Goal: Task Accomplishment & Management: Manage account settings

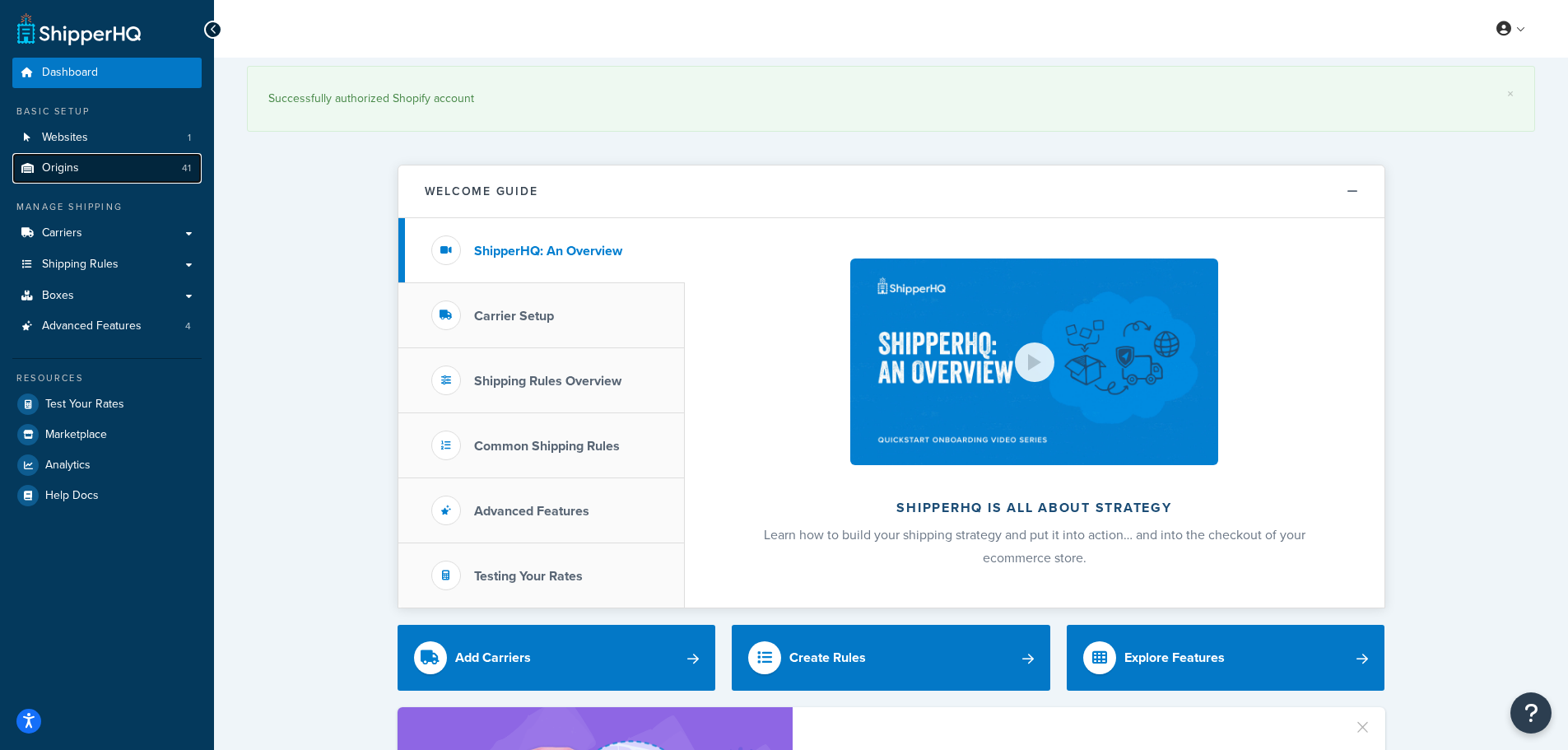
click at [92, 165] on link "Origins 41" at bounding box center [107, 168] width 189 height 31
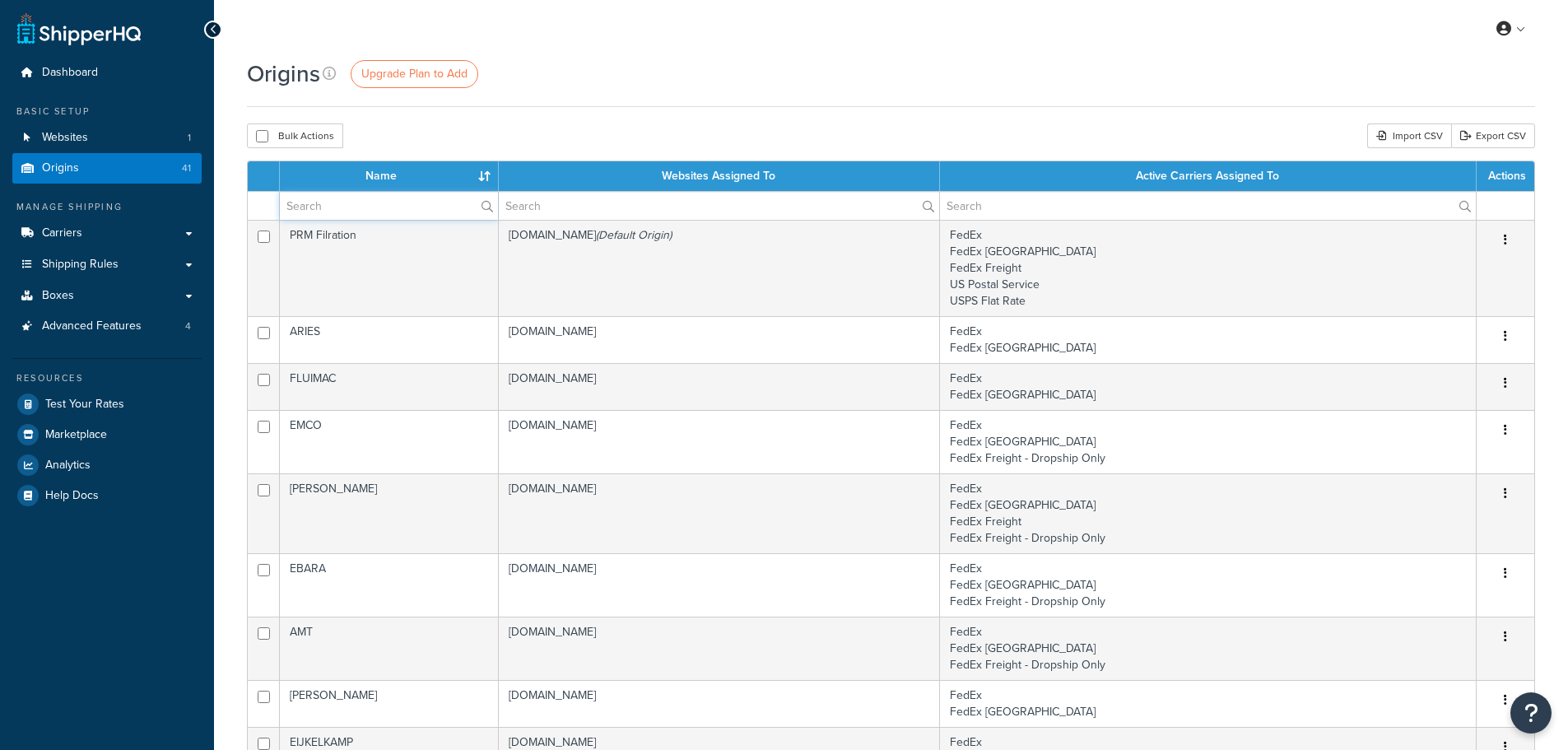
click at [359, 210] on input "text" at bounding box center [388, 206] width 218 height 28
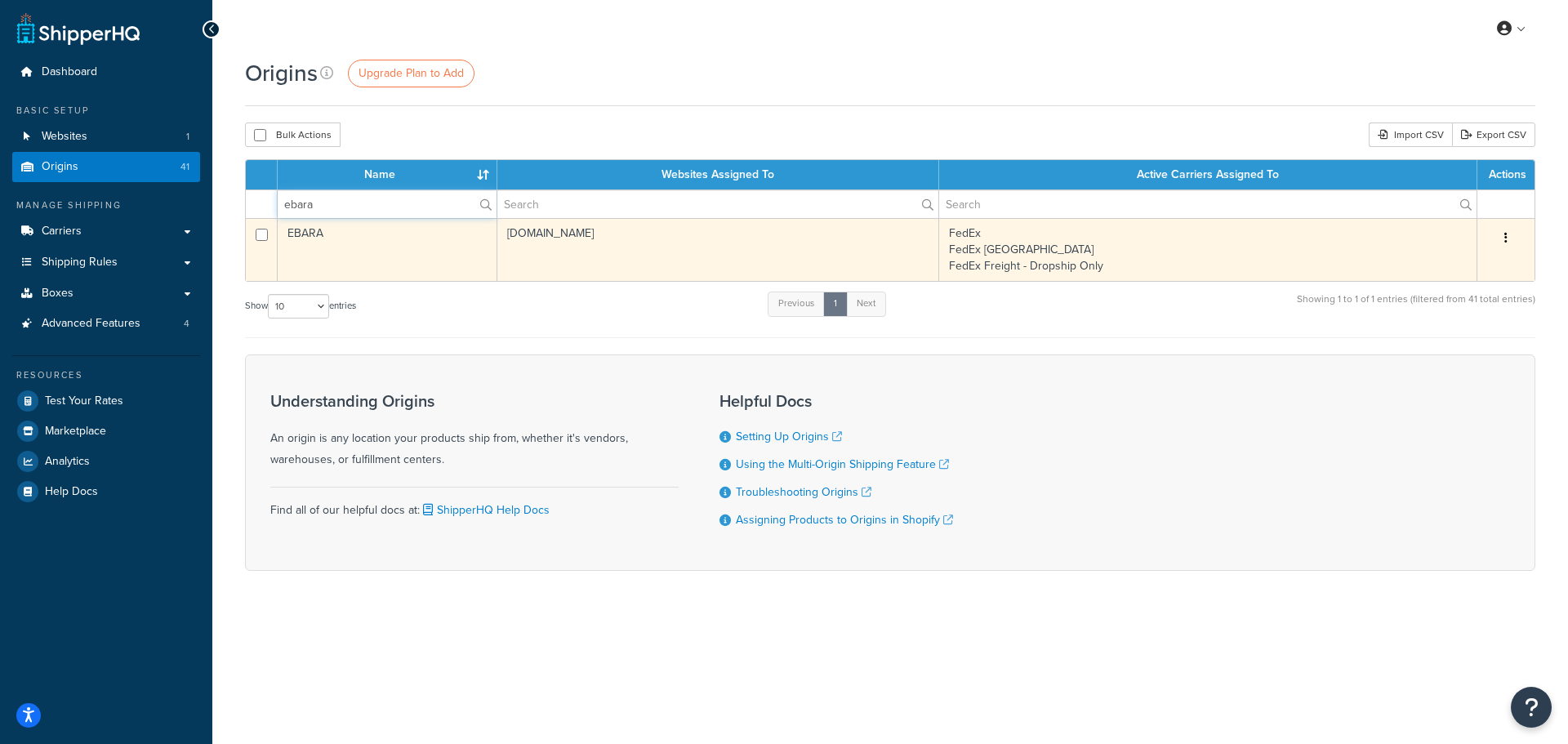
type input "ebara"
click at [354, 235] on td "EBARA" at bounding box center [387, 250] width 220 height 63
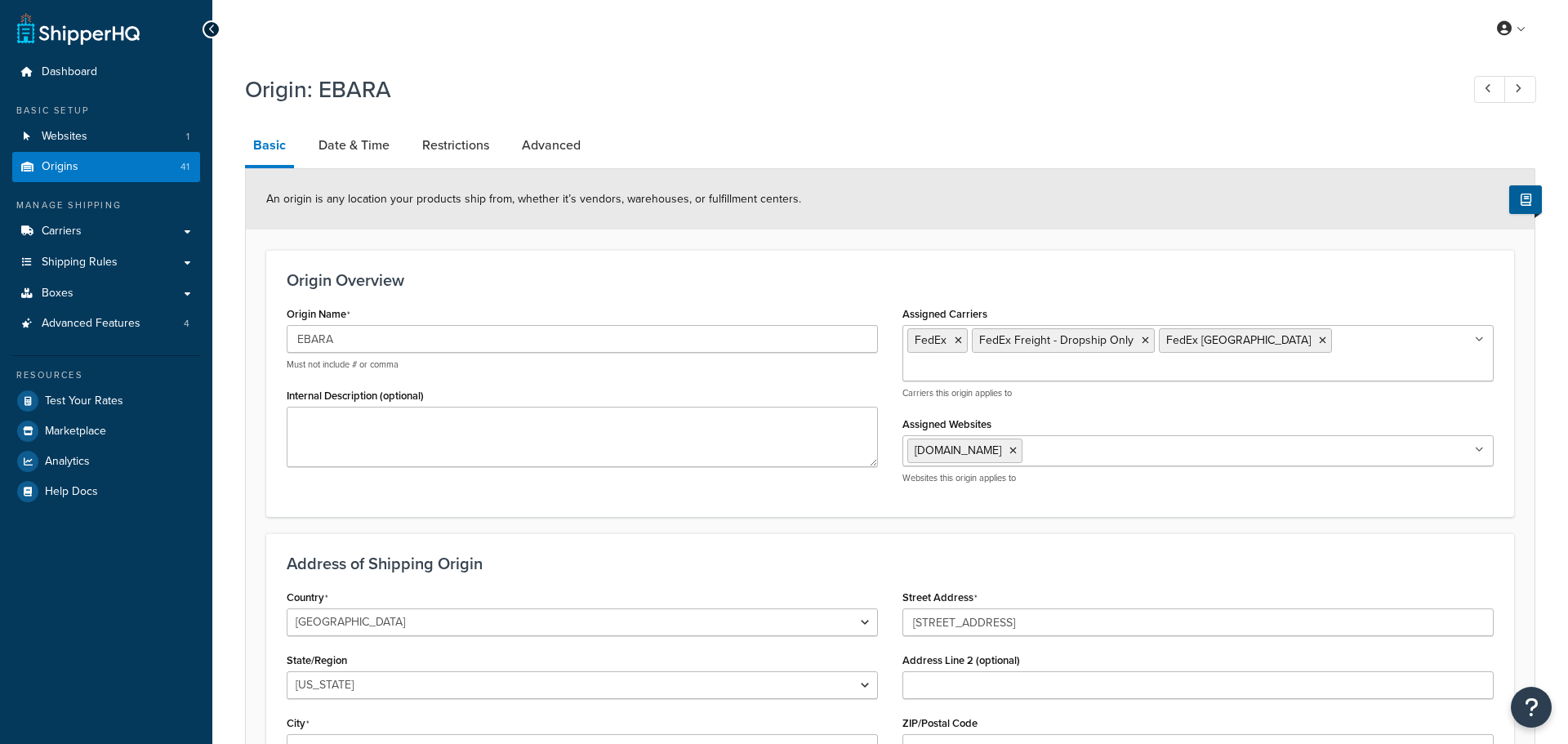
select select "40"
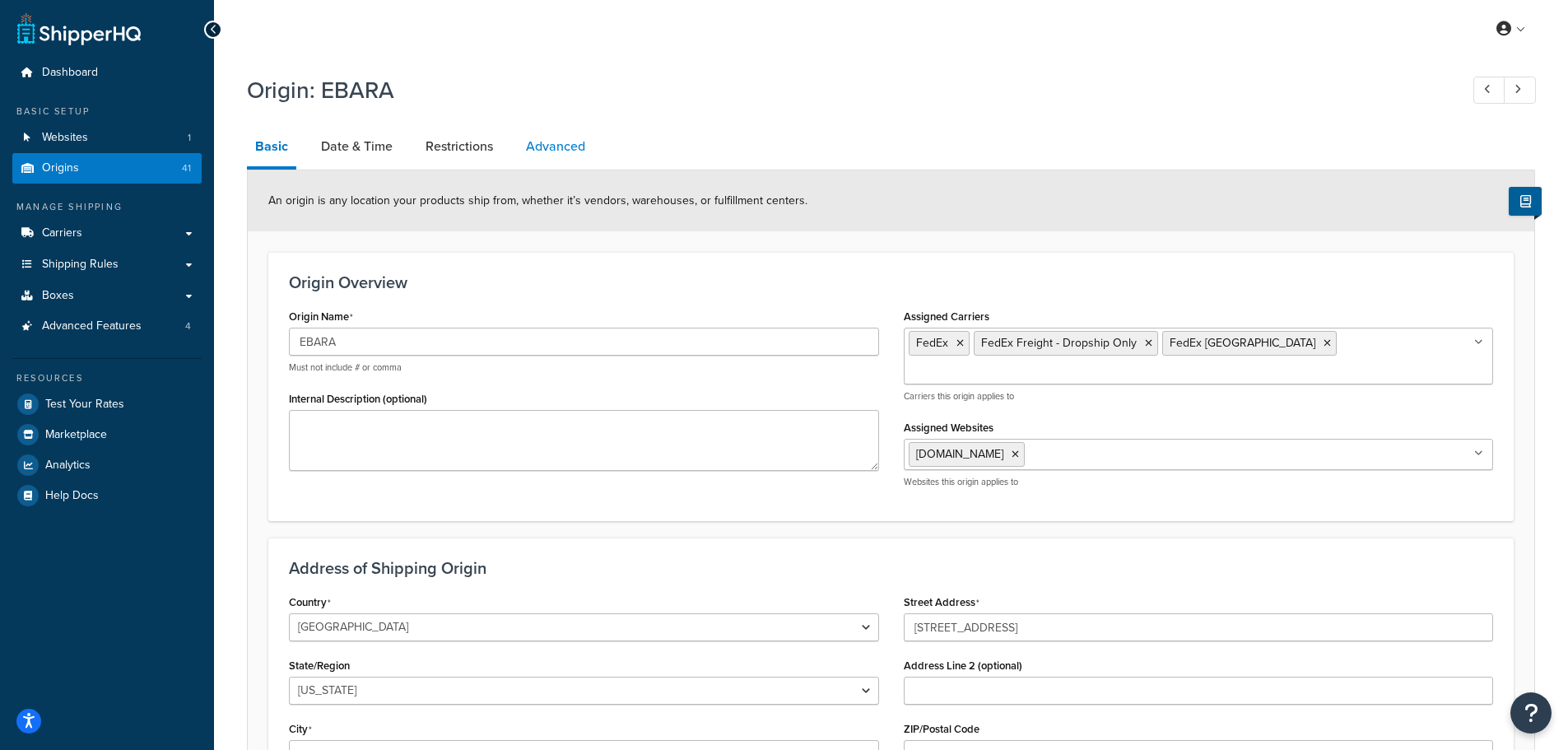
click at [551, 145] on link "Advanced" at bounding box center [555, 146] width 76 height 39
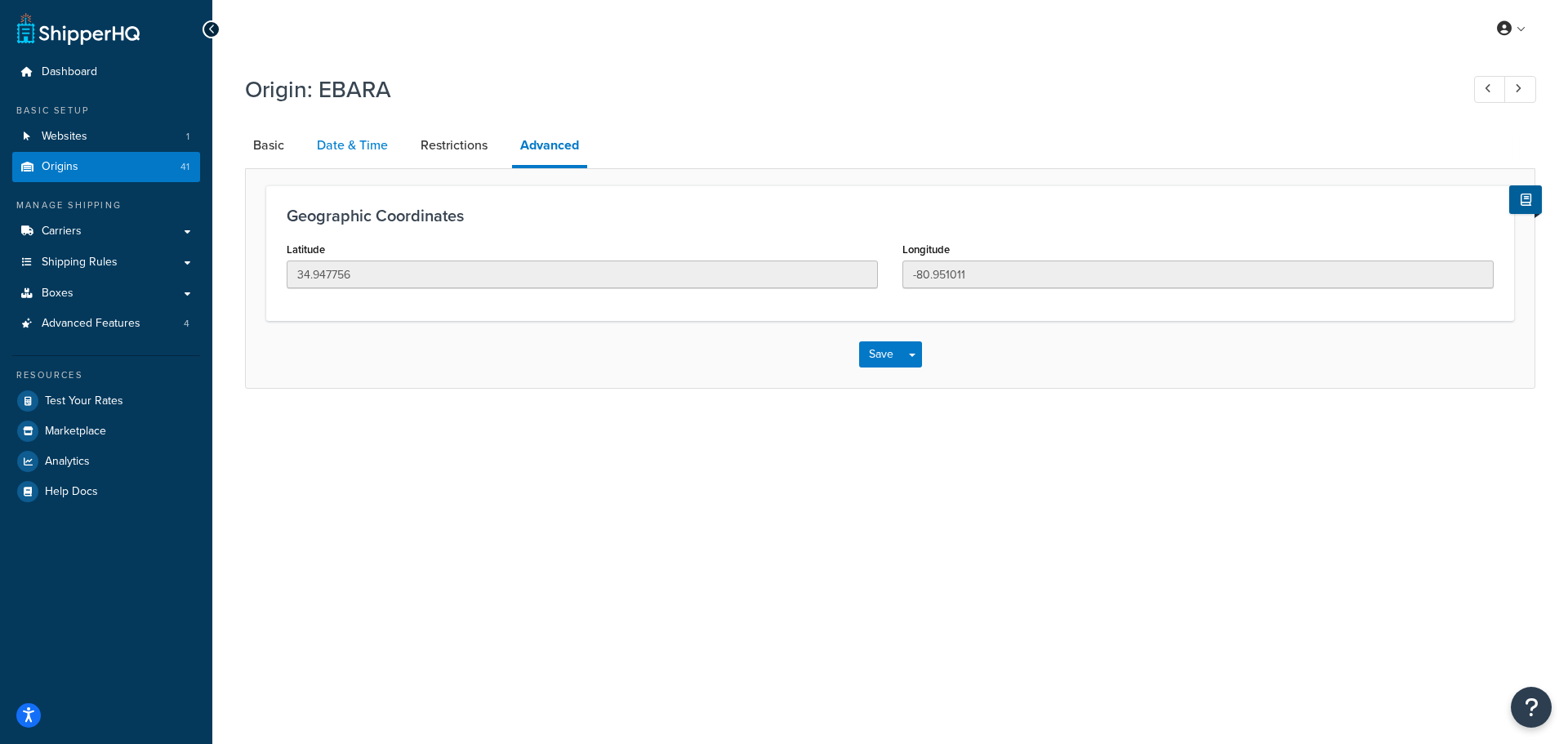
click at [380, 140] on link "Date & Time" at bounding box center [353, 145] width 88 height 39
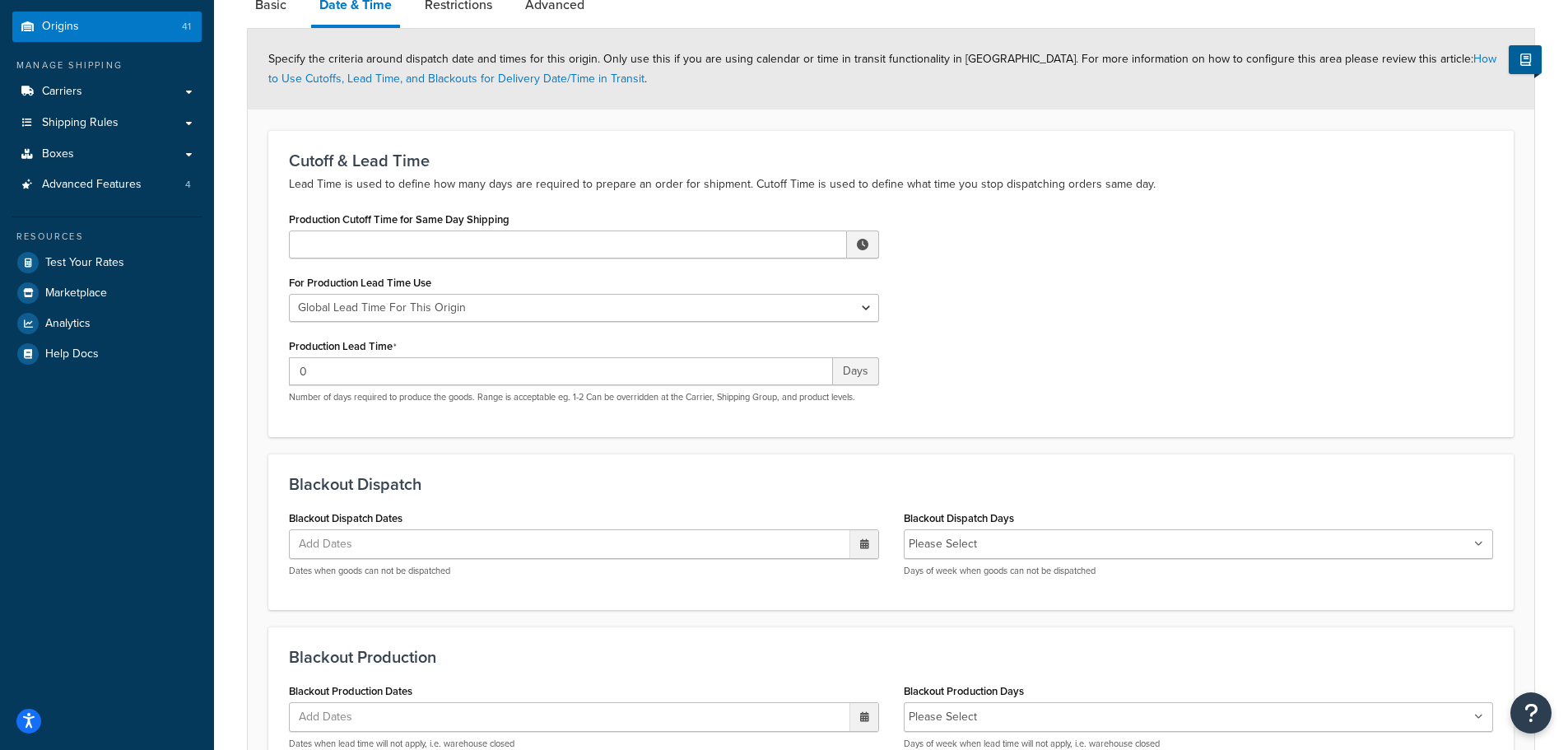
scroll to position [164, 0]
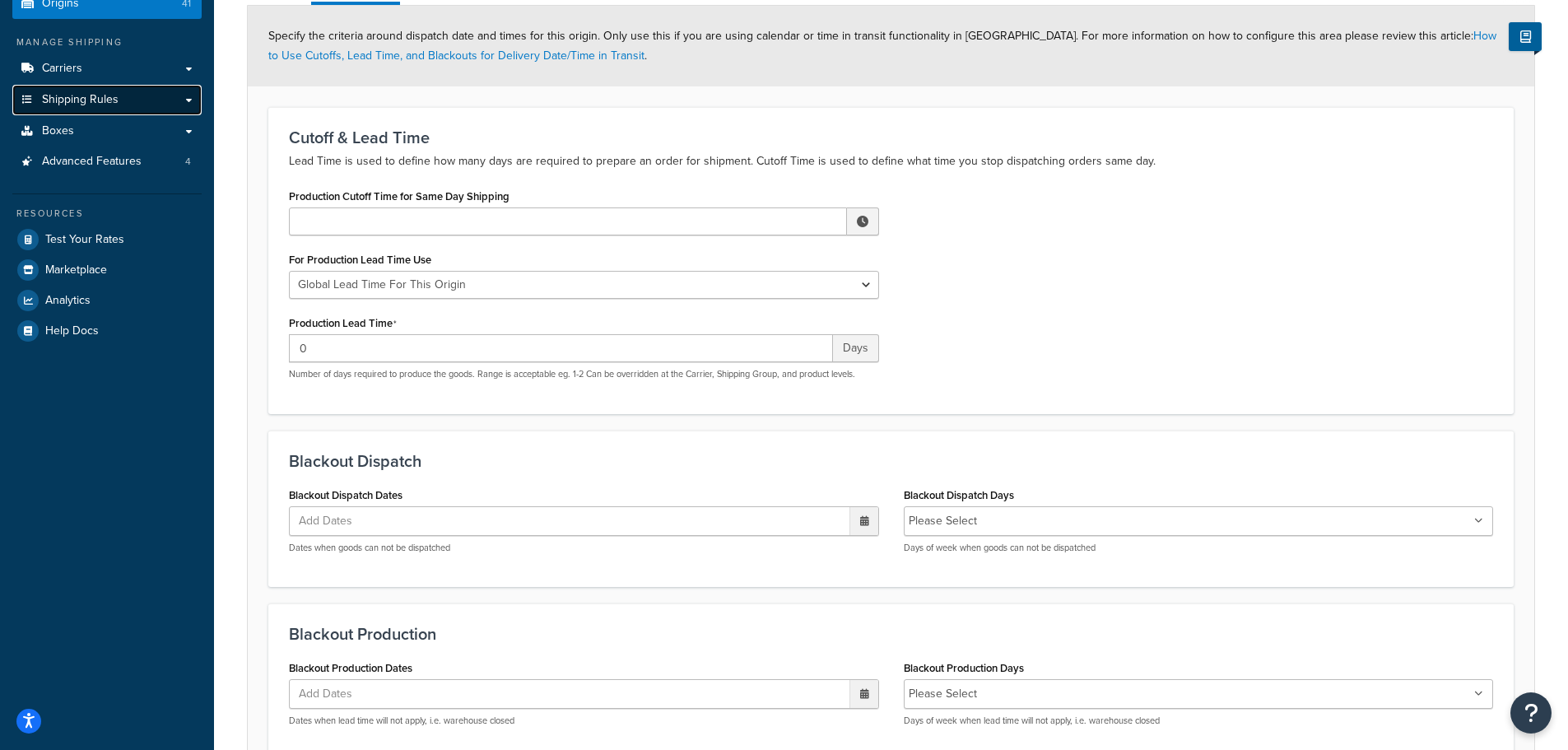
click at [81, 96] on span "Shipping Rules" at bounding box center [81, 100] width 77 height 14
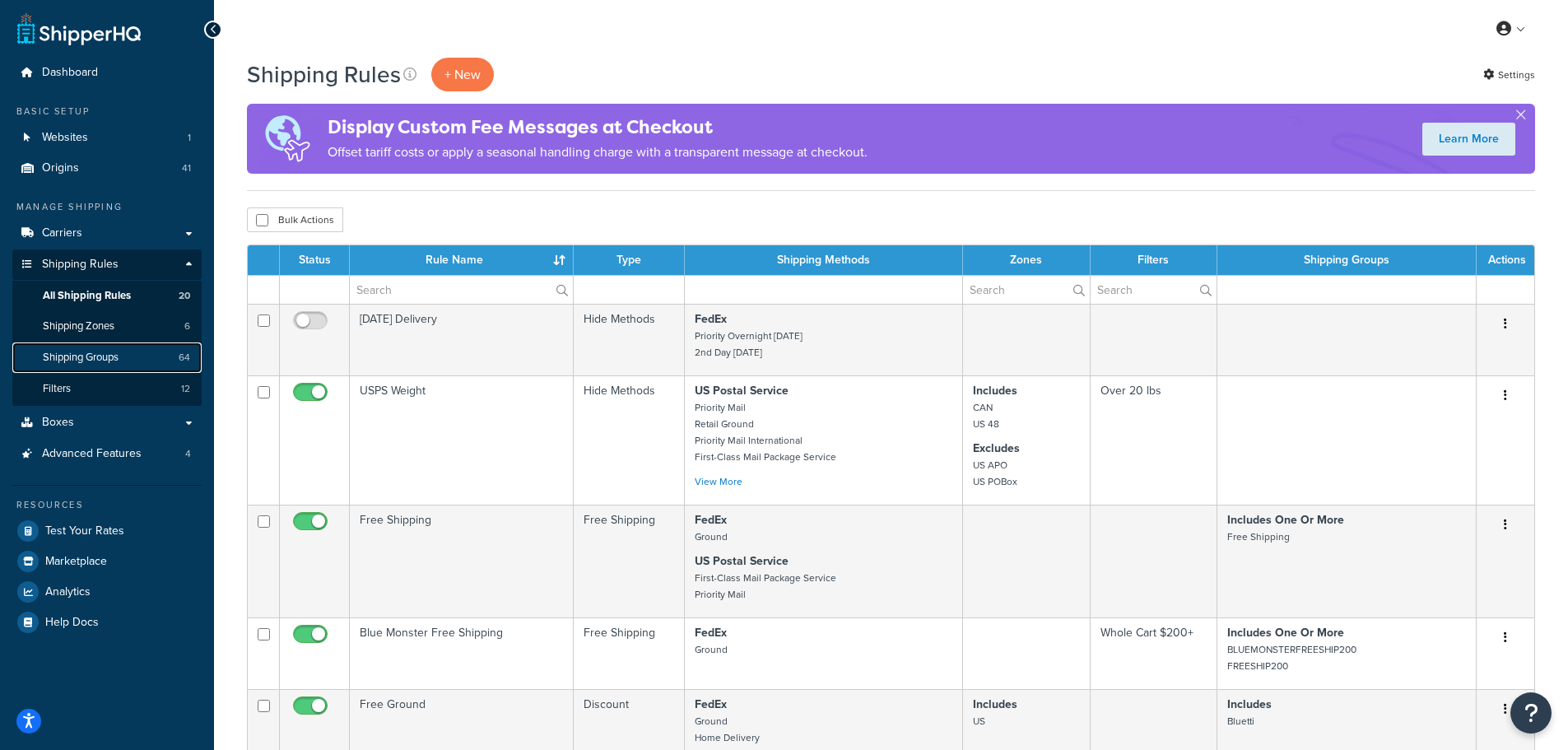
click at [78, 353] on span "Shipping Groups" at bounding box center [81, 357] width 76 height 14
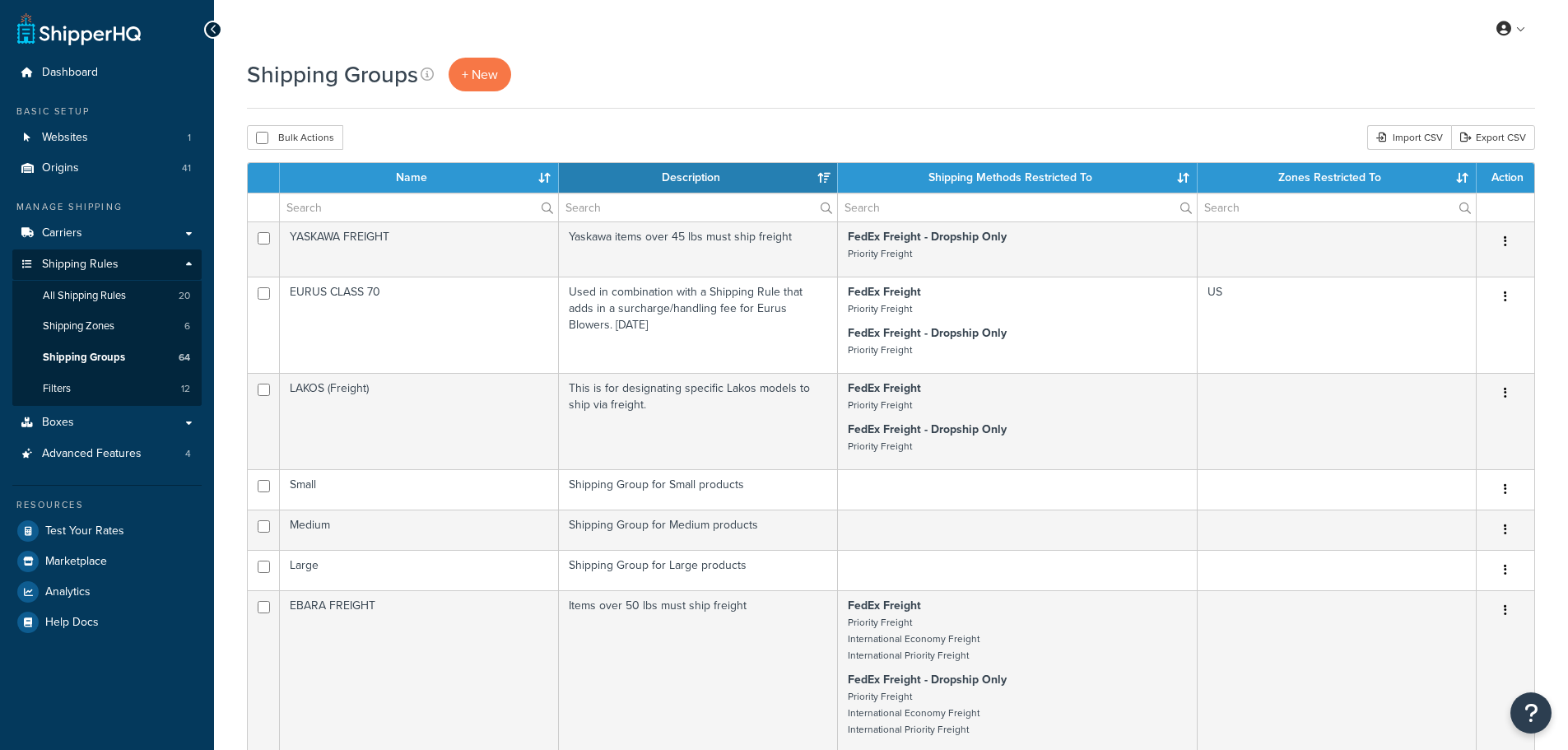
select select "15"
click at [405, 212] on input "text" at bounding box center [419, 206] width 279 height 28
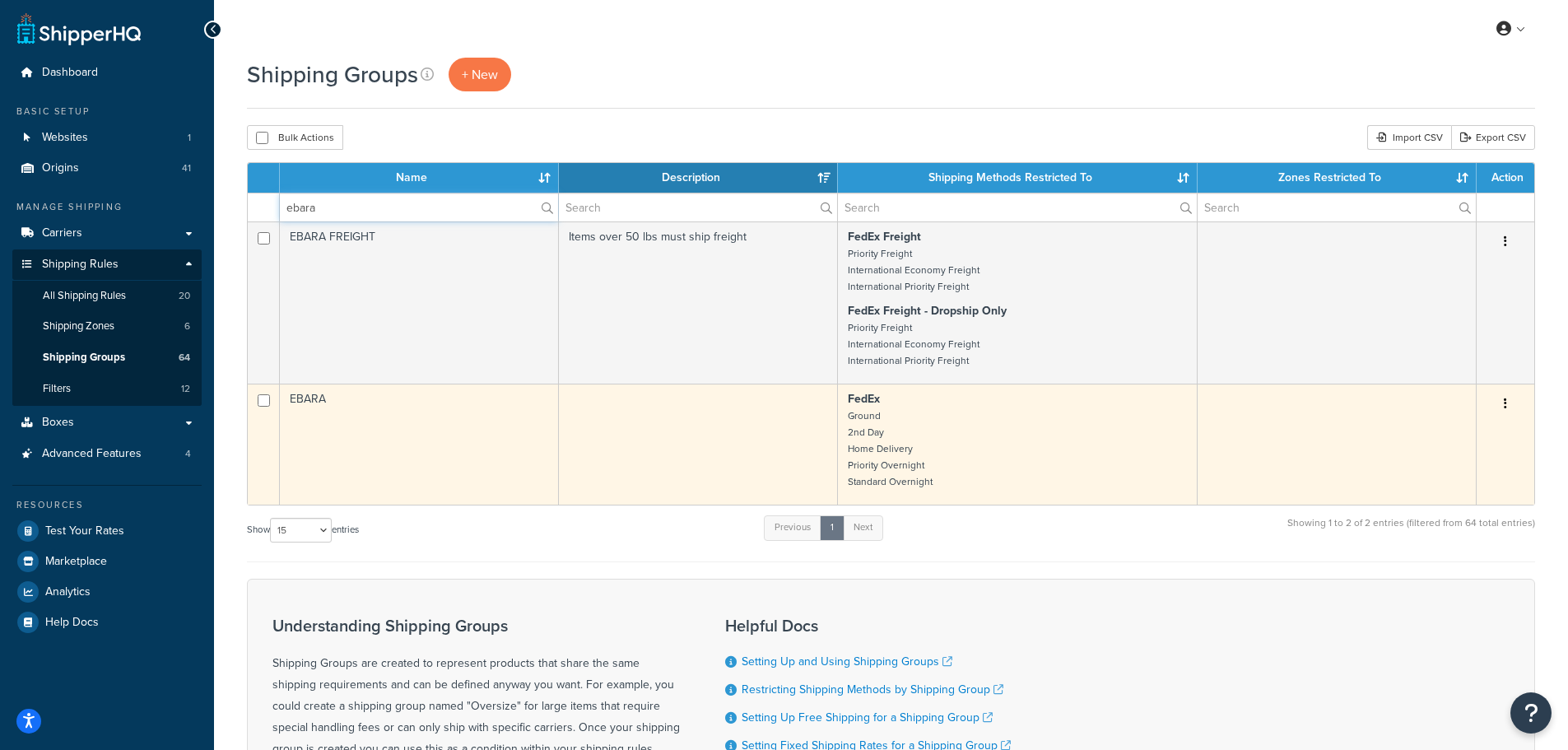
type input "ebara"
click at [444, 420] on td "EBARA" at bounding box center [419, 444] width 280 height 121
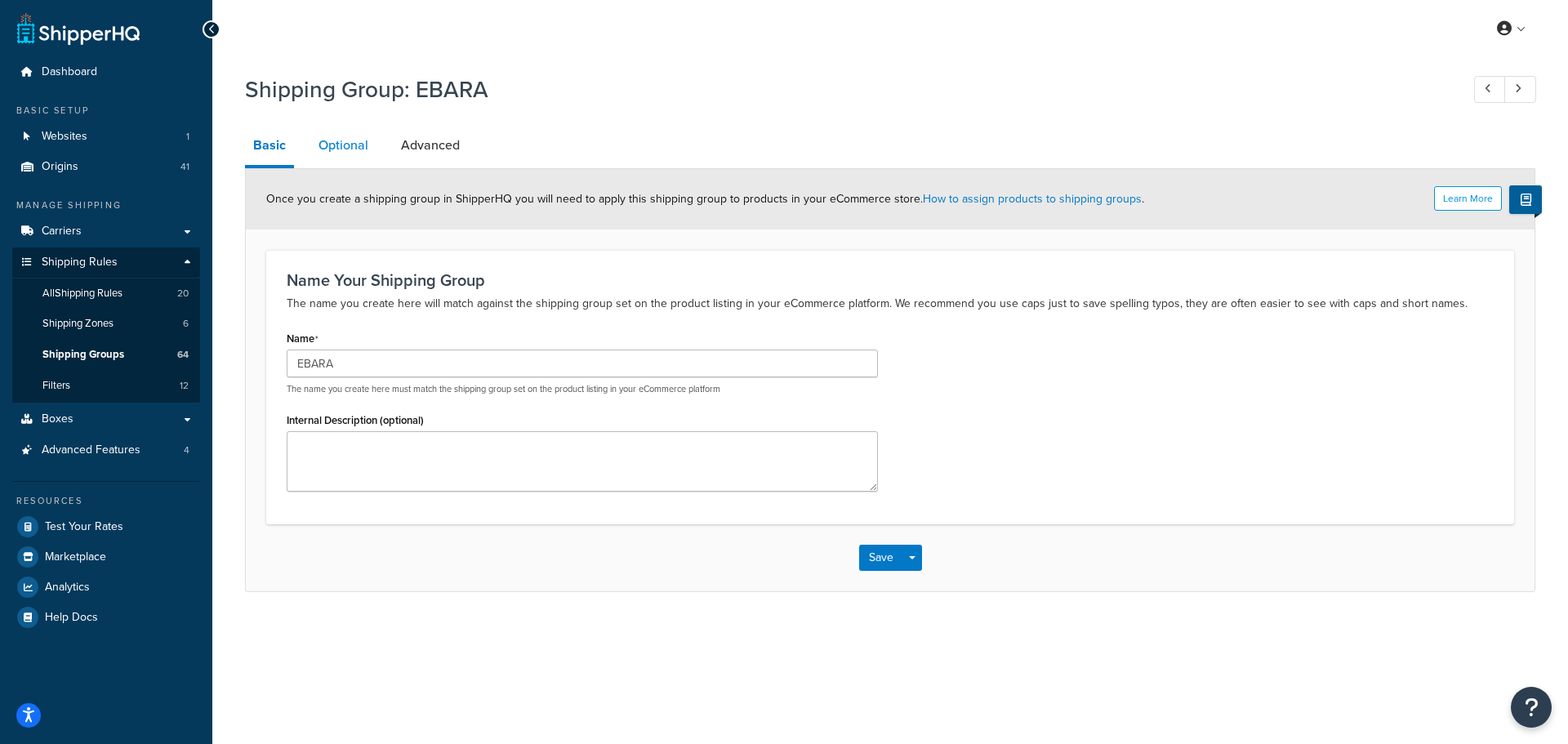
click at [355, 158] on link "Optional" at bounding box center [343, 145] width 66 height 39
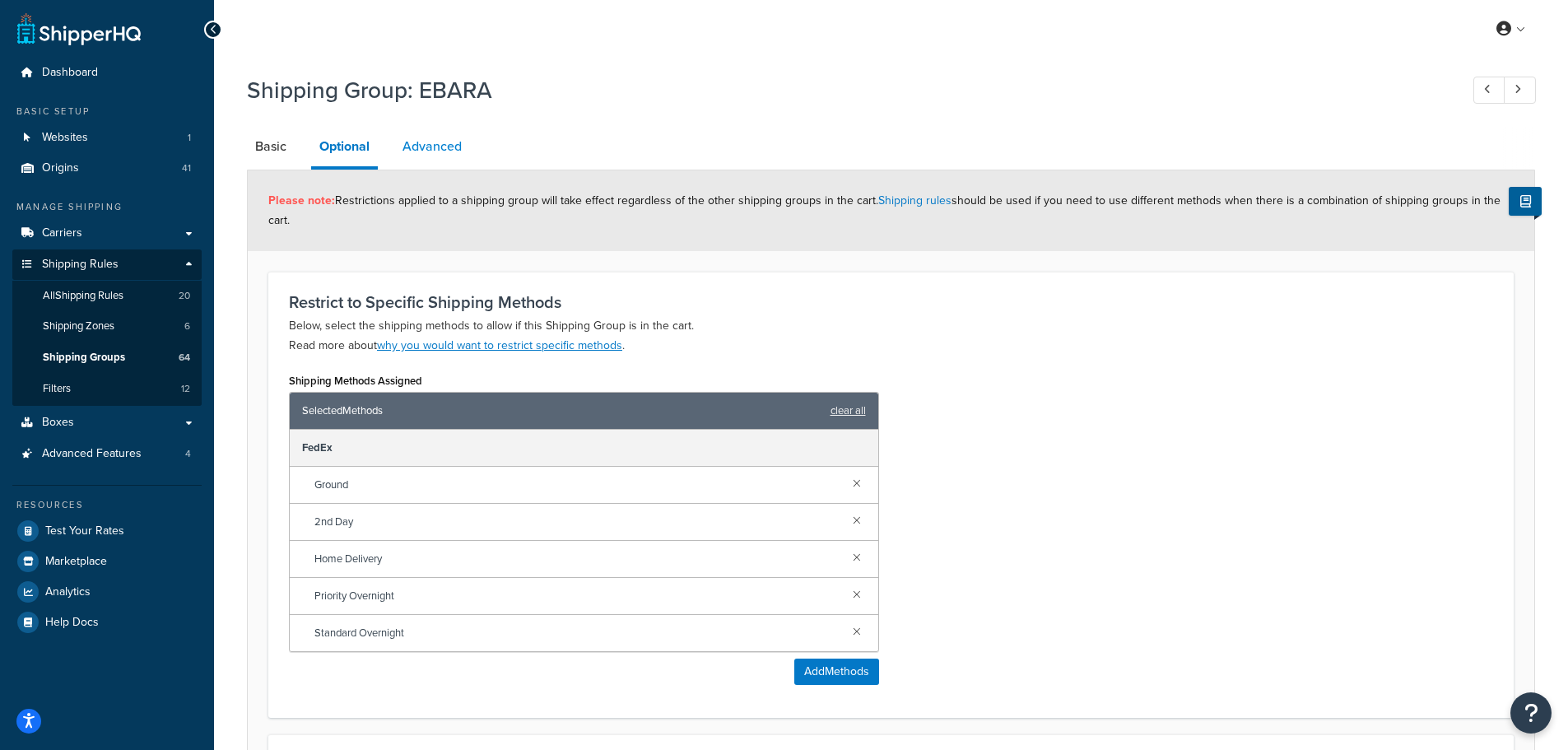
click at [430, 162] on link "Advanced" at bounding box center [431, 146] width 76 height 39
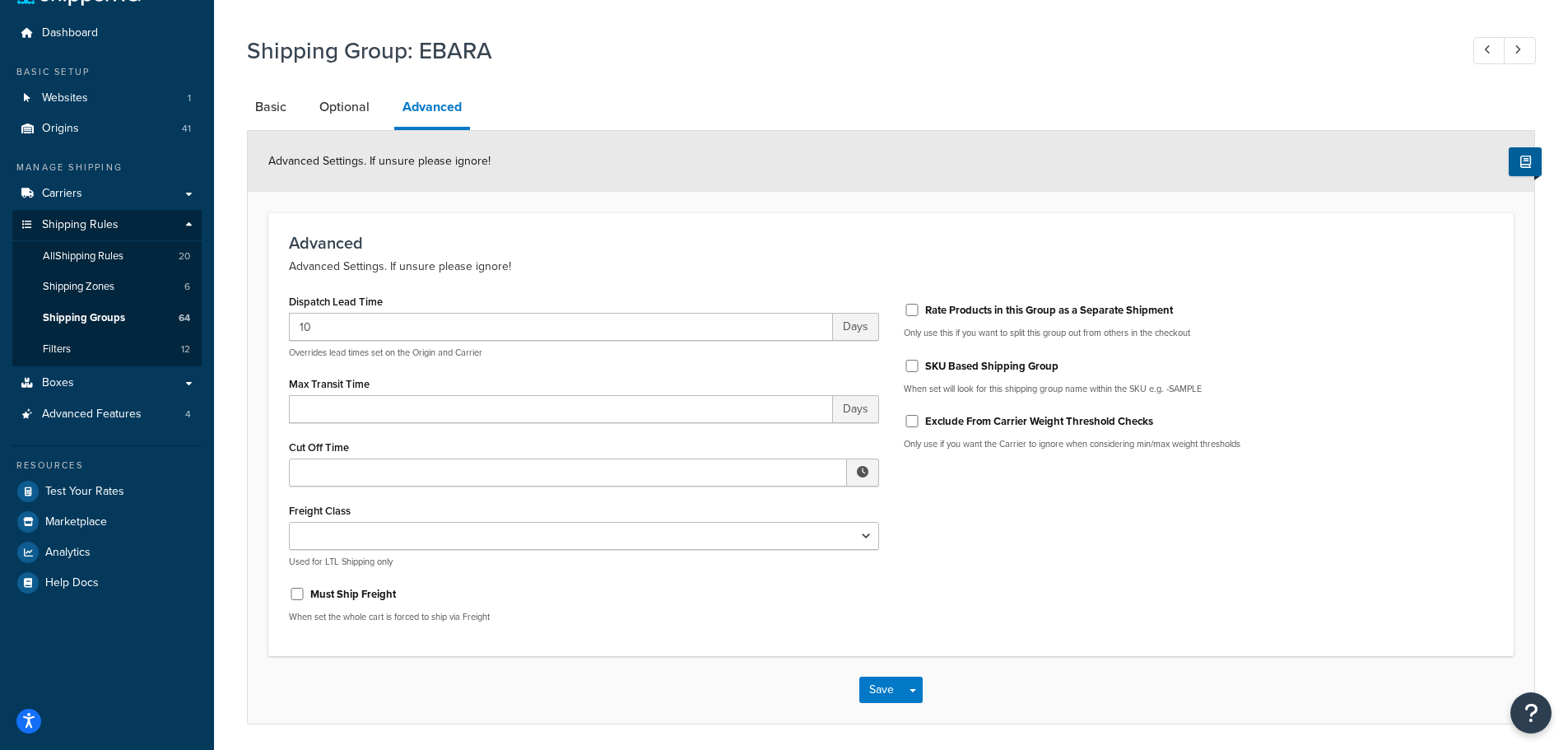
scroll to position [83, 0]
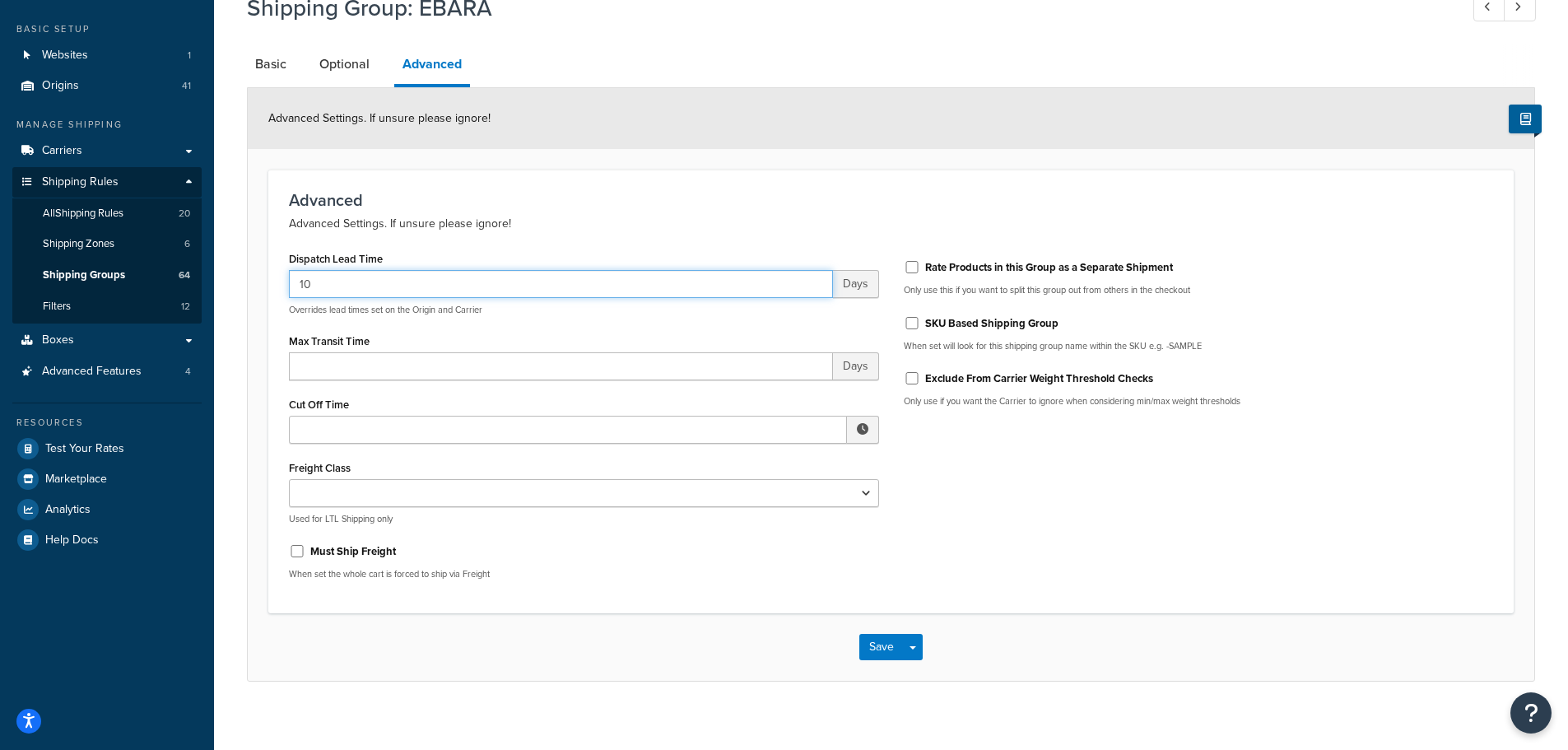
drag, startPoint x: 382, startPoint y: 280, endPoint x: 275, endPoint y: 275, distance: 107.1
click at [275, 275] on div "Advanced Advanced Settings. If unsure please ignore! Dispatch Lead Time 10 Days…" at bounding box center [891, 392] width 1246 height 444
type input "10-17"
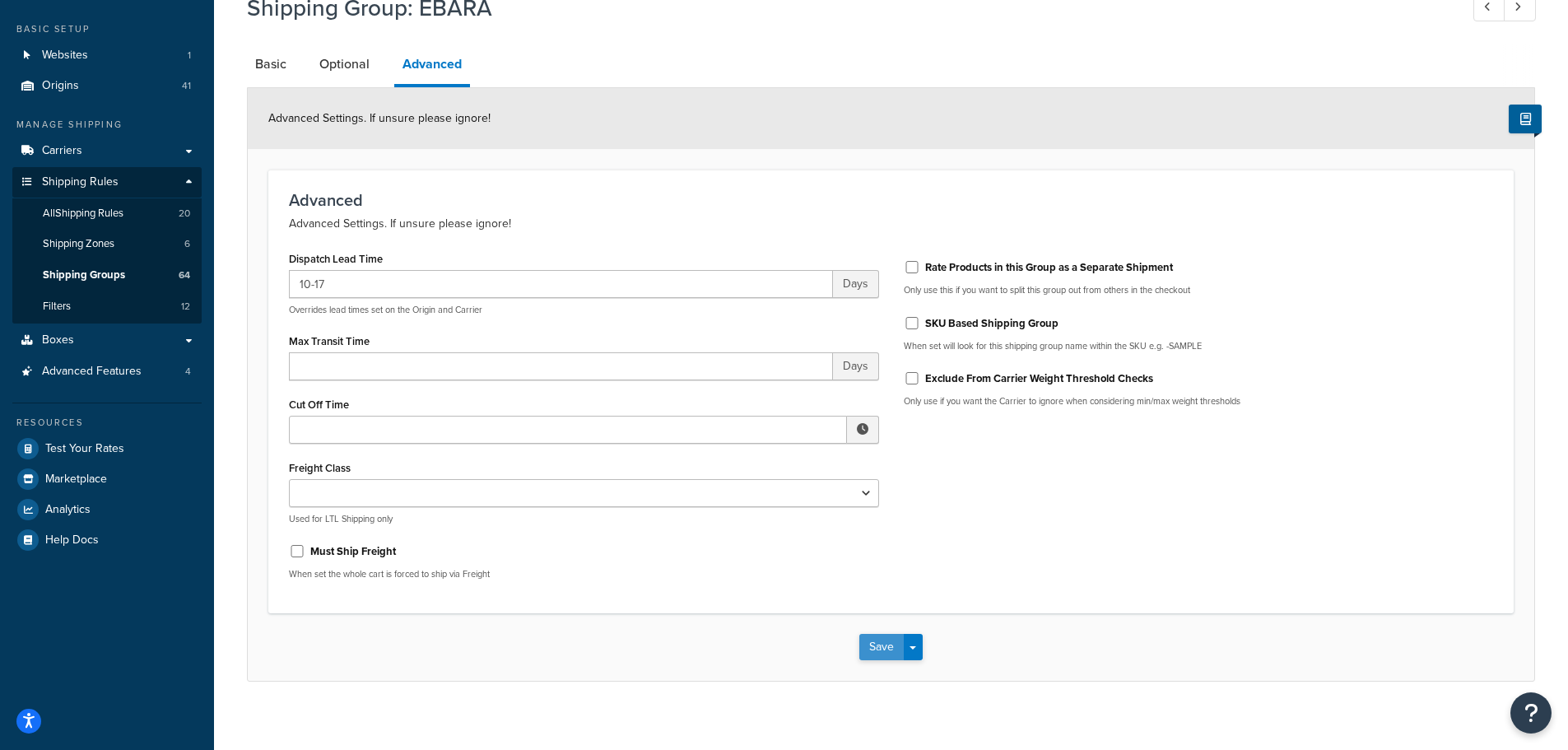
click at [870, 648] on button "Save" at bounding box center [882, 646] width 44 height 26
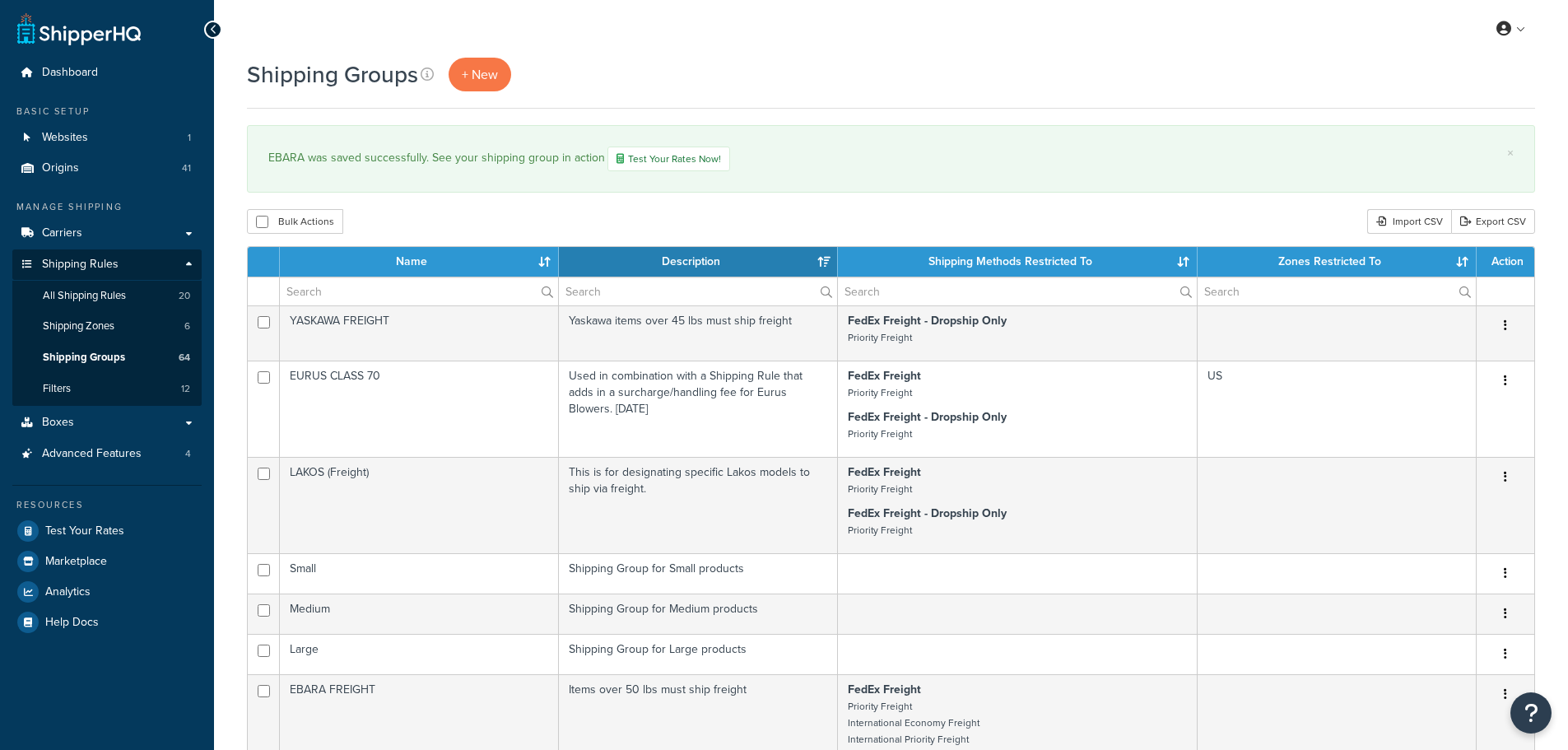
select select "15"
click at [366, 292] on input "text" at bounding box center [419, 291] width 279 height 28
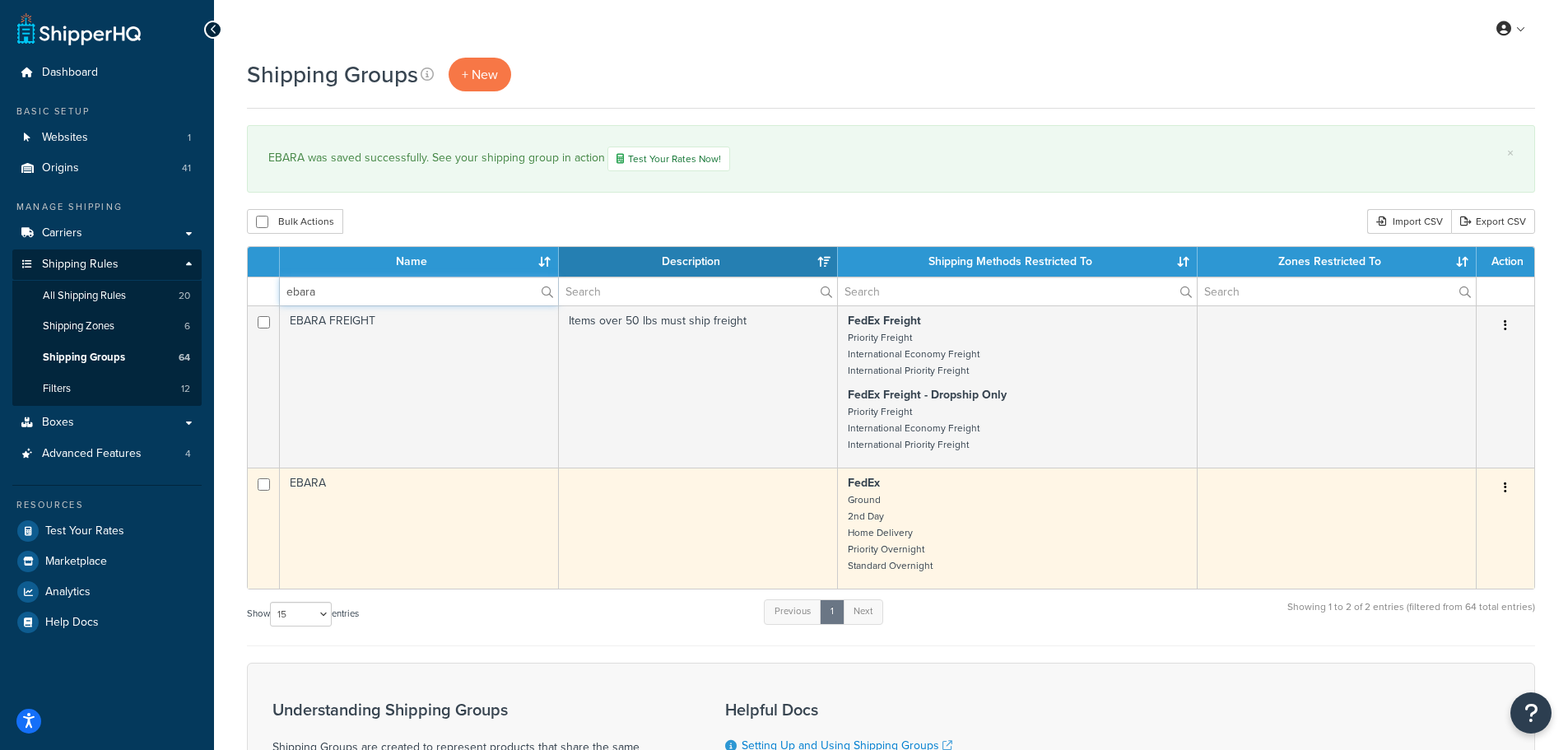
type input "ebara"
click at [371, 509] on td "EBARA" at bounding box center [419, 528] width 280 height 121
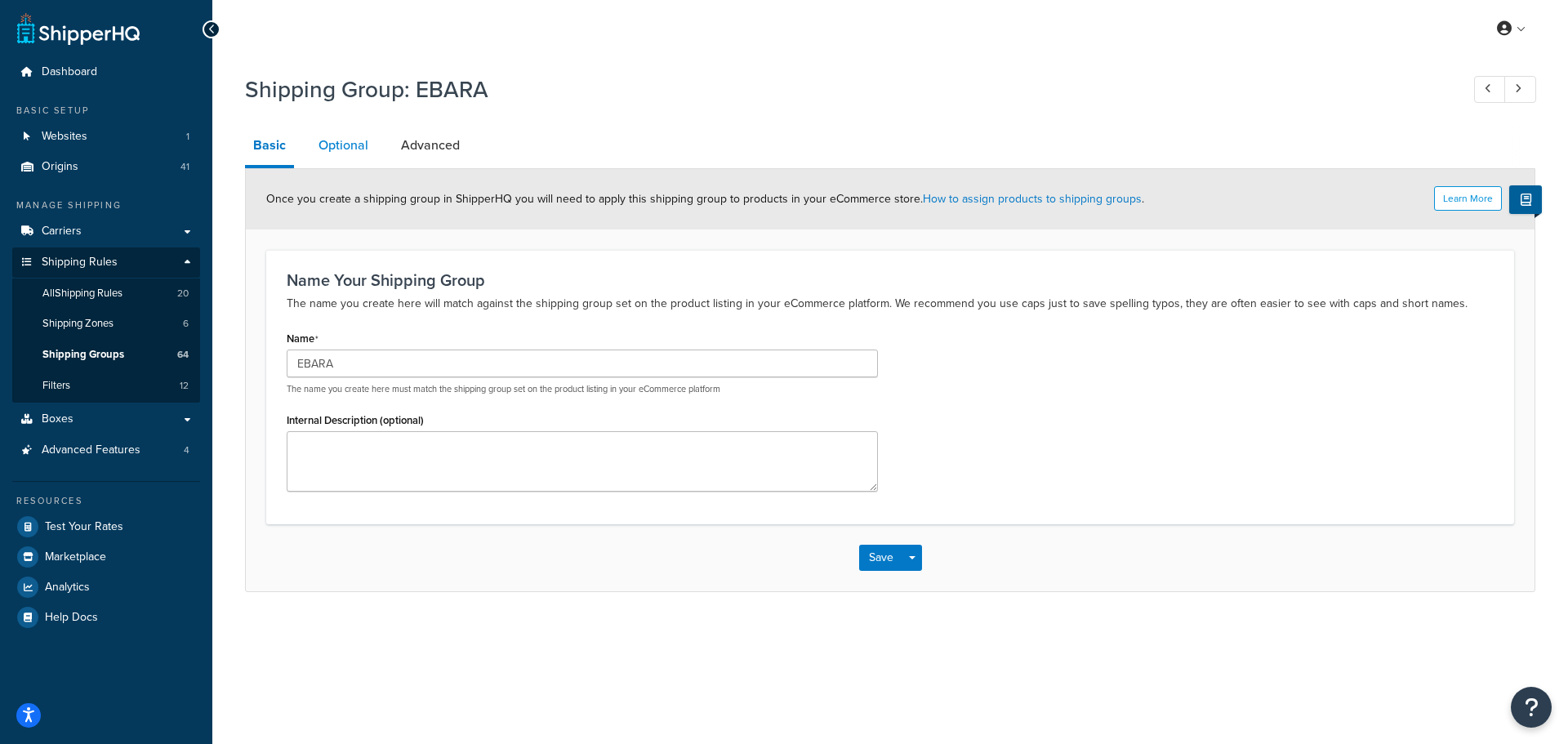
click at [342, 146] on link "Optional" at bounding box center [343, 145] width 66 height 39
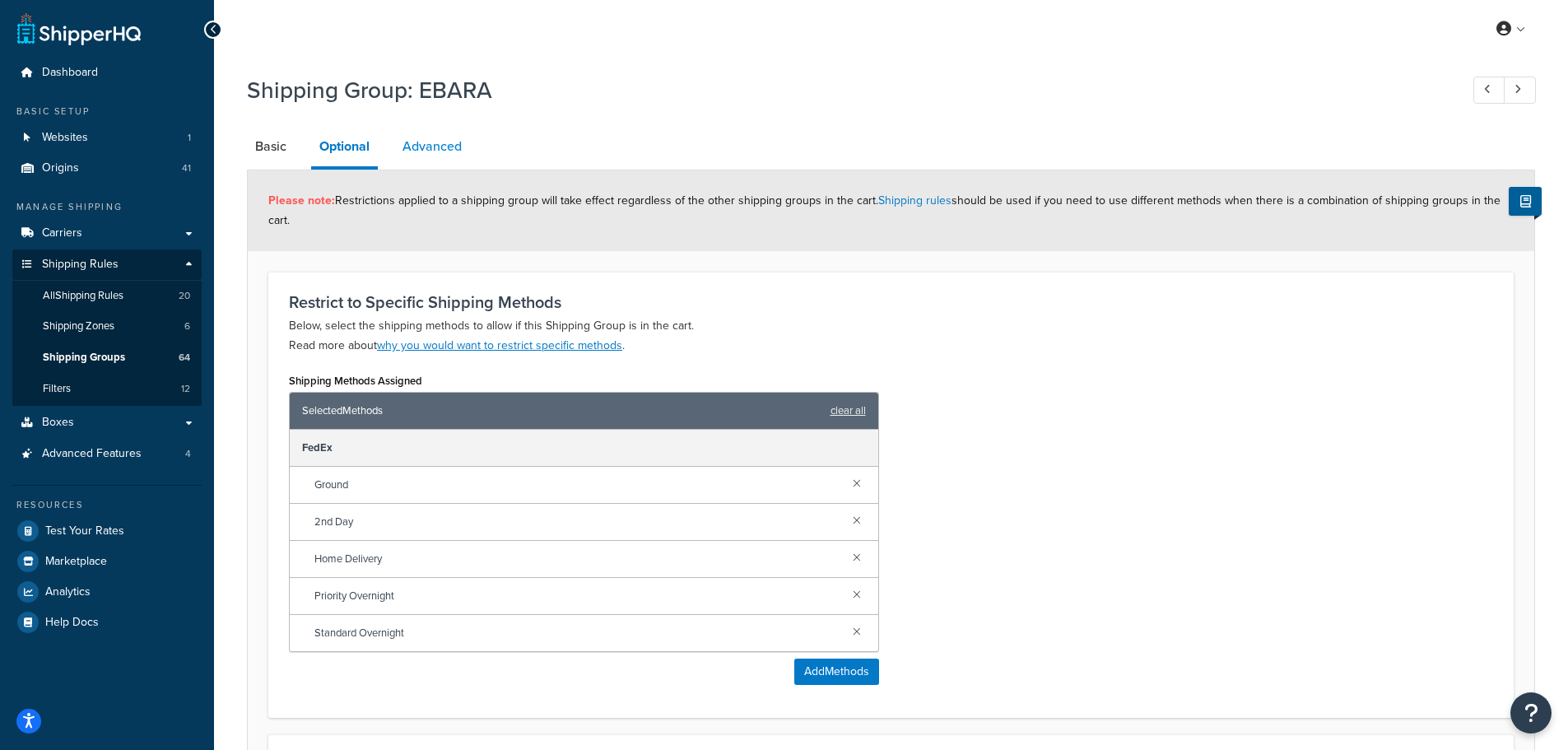
click at [434, 142] on link "Advanced" at bounding box center [431, 146] width 76 height 39
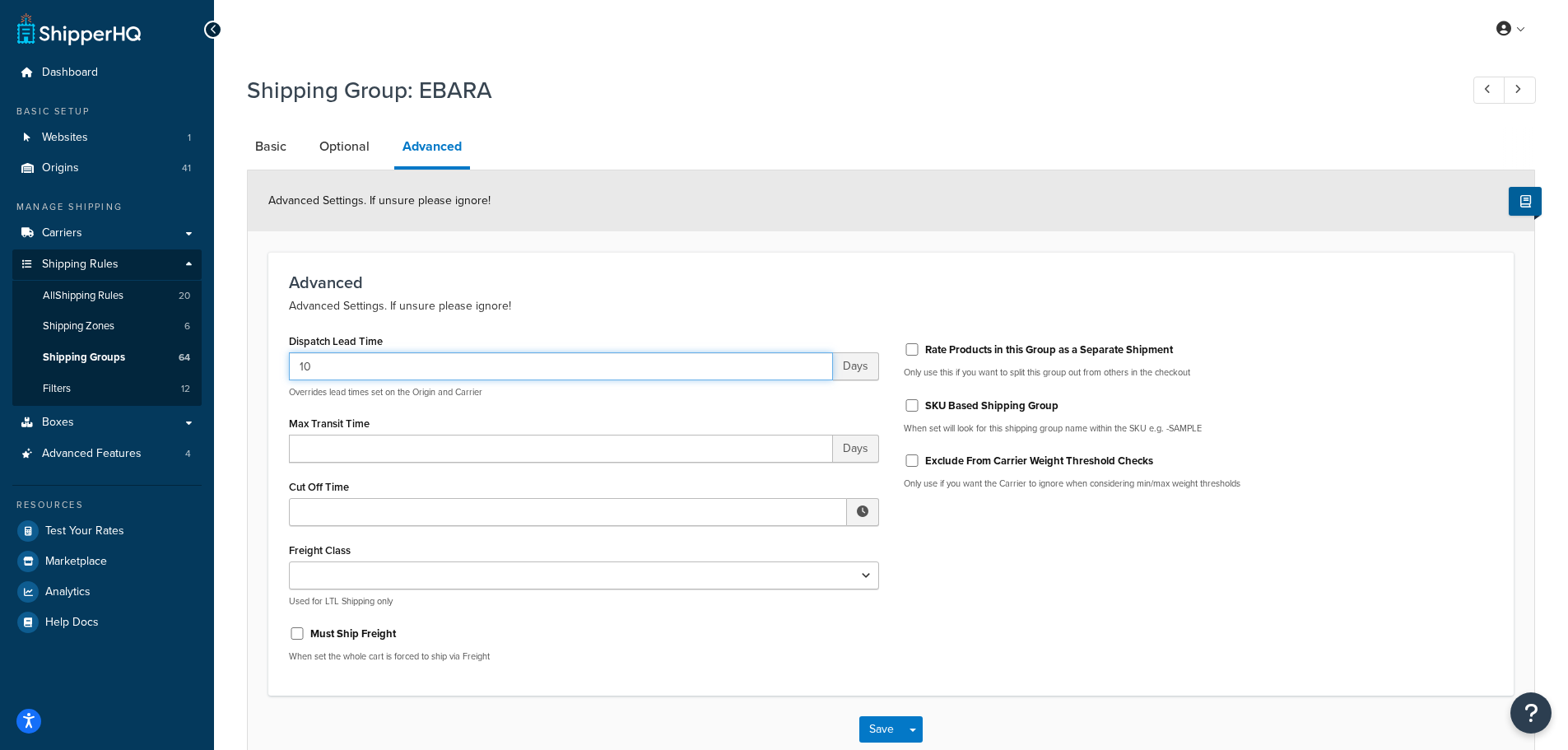
drag, startPoint x: 362, startPoint y: 365, endPoint x: 316, endPoint y: 372, distance: 46.5
click at [316, 372] on input "10" at bounding box center [561, 366] width 544 height 28
drag, startPoint x: 316, startPoint y: 372, endPoint x: 286, endPoint y: 375, distance: 30.1
click at [286, 375] on div "Dispatch Lead Time 10 Days Overrides lead times set on the Origin and Carrier M…" at bounding box center [584, 502] width 615 height 346
type input "0"
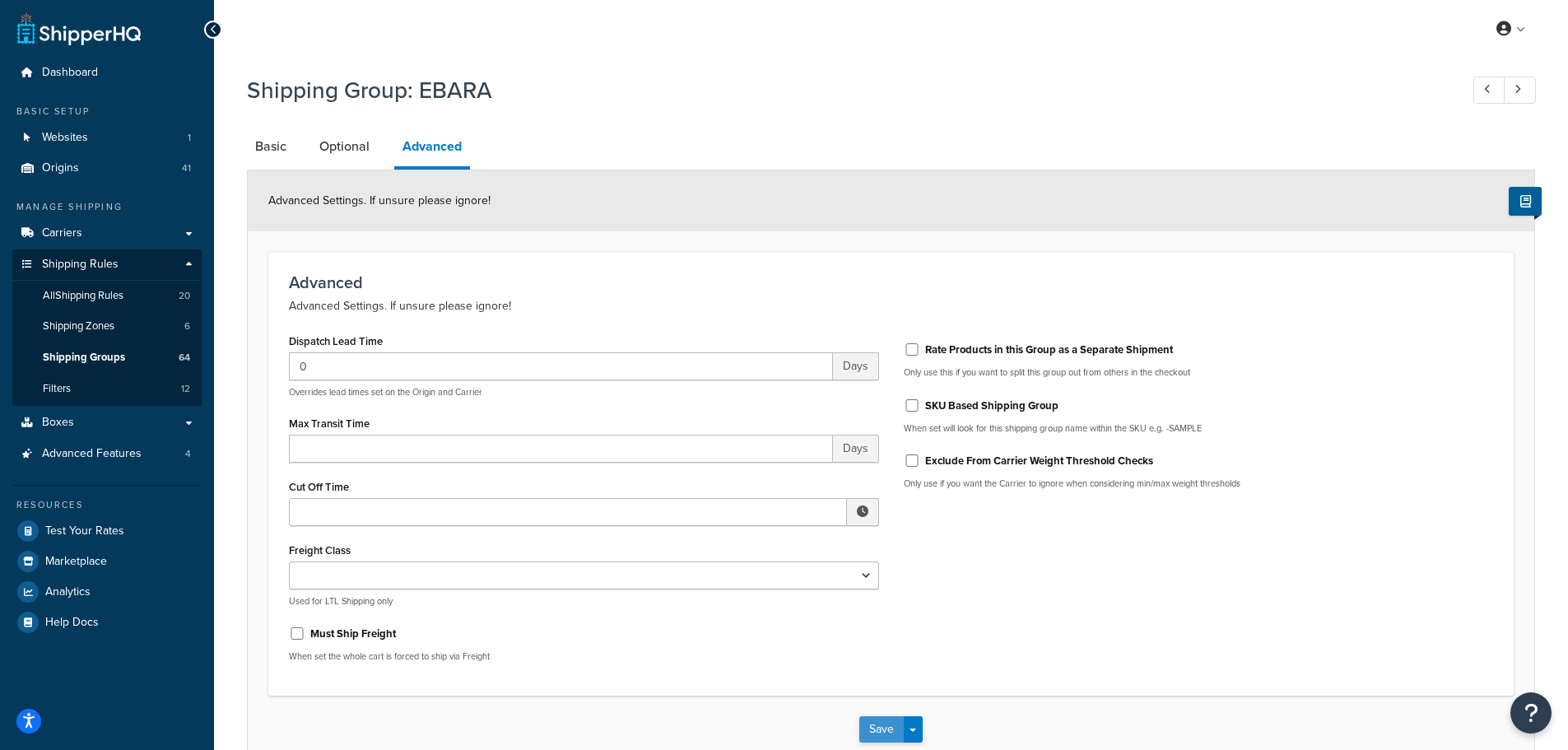
click at [870, 729] on button "Save" at bounding box center [882, 729] width 44 height 26
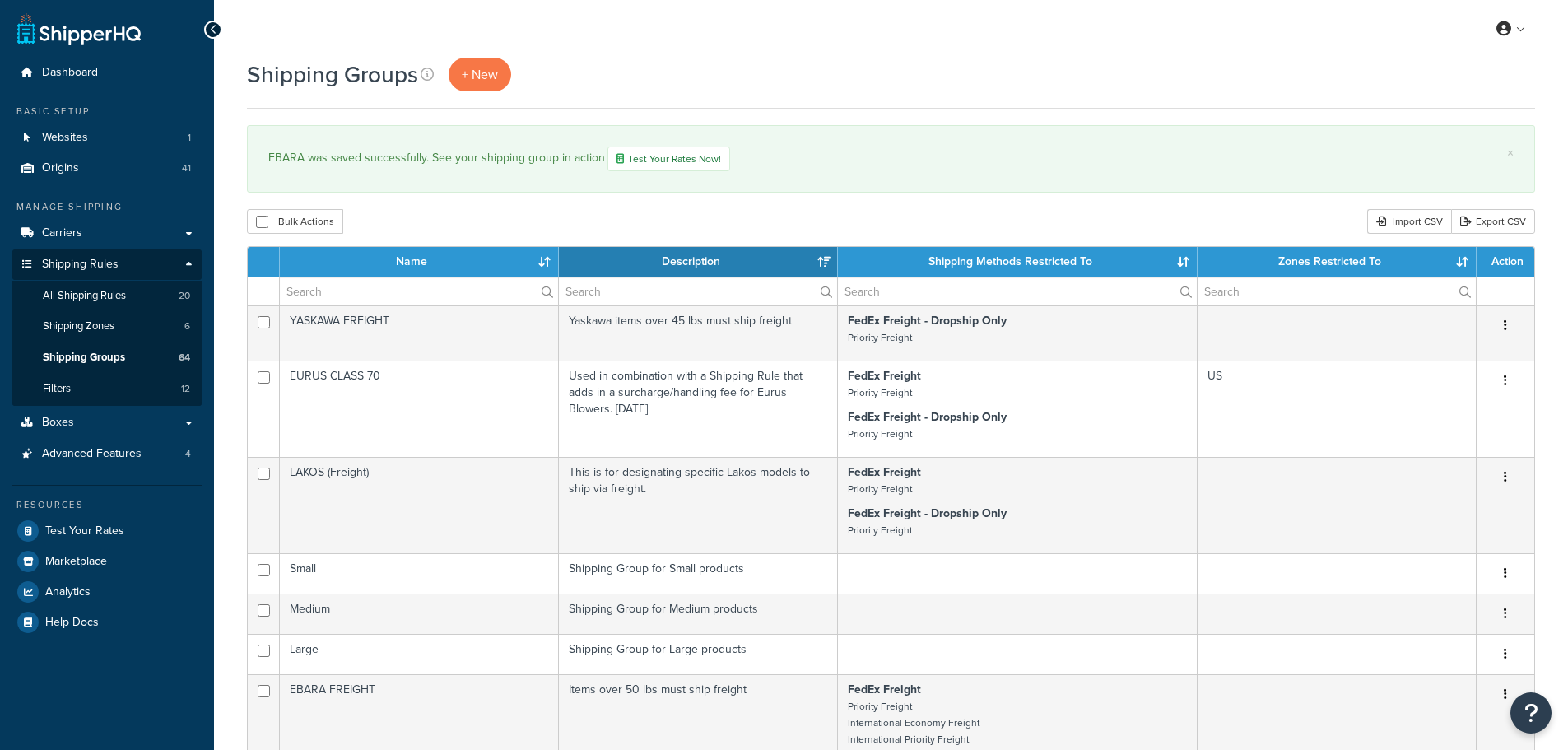
select select "15"
click at [76, 164] on span "Origins" at bounding box center [61, 168] width 37 height 14
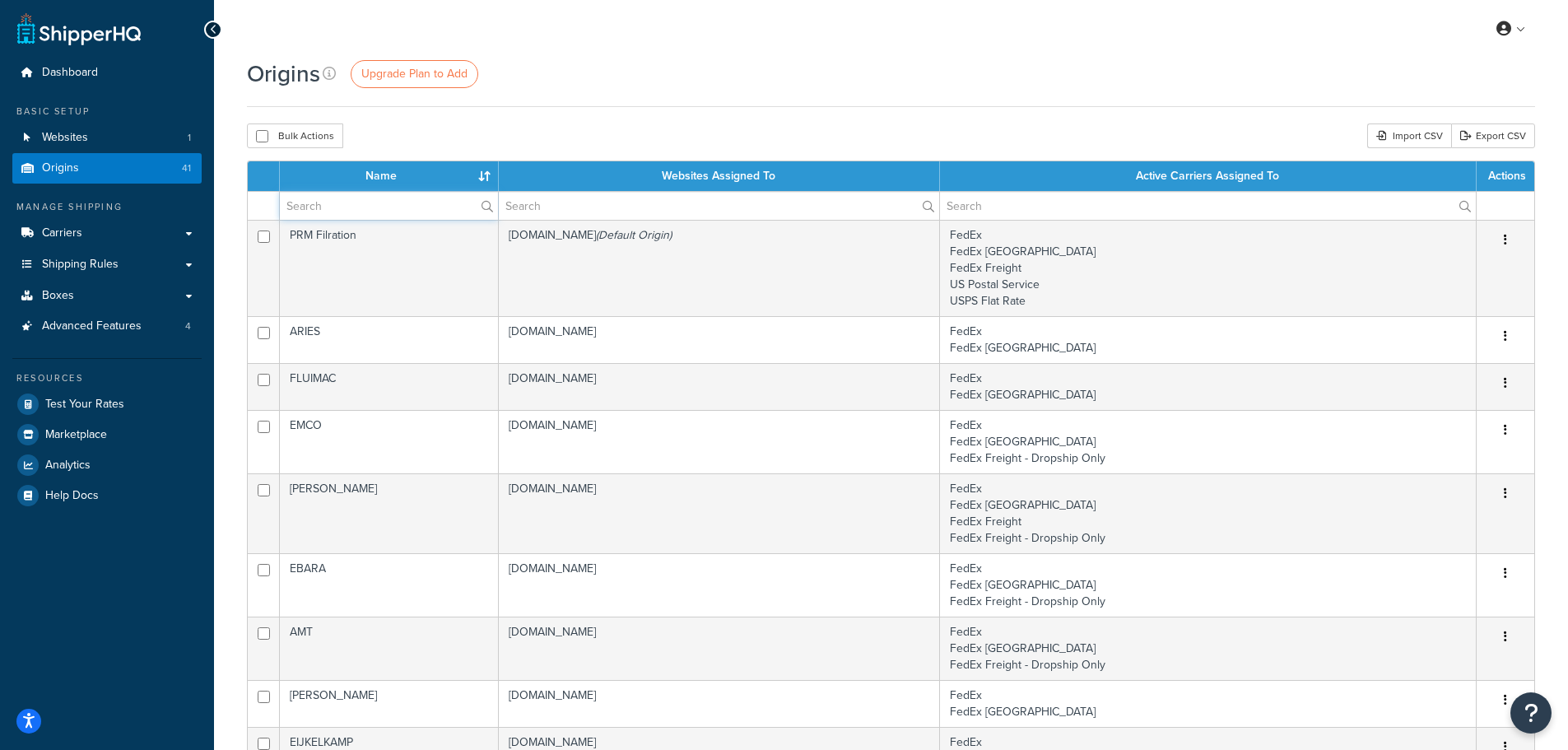
click at [380, 212] on input "text" at bounding box center [388, 206] width 218 height 28
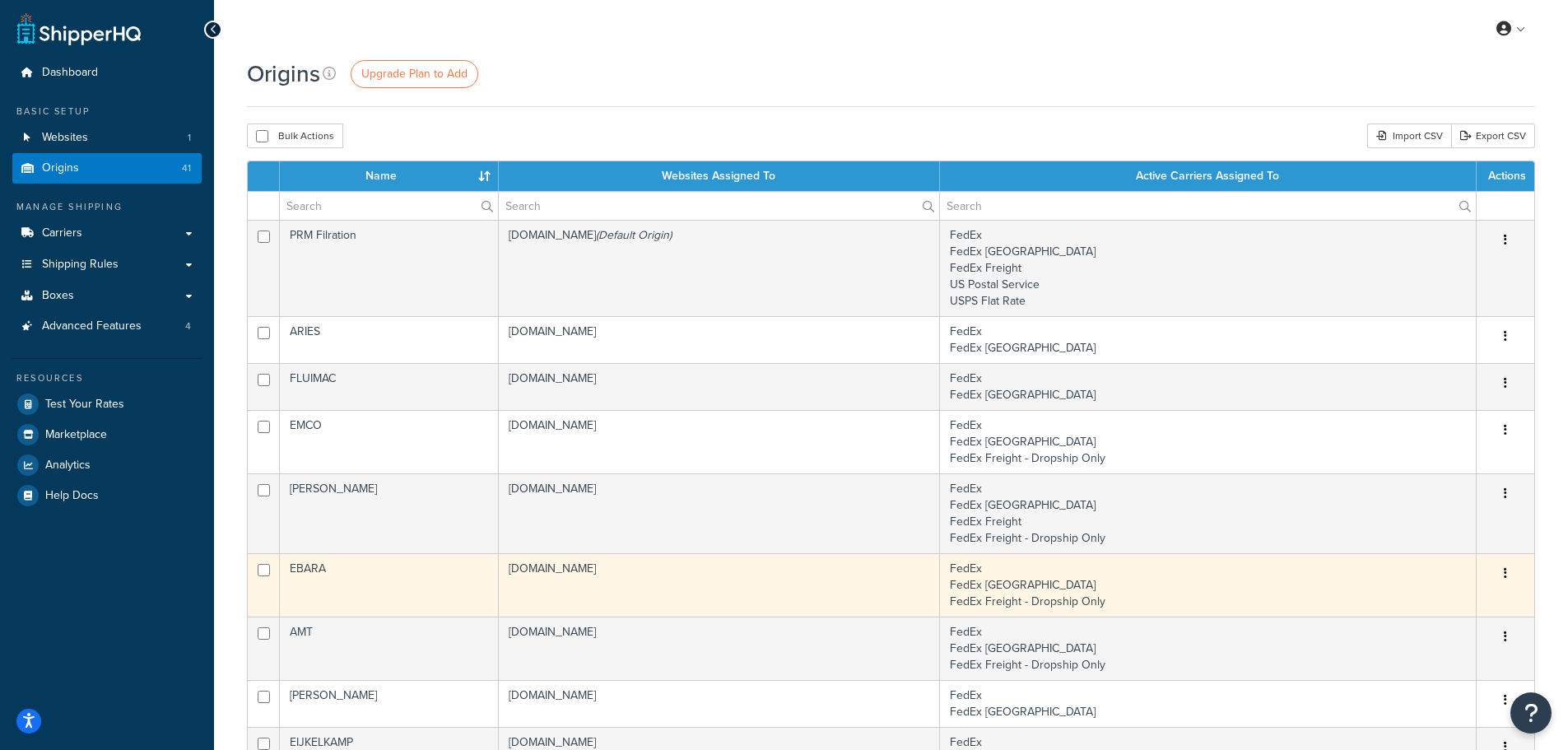
click at [342, 595] on td "EBARA" at bounding box center [389, 585] width 219 height 63
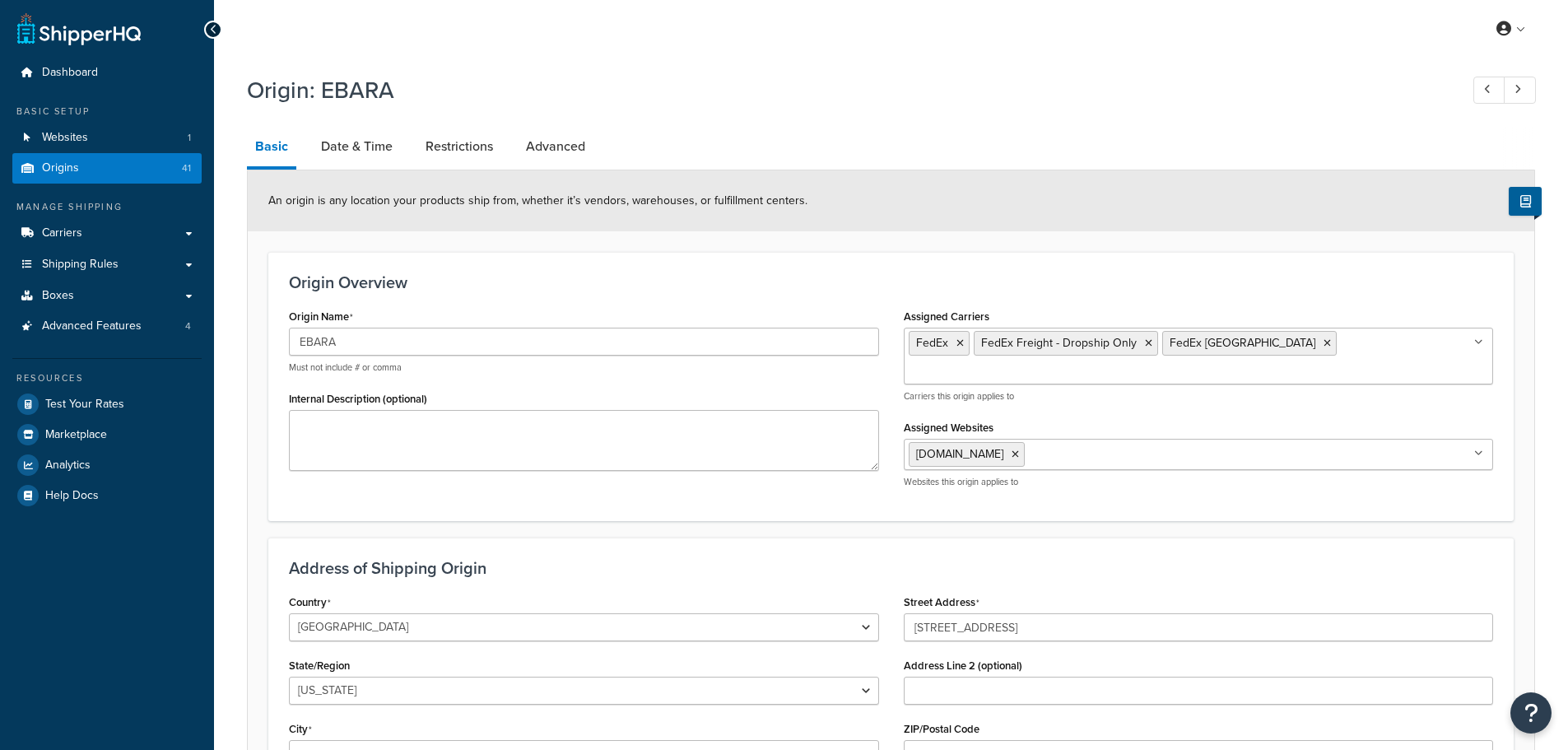
select select "40"
click at [368, 147] on link "Date & Time" at bounding box center [357, 146] width 88 height 39
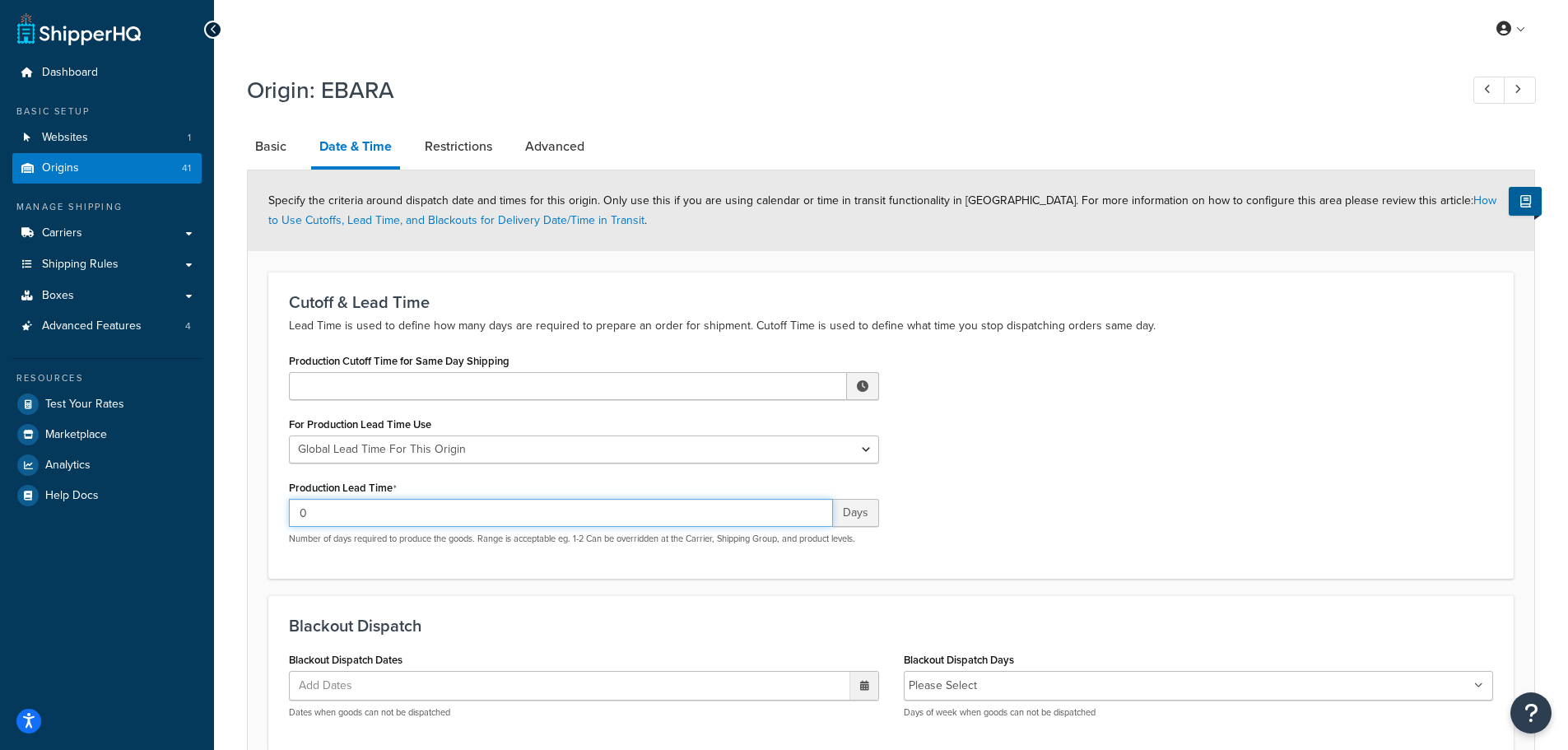
click at [449, 514] on input "0" at bounding box center [561, 512] width 544 height 28
type input "10-16"
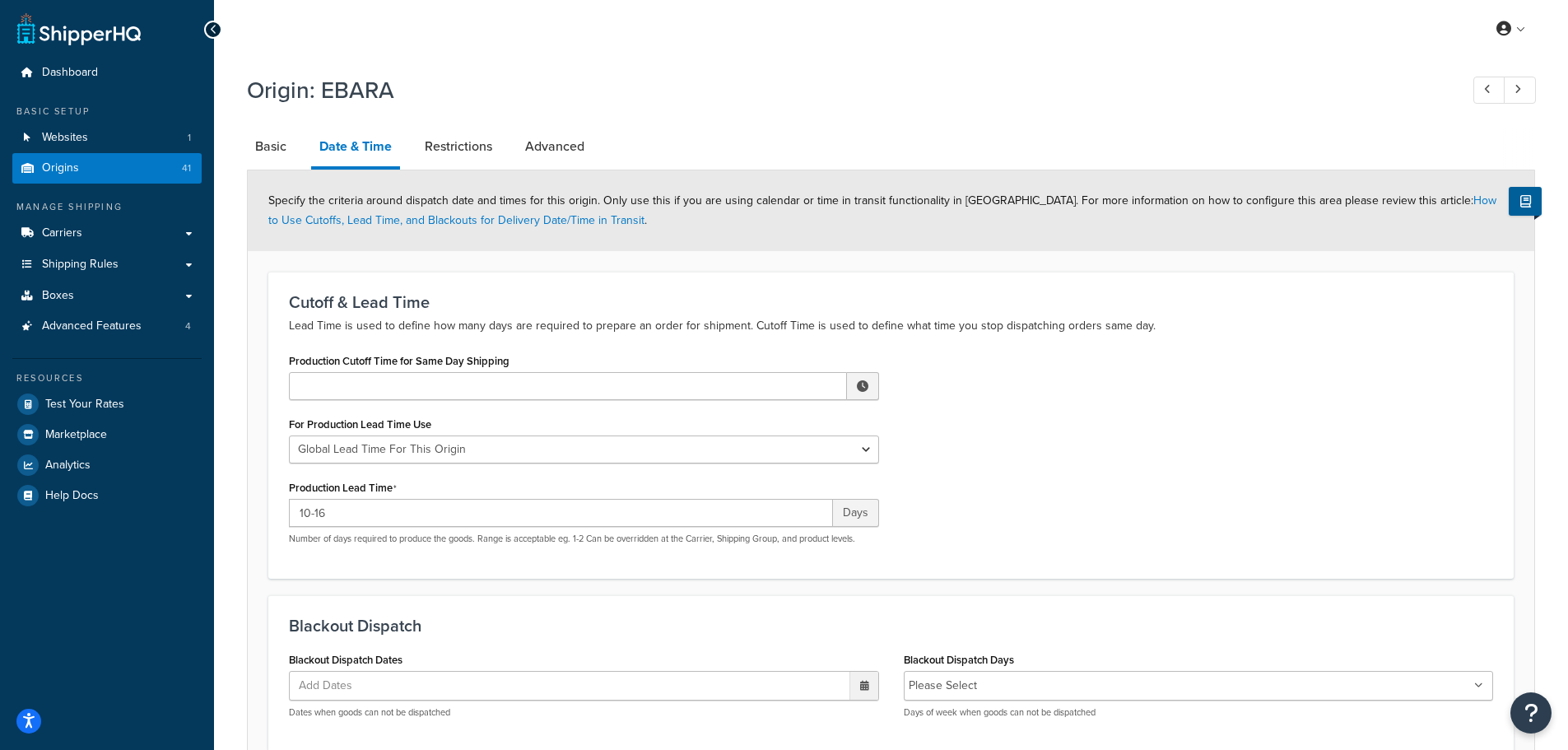
click at [960, 485] on div "Production Cutoff Time for Same Day Shipping ▲ 12 ▼ : ▲ 00 ▼ ▲ AM ▼ For Product…" at bounding box center [891, 452] width 1229 height 208
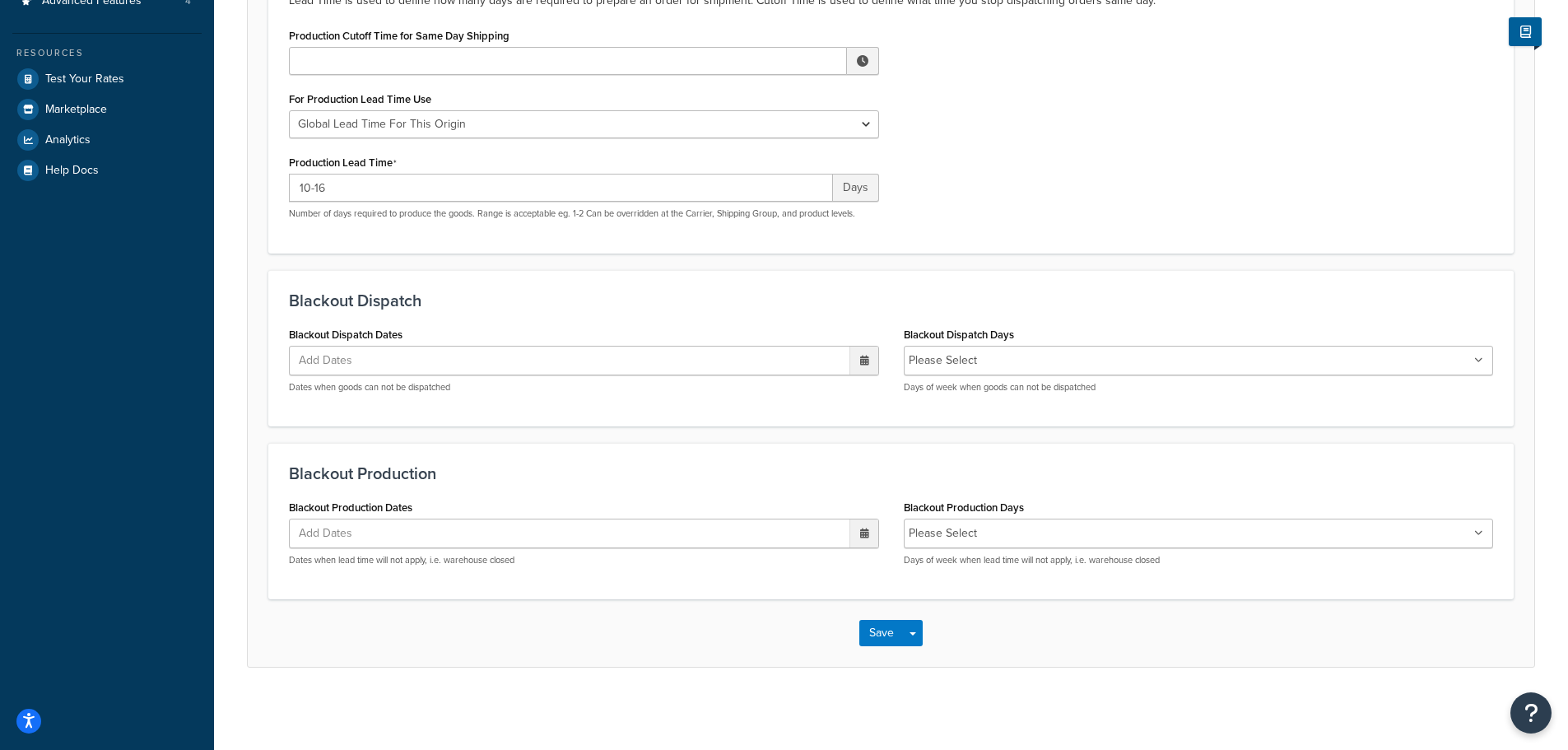
scroll to position [327, 0]
click at [876, 630] on button "Save" at bounding box center [882, 632] width 44 height 26
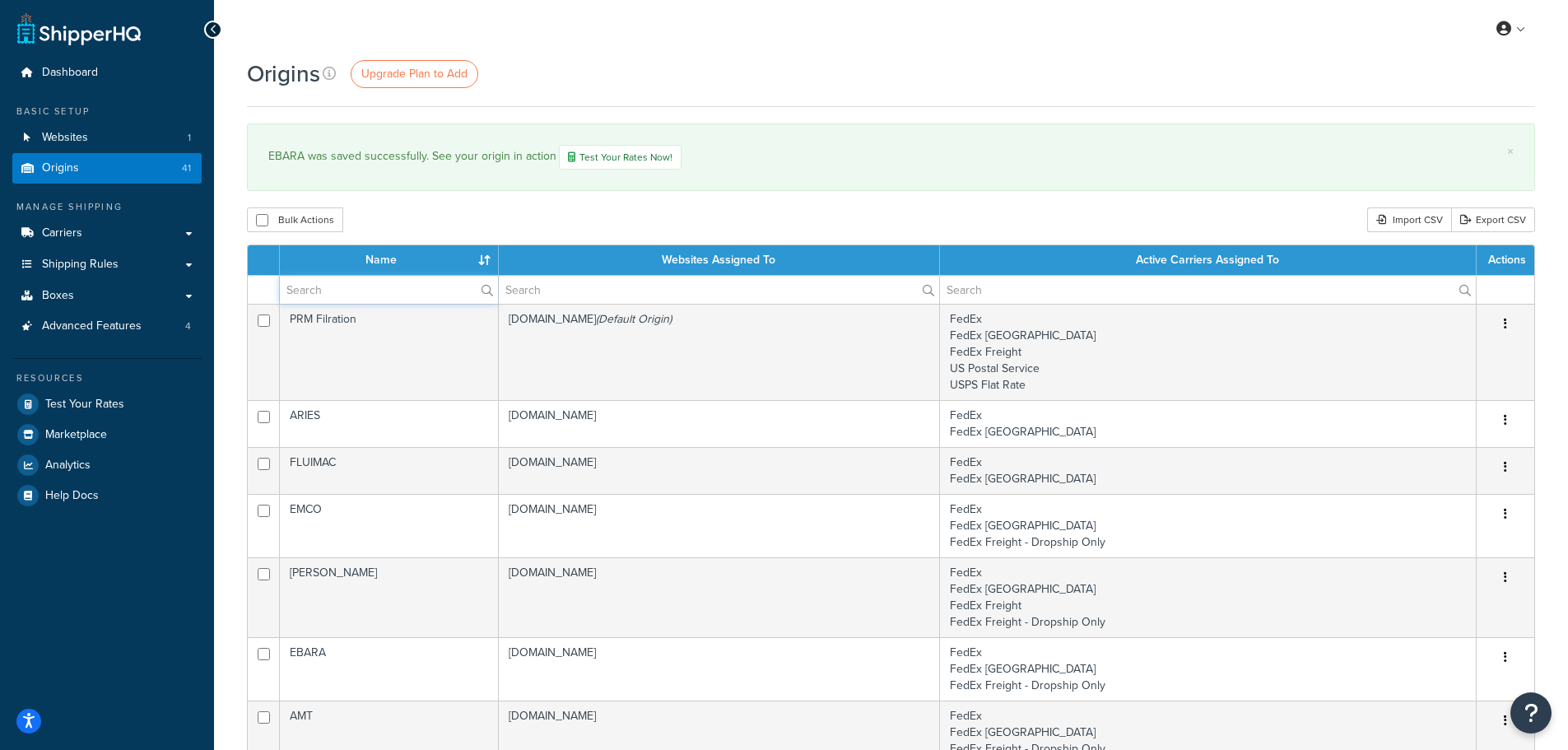
click at [342, 281] on input "text" at bounding box center [388, 289] width 218 height 28
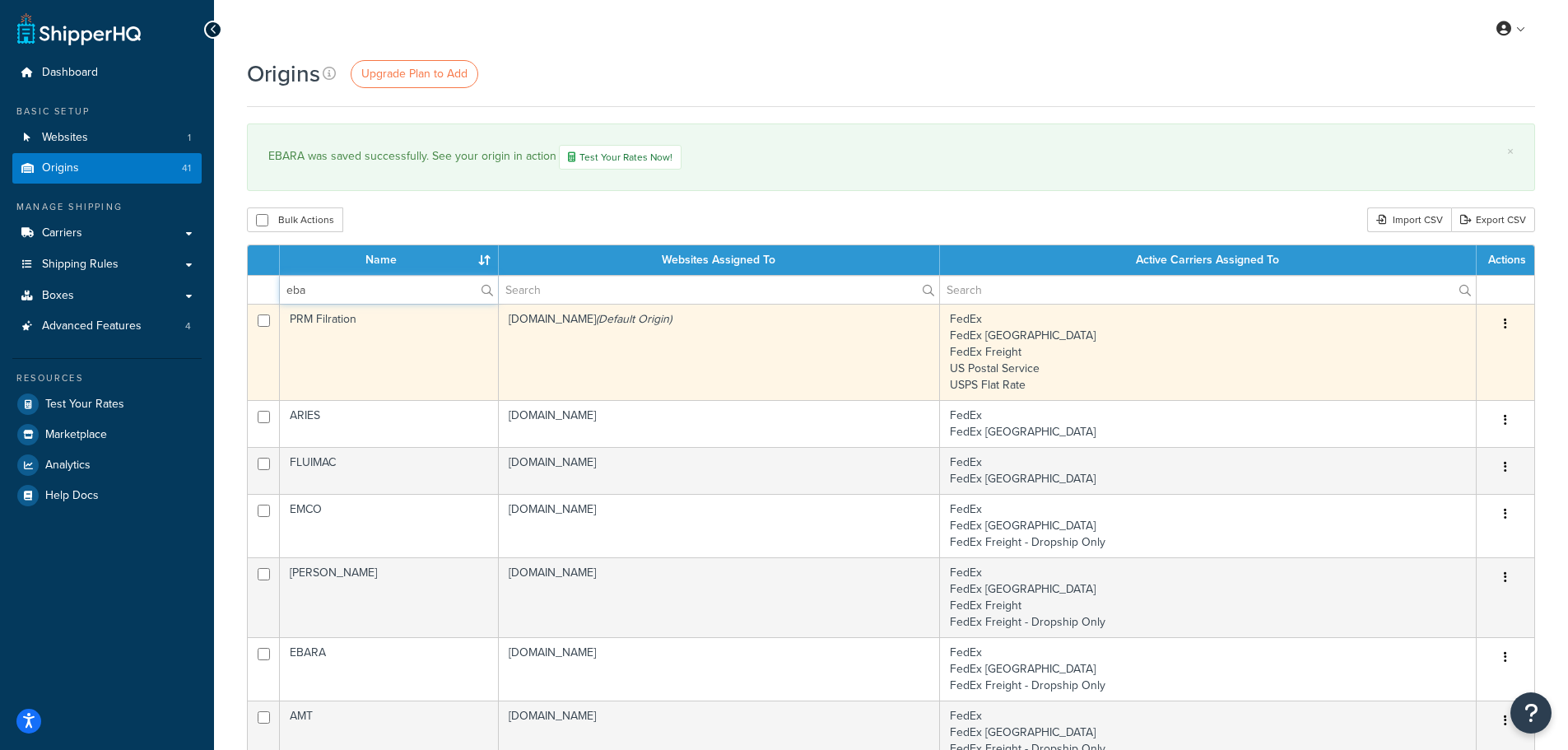
type input "ebara"
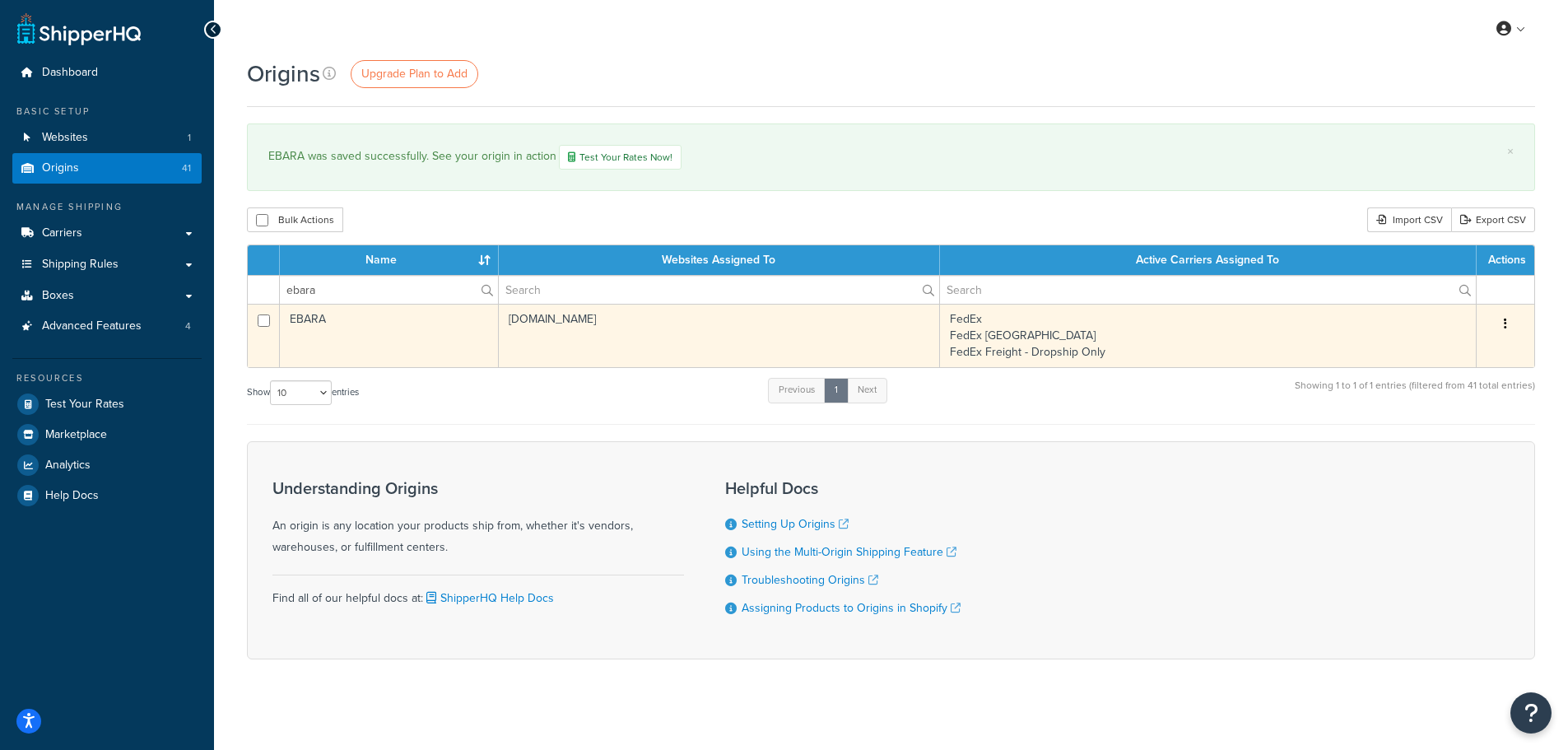
click at [369, 338] on td "EBARA" at bounding box center [389, 335] width 219 height 63
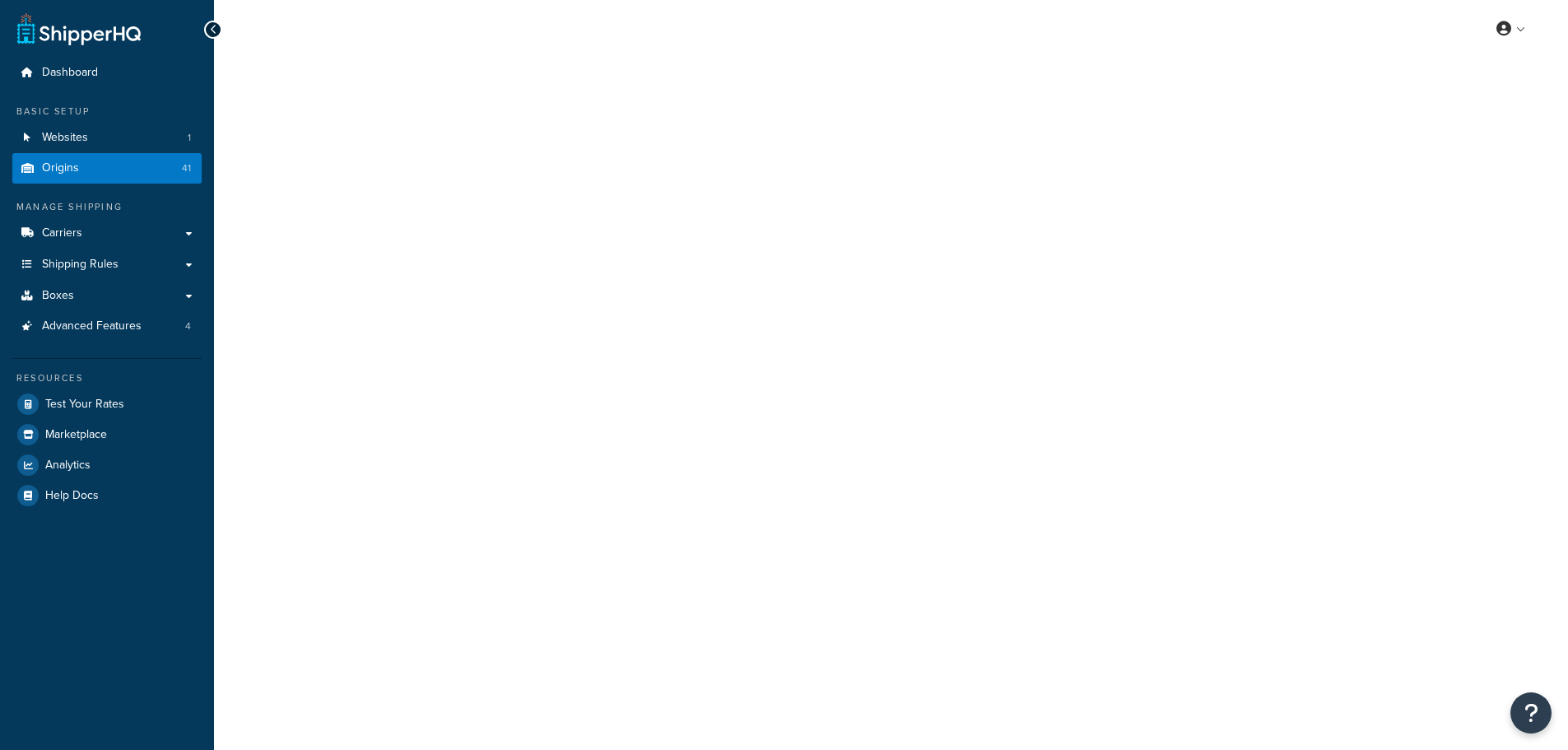
select select "40"
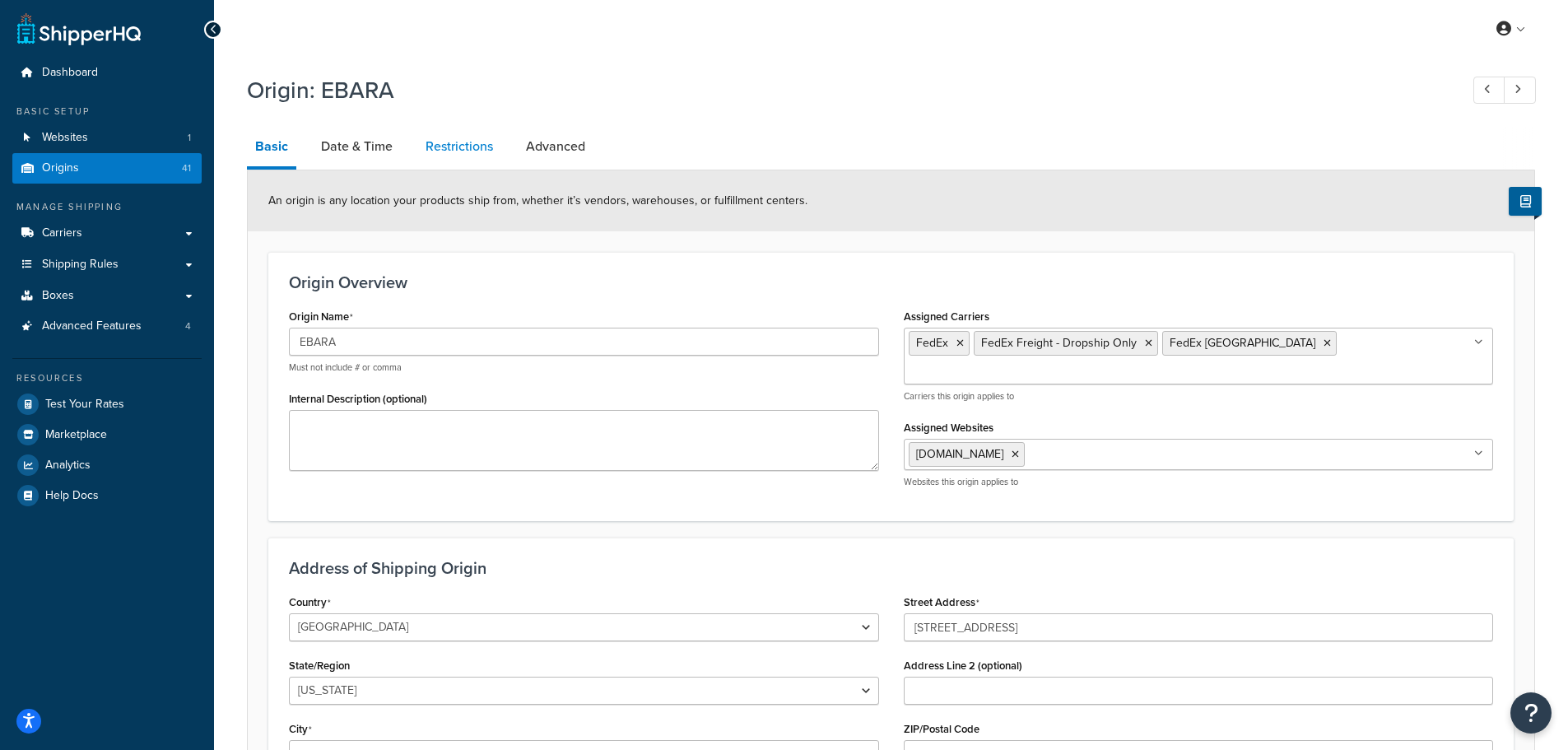
click at [429, 148] on link "Restrictions" at bounding box center [458, 146] width 84 height 39
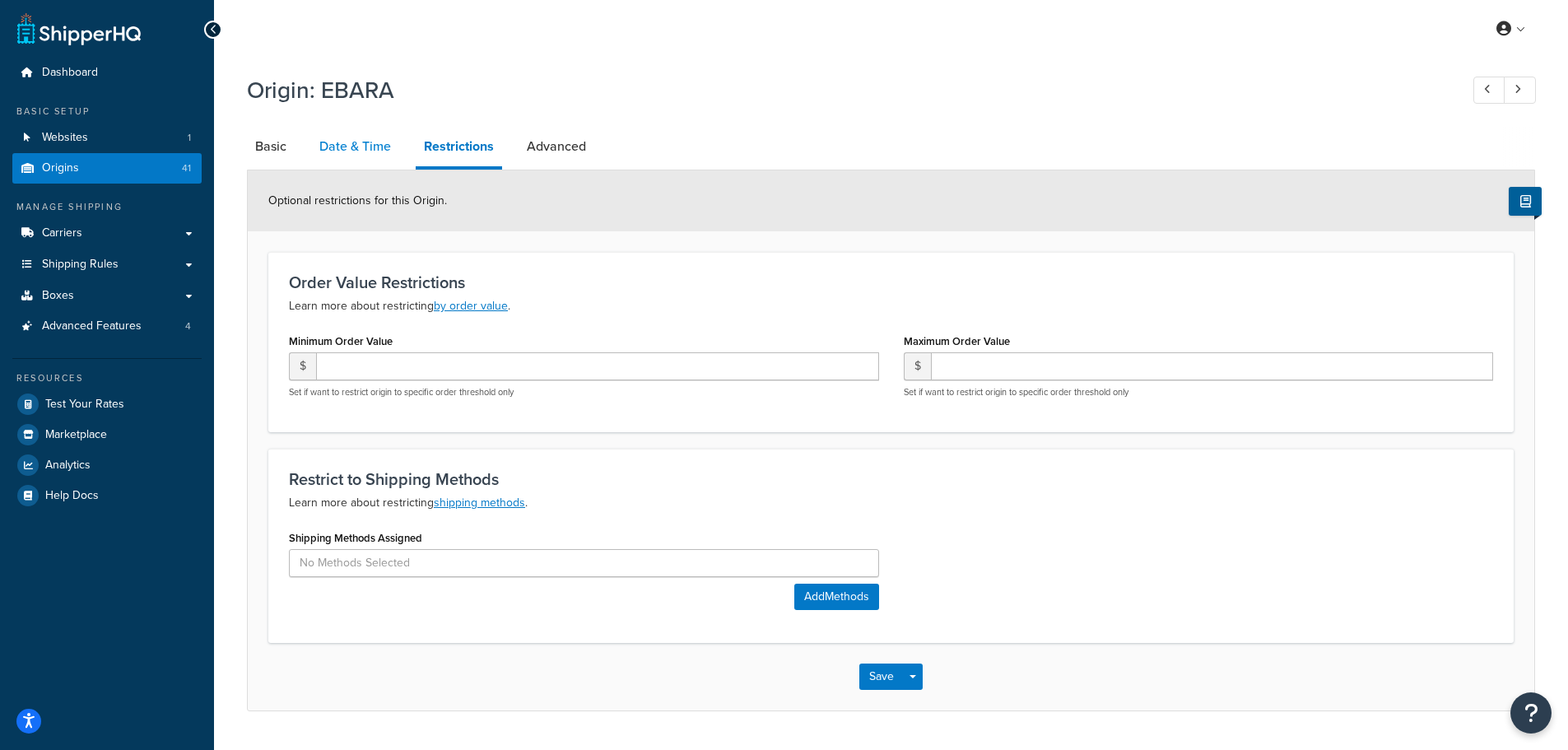
click at [368, 141] on link "Date & Time" at bounding box center [355, 146] width 88 height 39
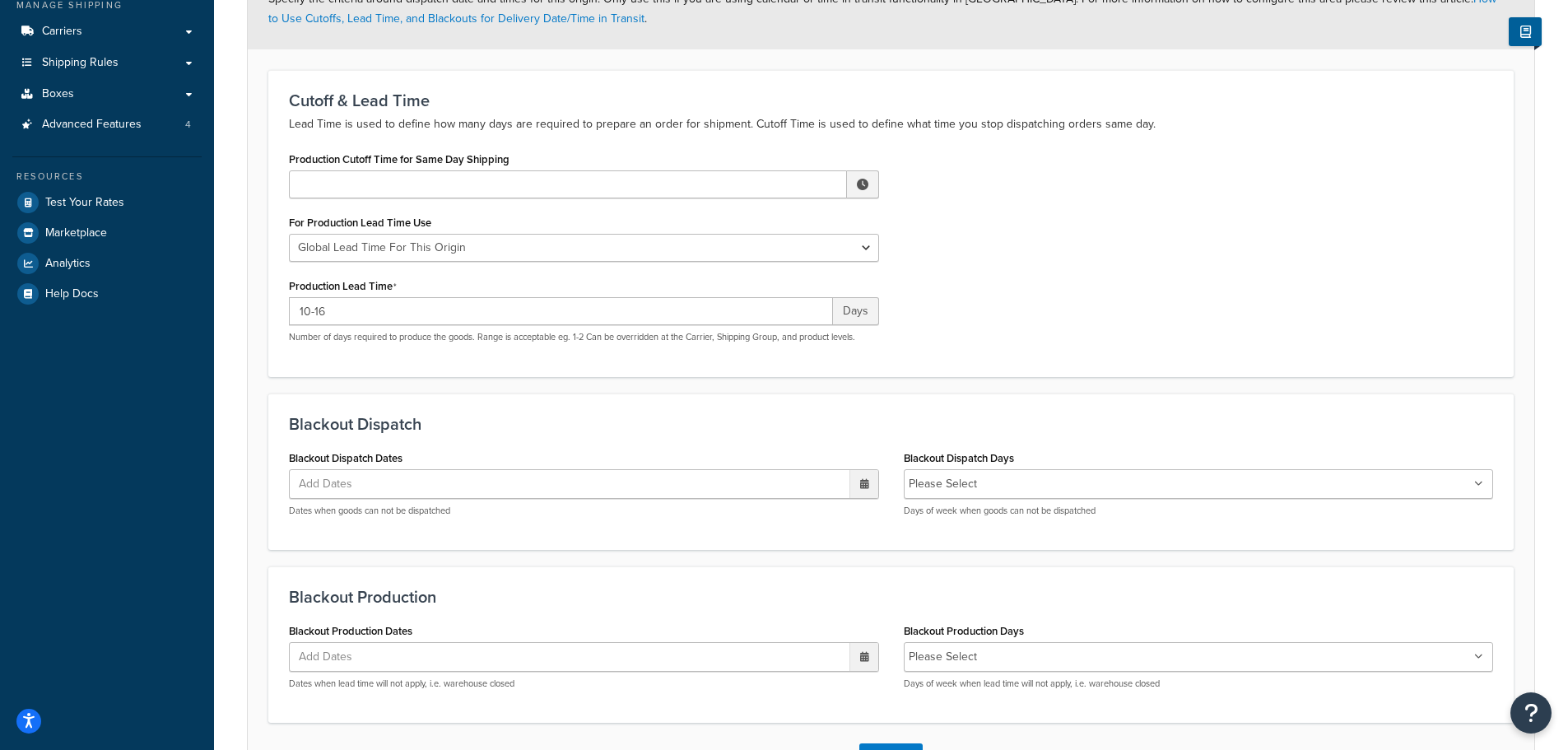
scroll to position [327, 0]
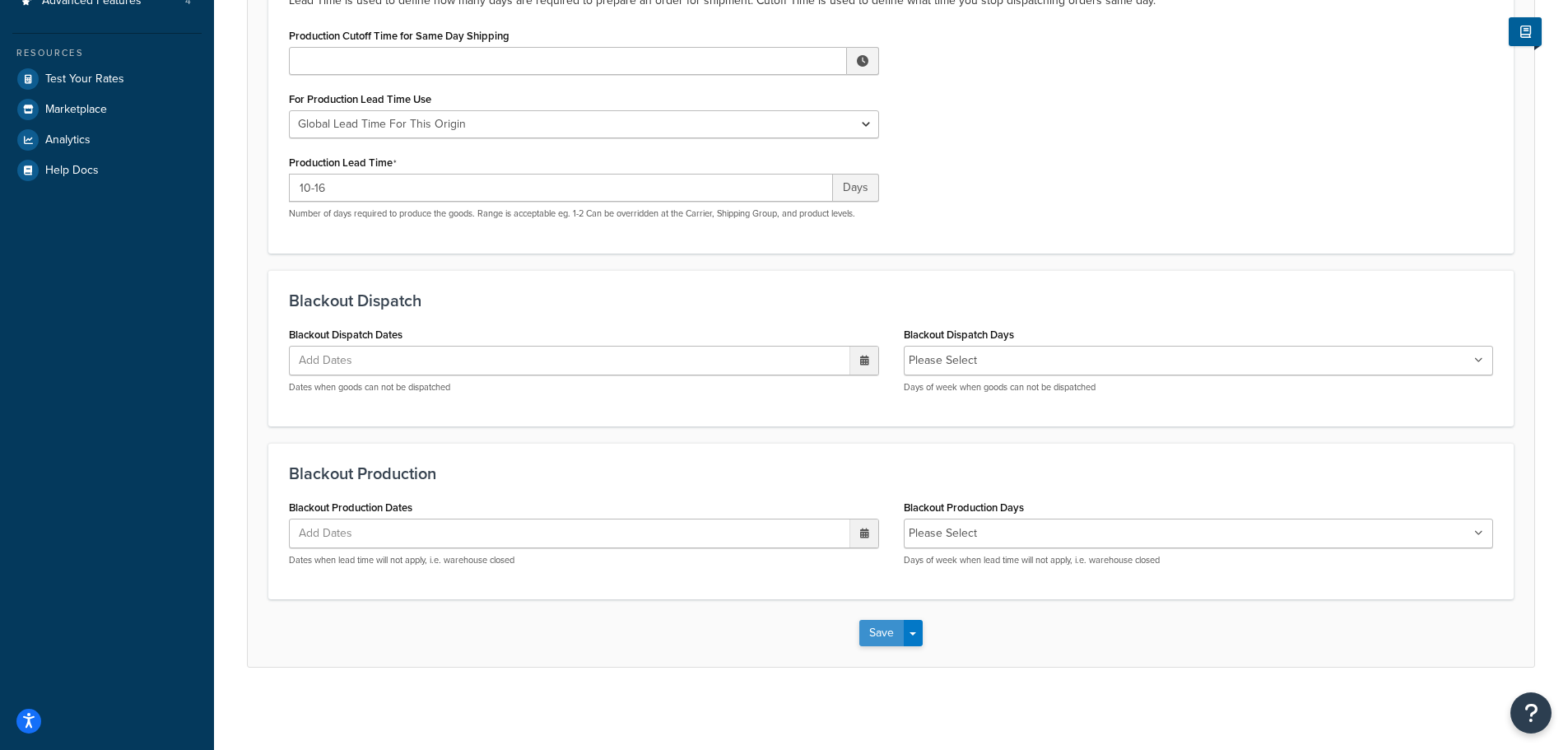
click at [864, 634] on button "Save" at bounding box center [882, 632] width 44 height 26
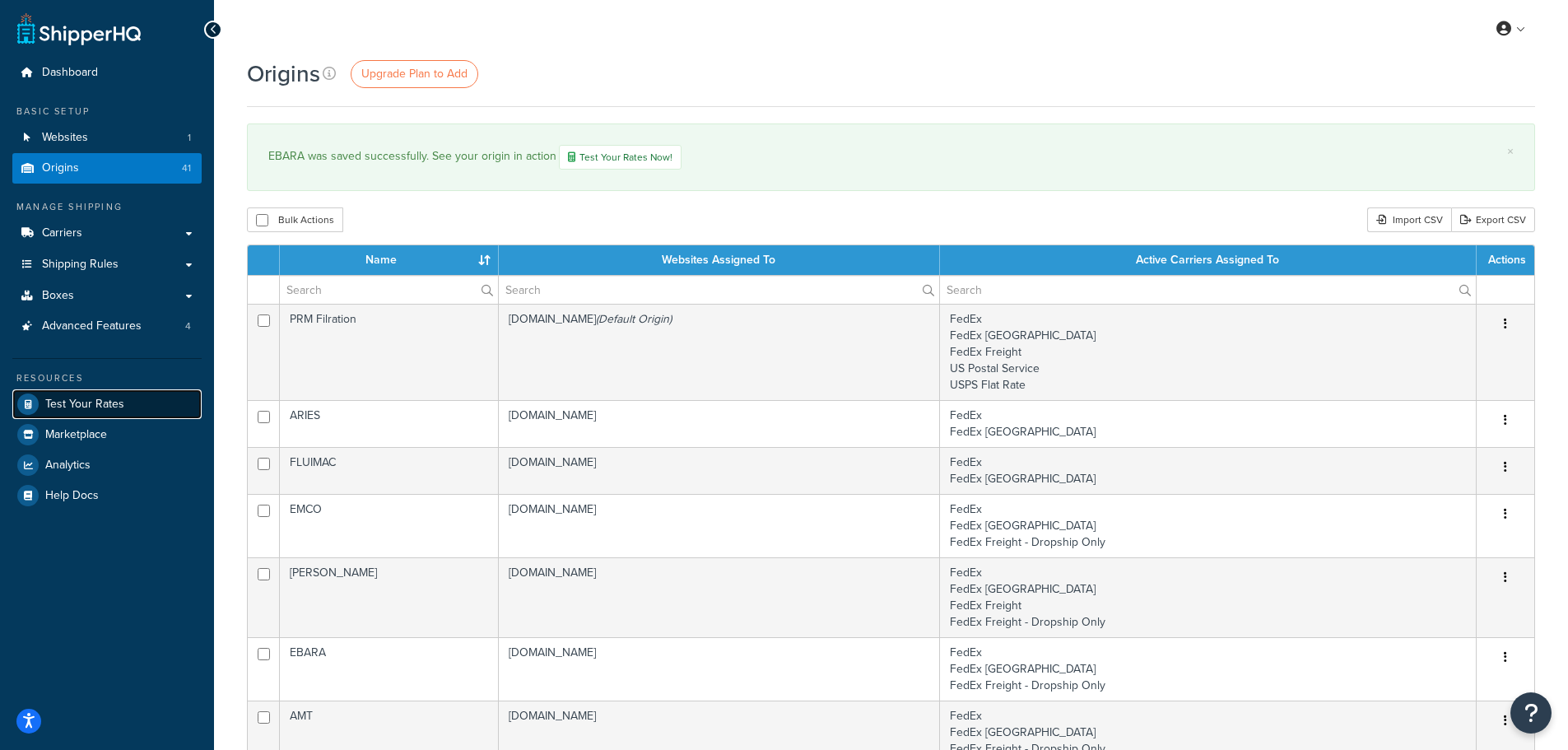
click at [80, 405] on span "Test Your Rates" at bounding box center [85, 404] width 79 height 14
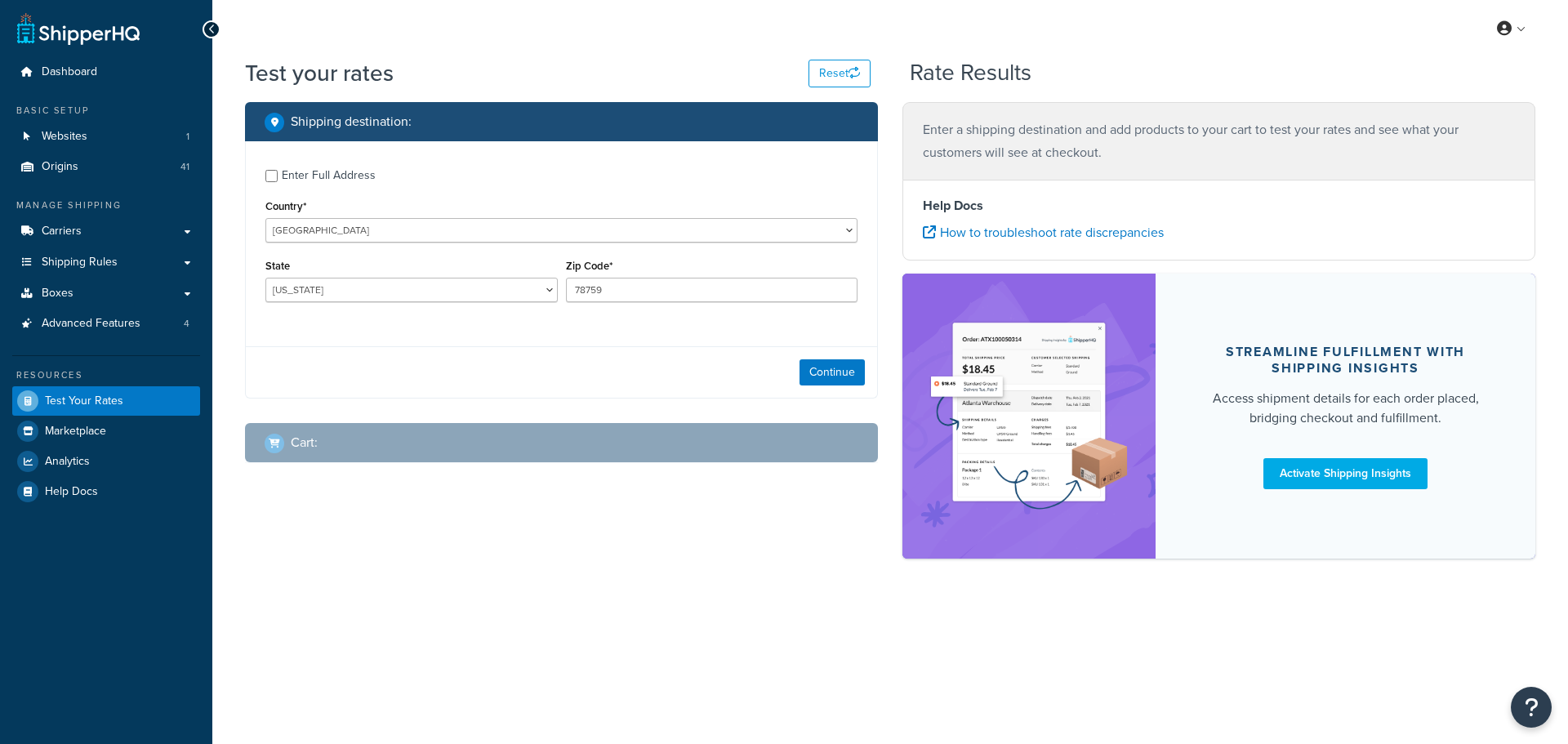
select select "[GEOGRAPHIC_DATA]"
click at [289, 173] on div "Enter Full Address" at bounding box center [329, 175] width 94 height 23
click at [277, 173] on input "Enter Full Address" at bounding box center [272, 175] width 12 height 12
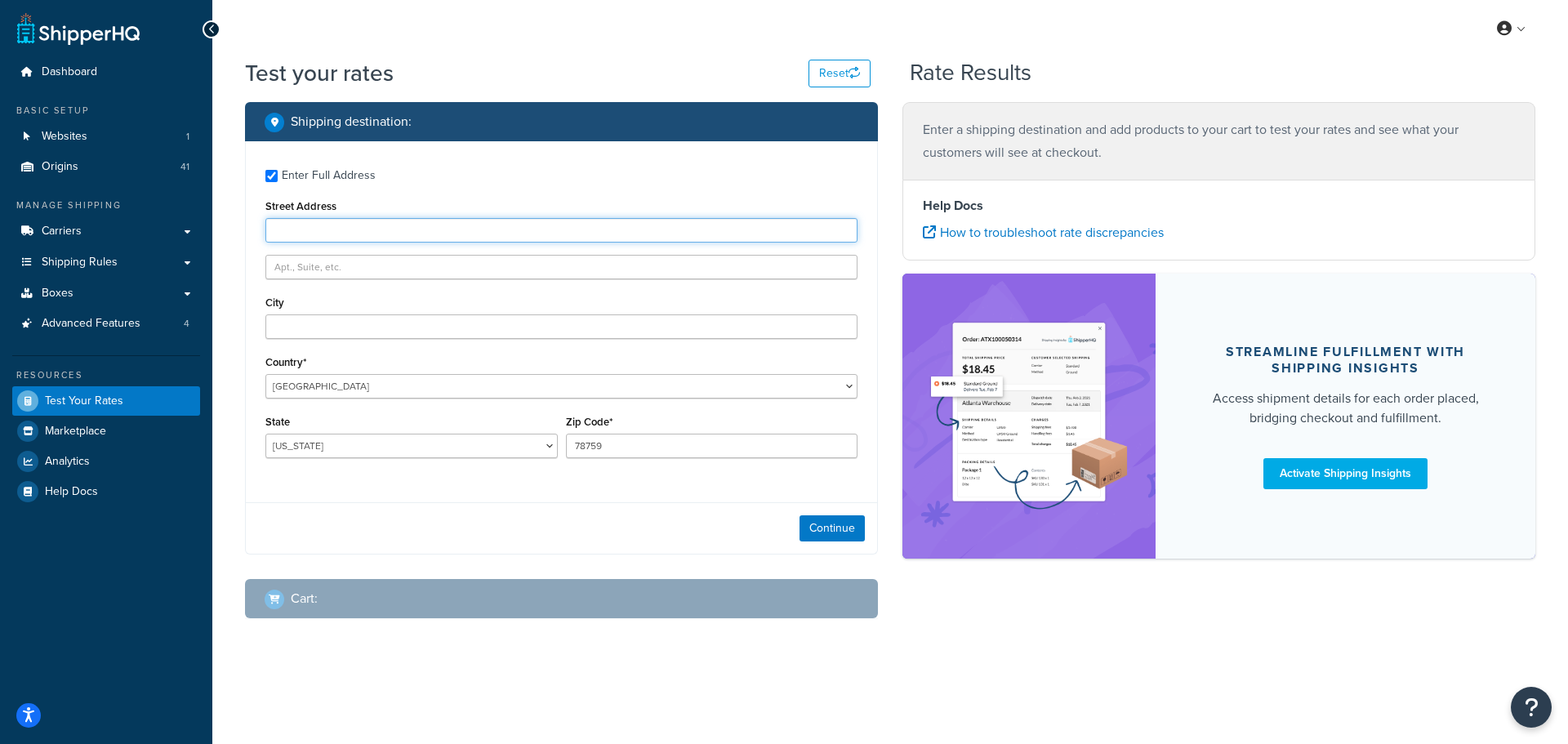
click at [332, 233] on input "Street Address" at bounding box center [561, 231] width 592 height 25
click at [263, 170] on div "Enter Full Address Street Address City Country* United States United Kingdom Af…" at bounding box center [561, 315] width 631 height 349
click at [263, 171] on div "Enter Full Address Street Address City Country* United States United Kingdom Af…" at bounding box center [561, 315] width 631 height 349
click at [269, 175] on input "Enter Full Address" at bounding box center [272, 175] width 12 height 12
checkbox input "false"
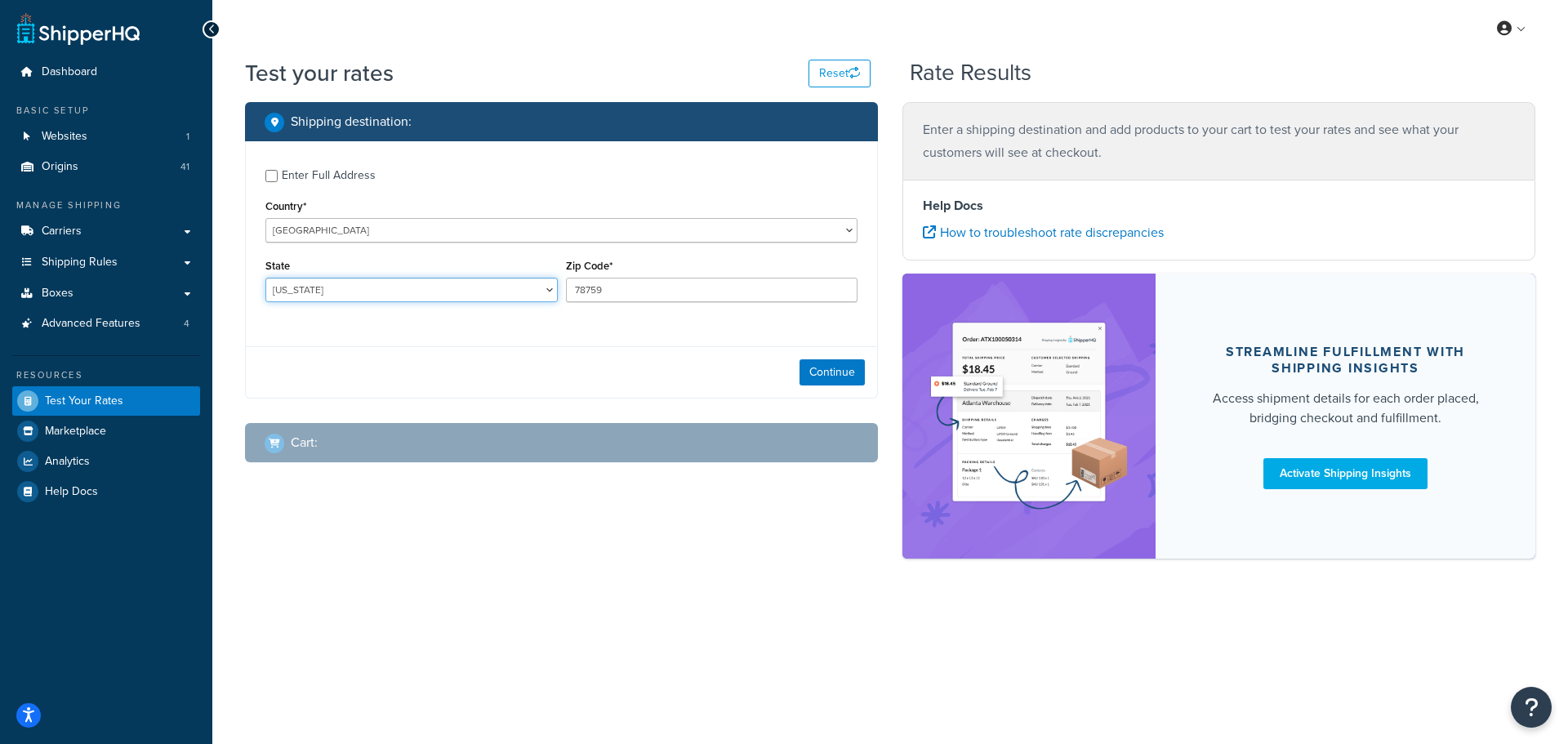
click at [354, 291] on select "Alabama Alaska American Samoa Arizona Arkansas Armed Forces Americas Armed Forc…" at bounding box center [412, 290] width 293 height 25
drag, startPoint x: 678, startPoint y: 346, endPoint x: 783, endPoint y: 354, distance: 105.3
click at [726, 352] on div "Enter Full Address Country* United States United Kingdom Afghanistan Åland Isla…" at bounding box center [561, 270] width 633 height 257
click at [805, 356] on div "Continue" at bounding box center [561, 372] width 631 height 51
click at [813, 371] on button "Continue" at bounding box center [832, 372] width 66 height 26
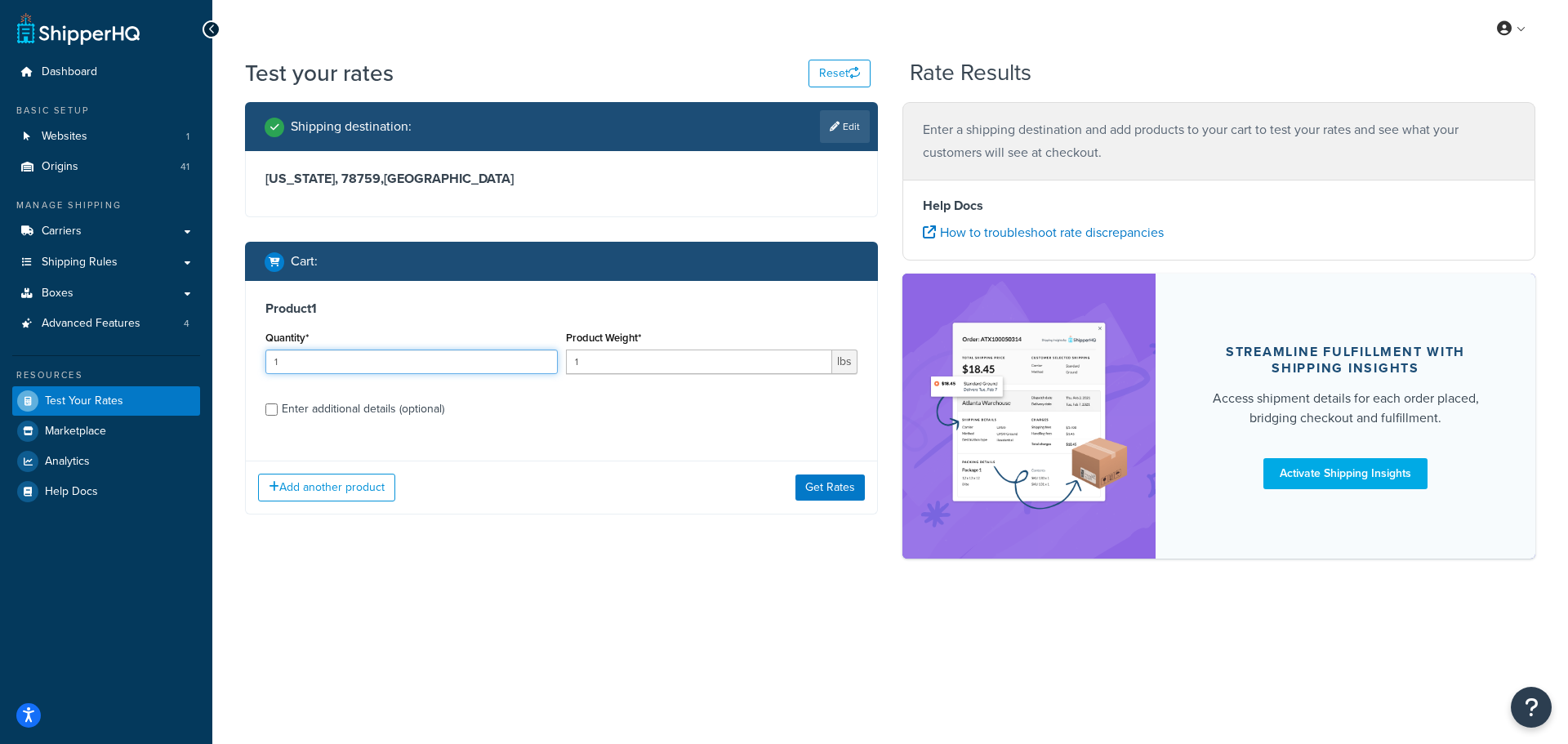
click at [482, 351] on input "1" at bounding box center [412, 362] width 293 height 25
click at [622, 351] on input "1" at bounding box center [700, 362] width 267 height 25
type input "33"
click at [362, 415] on div "Enter additional details (optional)" at bounding box center [363, 409] width 163 height 23
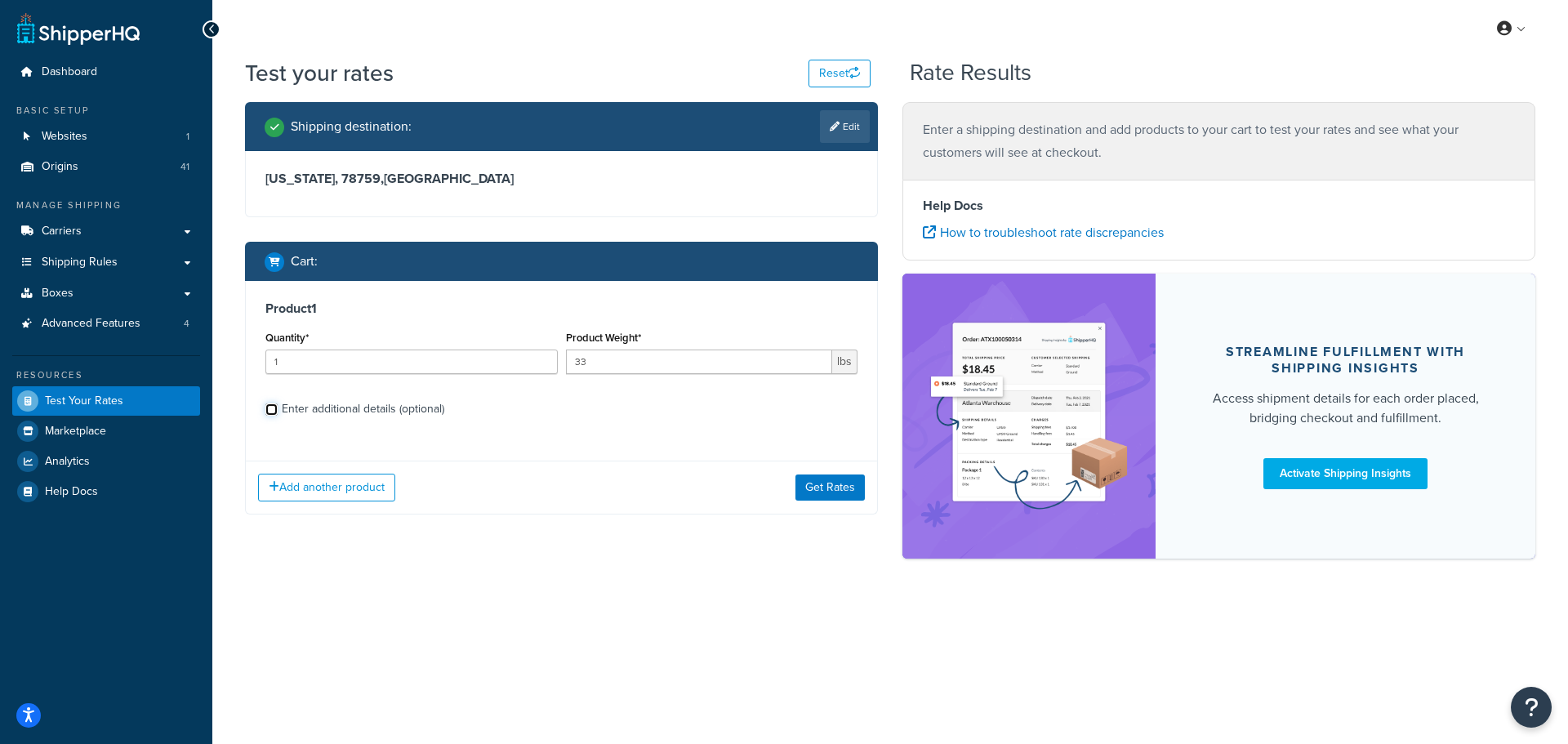
click at [277, 415] on input "Enter additional details (optional)" at bounding box center [272, 409] width 12 height 12
checkbox input "true"
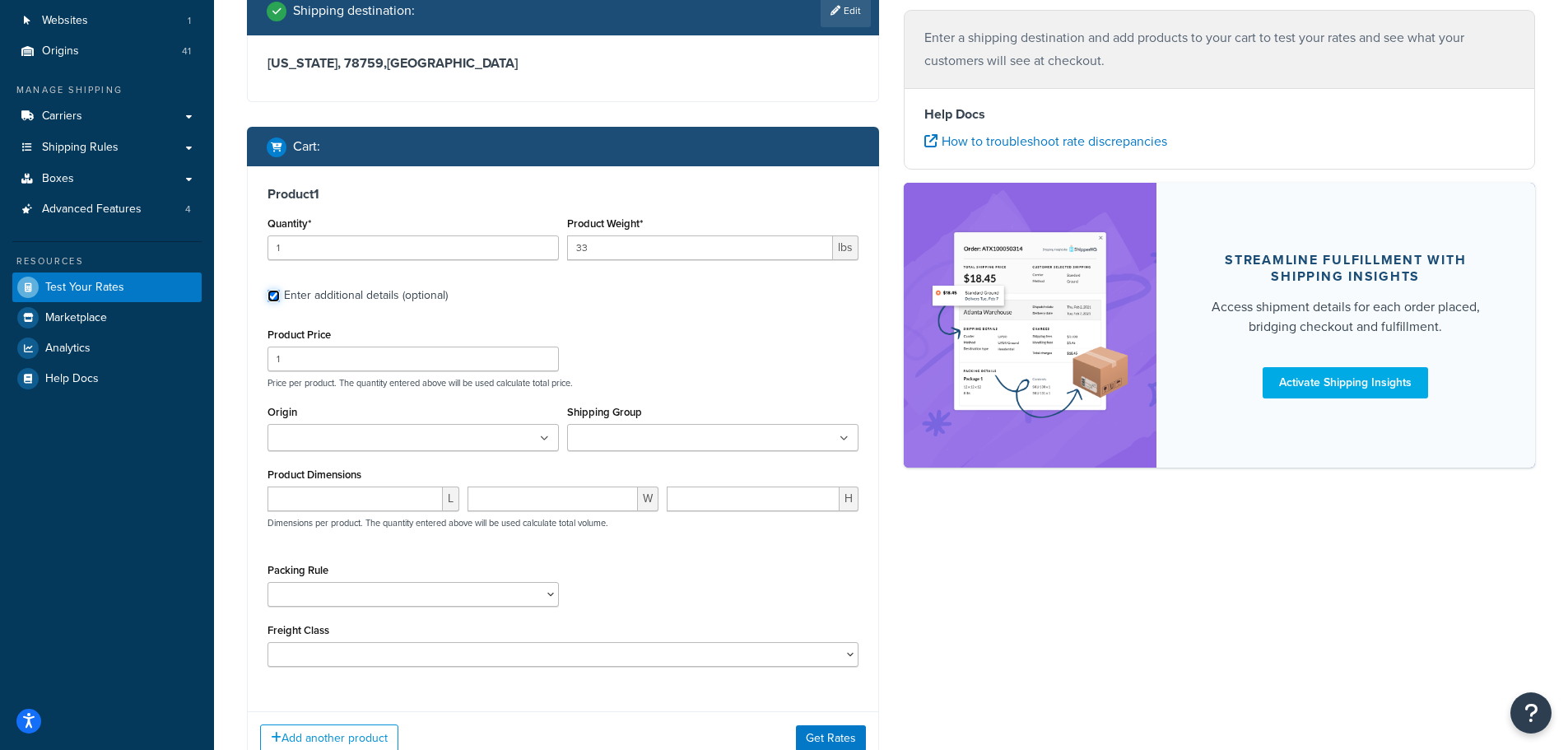
scroll to position [164, 0]
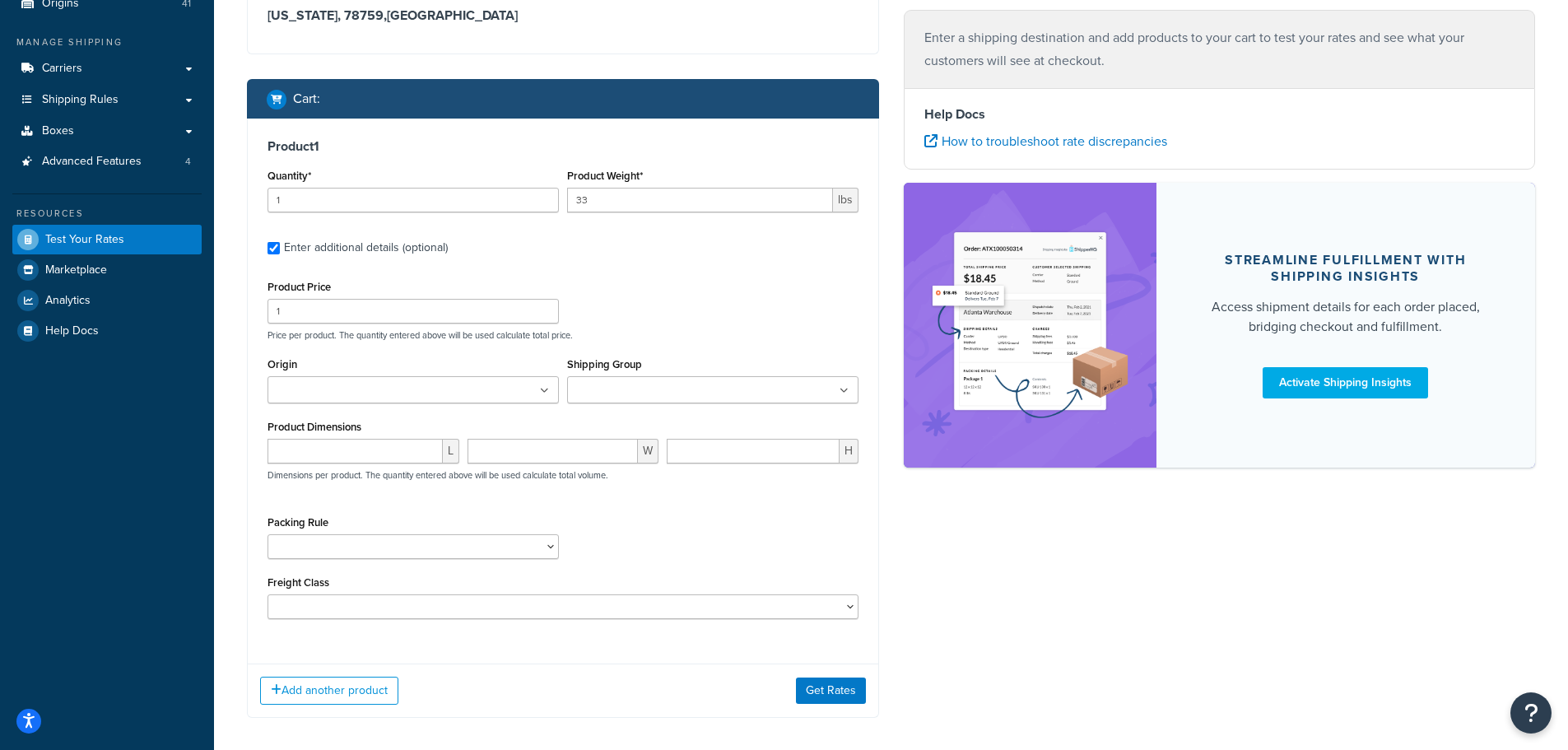
click at [430, 394] on ul at bounding box center [413, 390] width 291 height 27
type input "eb"
click at [719, 343] on div "Product Price 1 Price per product. The quantity entered above will be used calc…" at bounding box center [563, 449] width 591 height 348
click at [702, 389] on ul at bounding box center [712, 390] width 291 height 27
type input "eba"
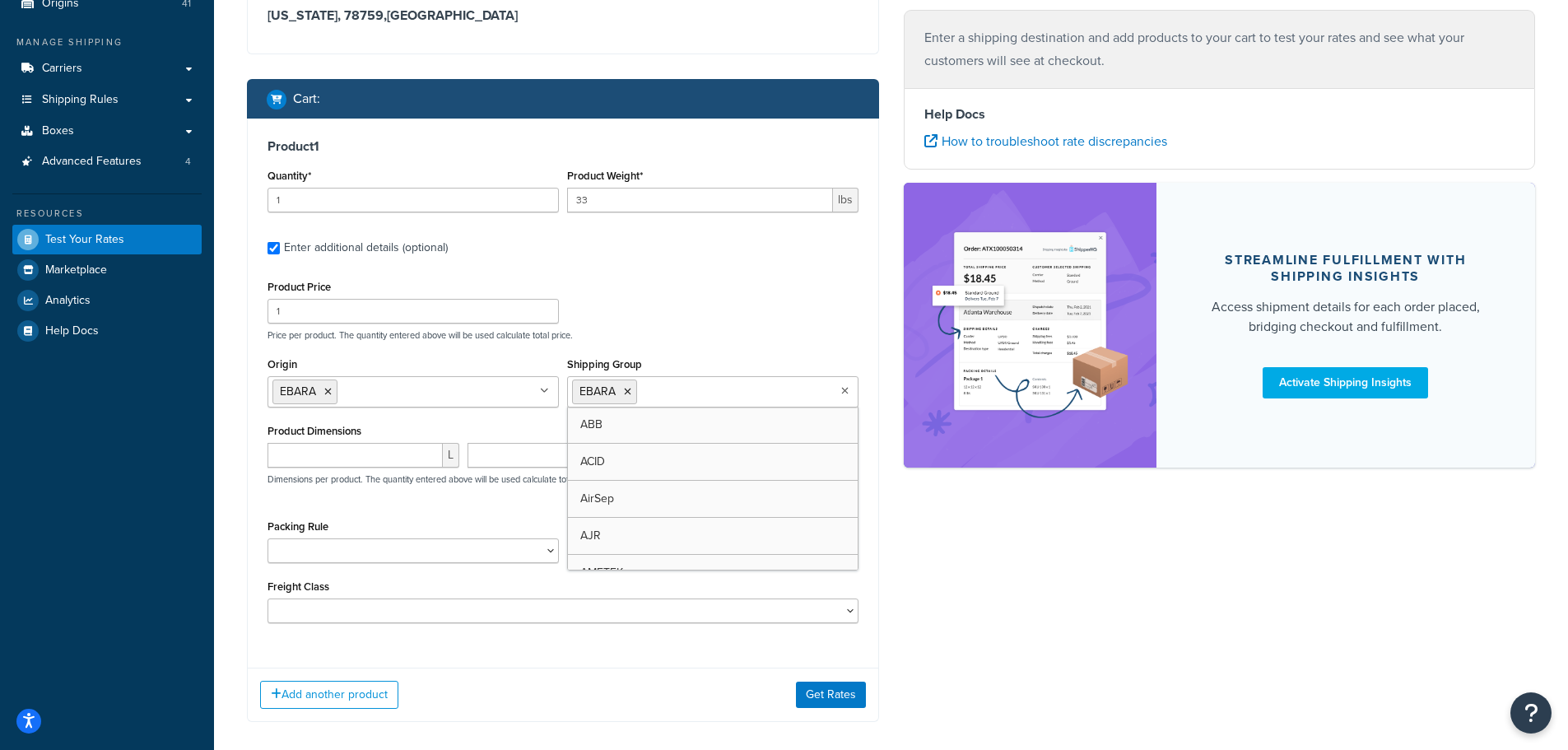
click at [746, 335] on p "Price per product. The quantity entered above will be used calculate total pric…" at bounding box center [563, 335] width 600 height 12
click at [313, 316] on input "1" at bounding box center [413, 311] width 291 height 25
type input "1229.99"
click at [664, 671] on div "Add another product Get Rates" at bounding box center [563, 694] width 630 height 54
click at [810, 693] on button "Get Rates" at bounding box center [831, 694] width 70 height 26
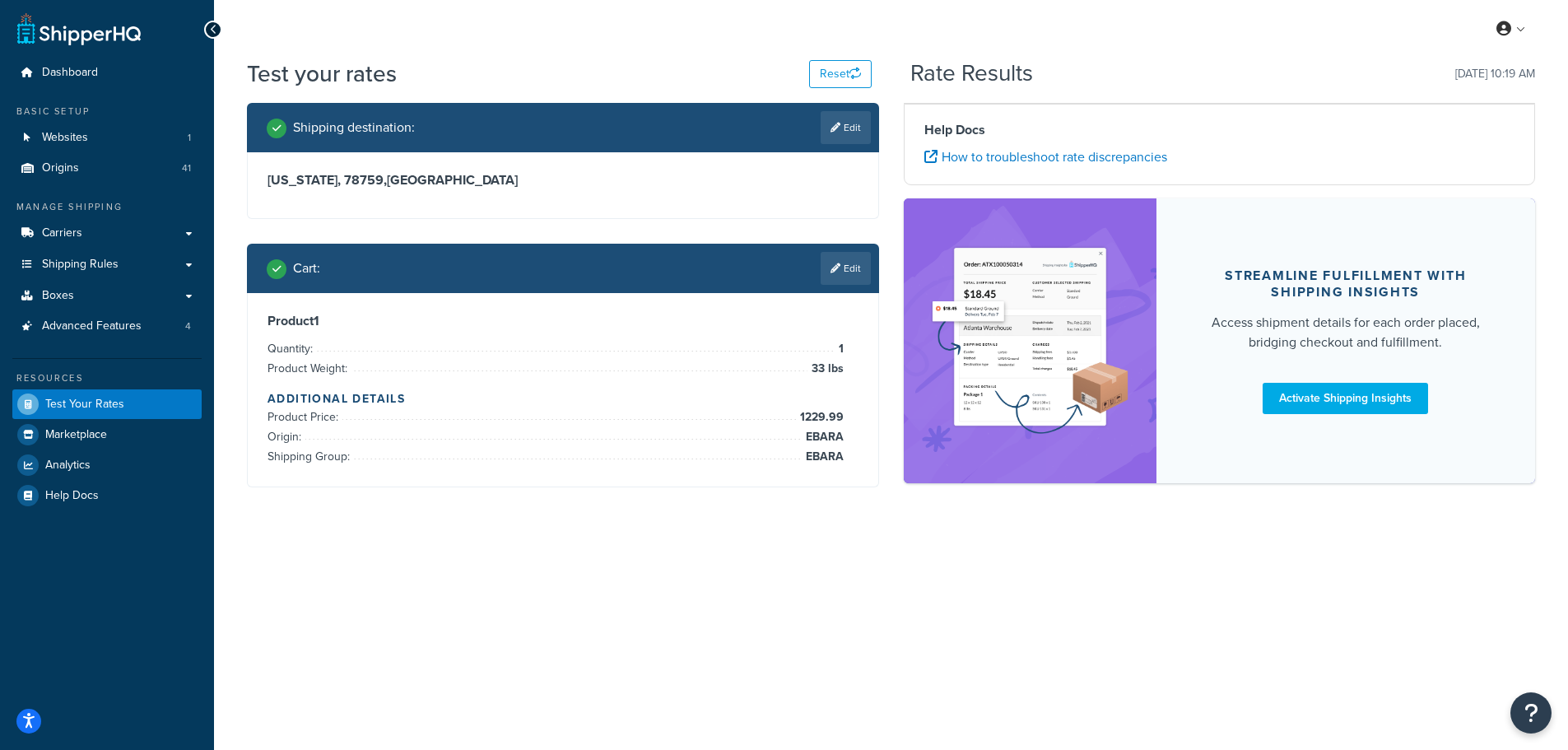
scroll to position [0, 0]
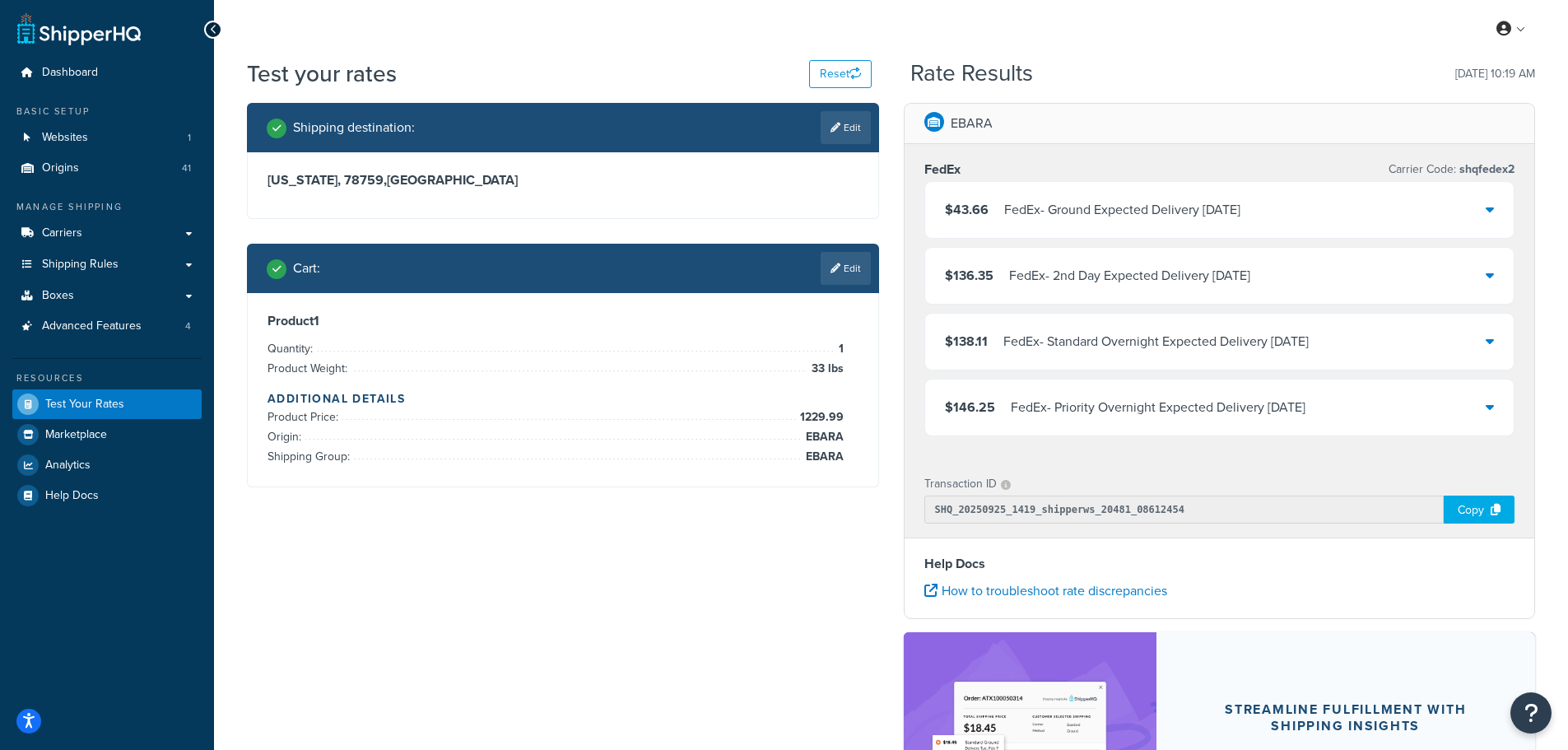
click at [1066, 219] on div "FedEx - Ground Expected Delivery Tue, Sep 30" at bounding box center [1122, 210] width 236 height 23
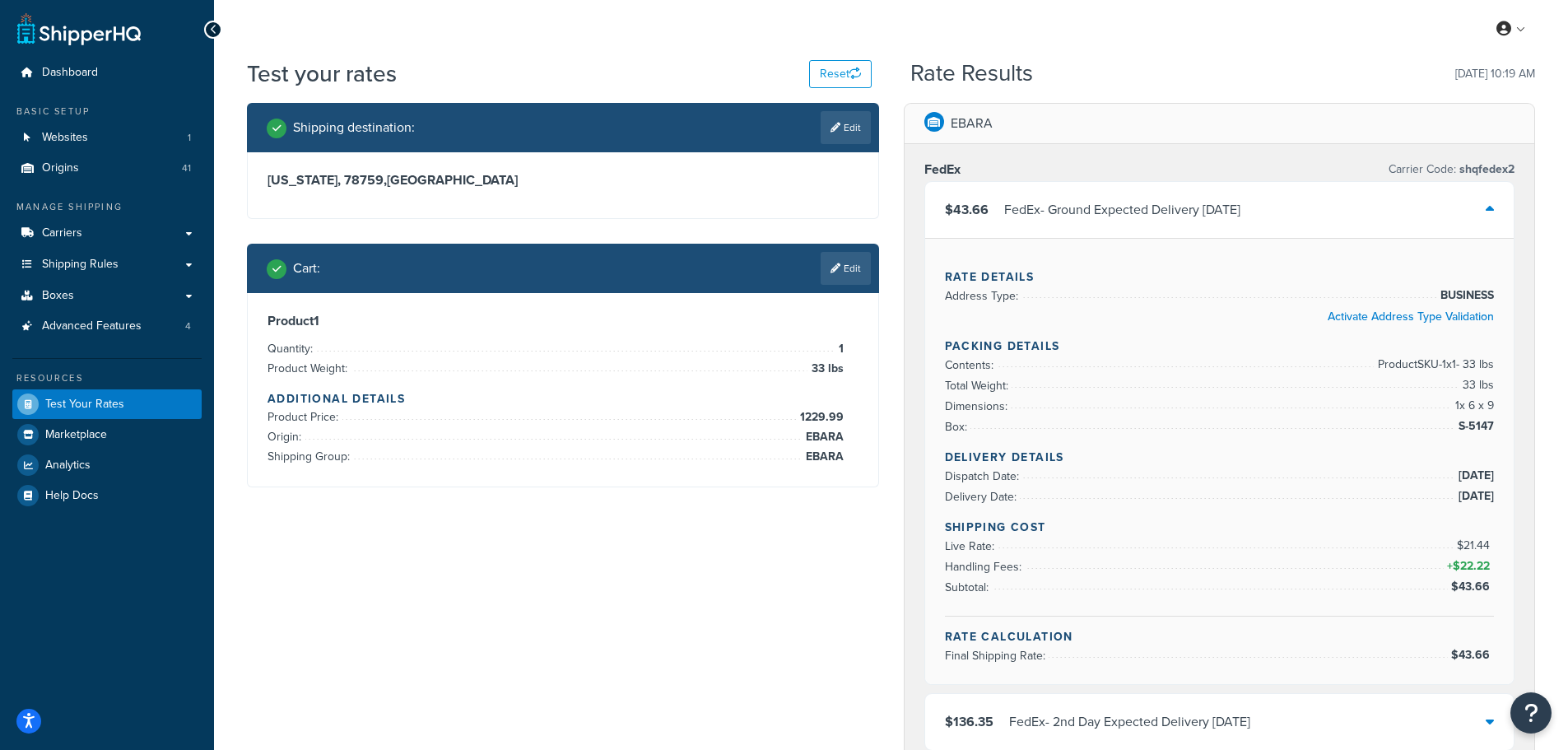
click at [1066, 216] on div "FedEx - Ground Expected Delivery Tue, Sep 30" at bounding box center [1122, 210] width 236 height 23
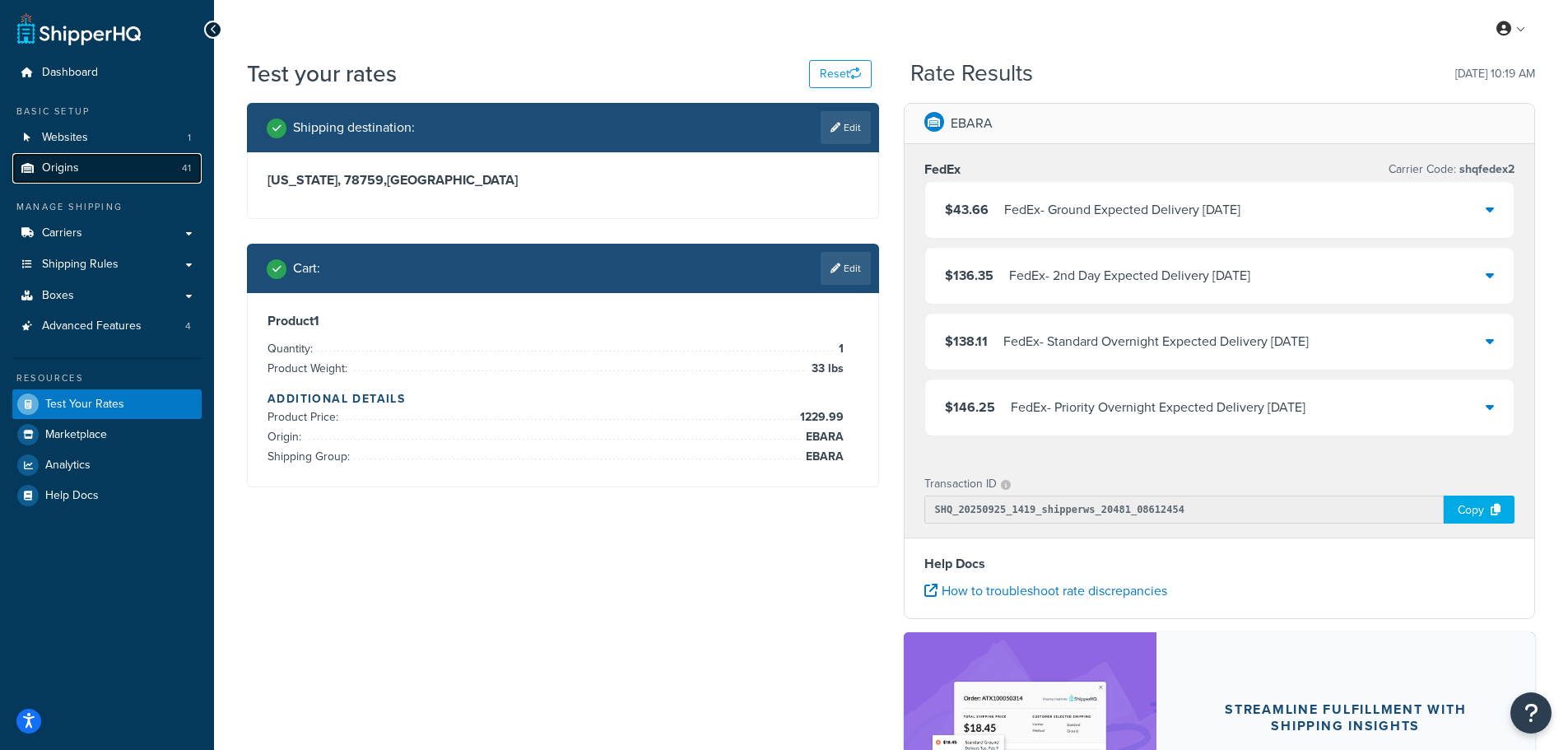
click at [66, 172] on span "Origins" at bounding box center [61, 168] width 37 height 14
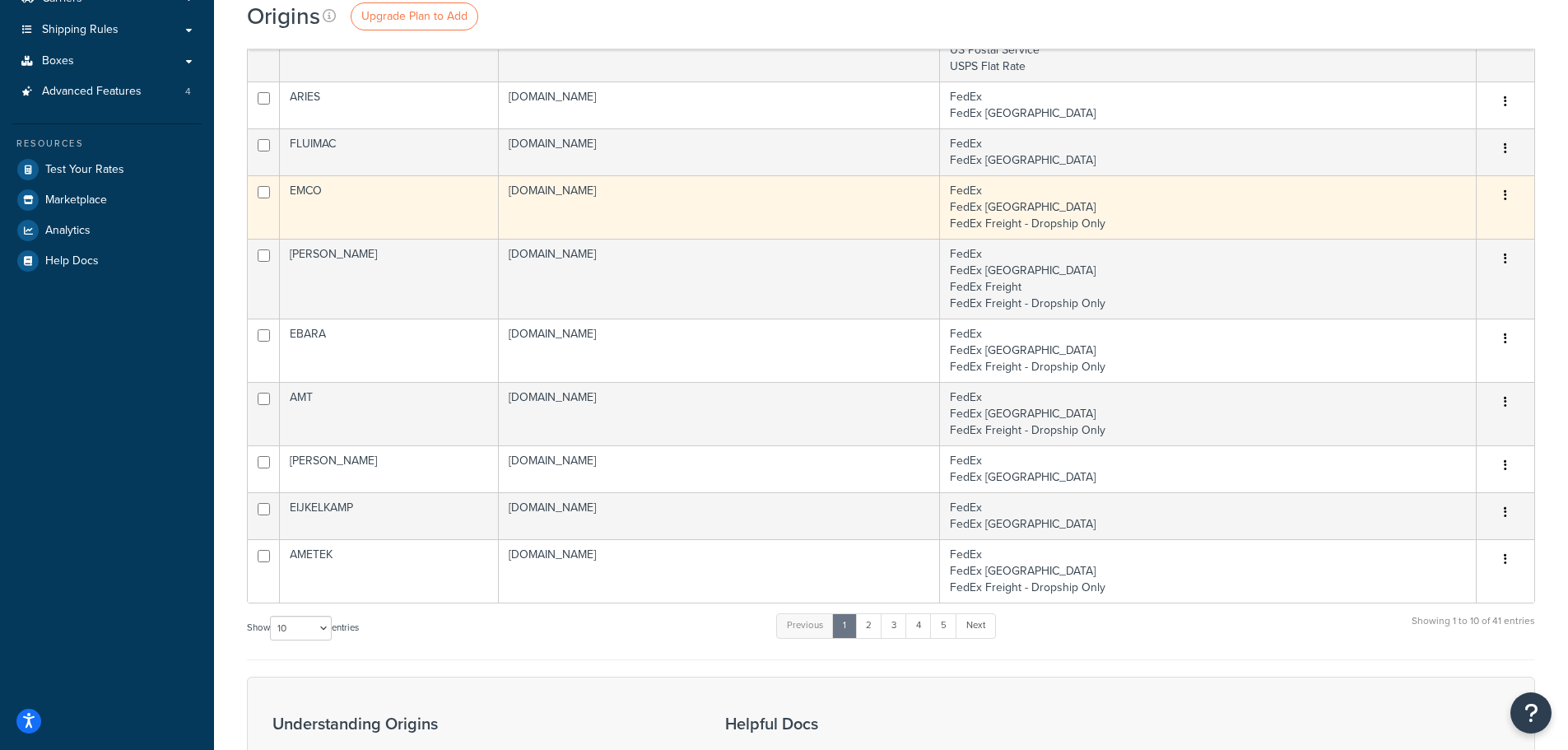
scroll to position [247, 0]
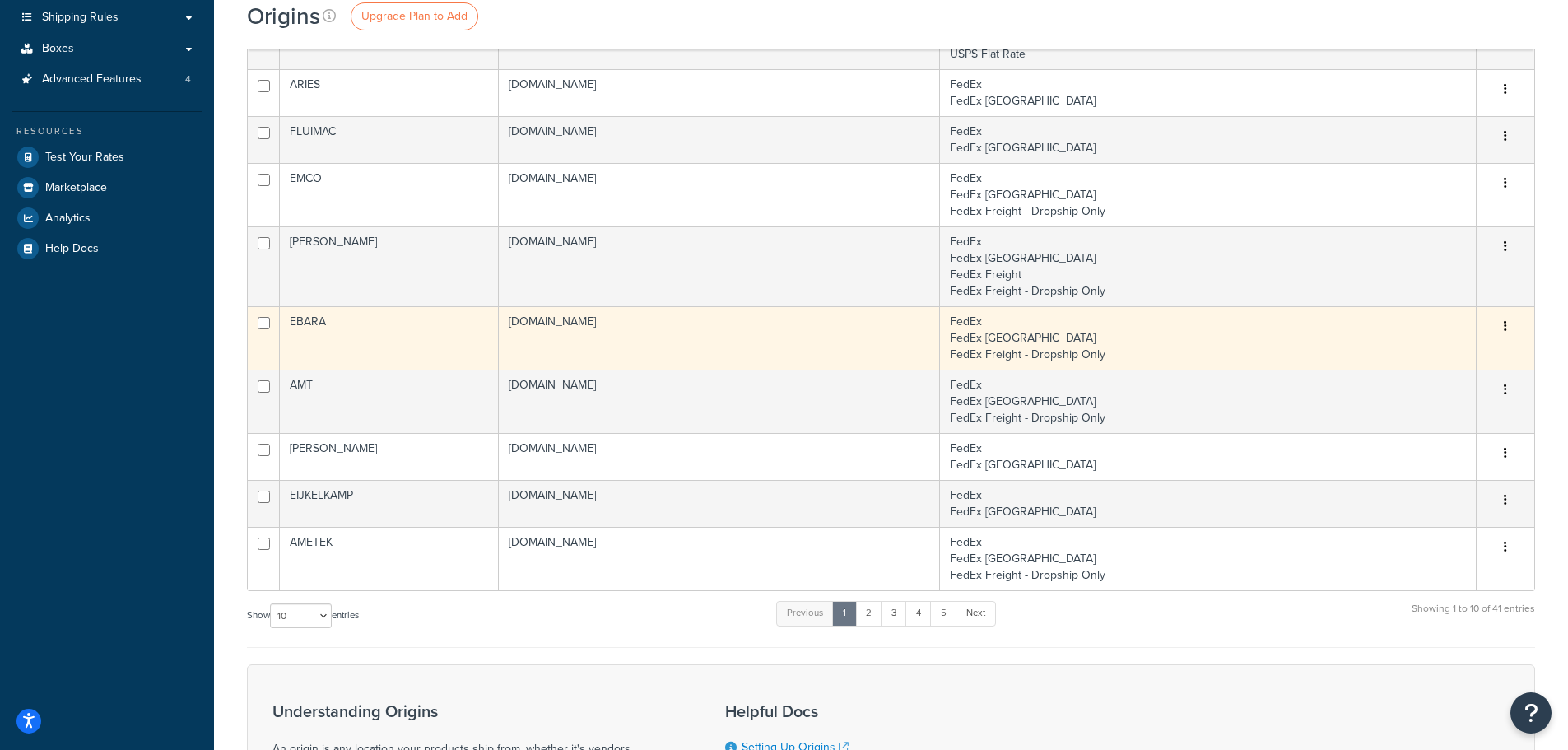
click at [354, 330] on td "EBARA" at bounding box center [389, 338] width 219 height 63
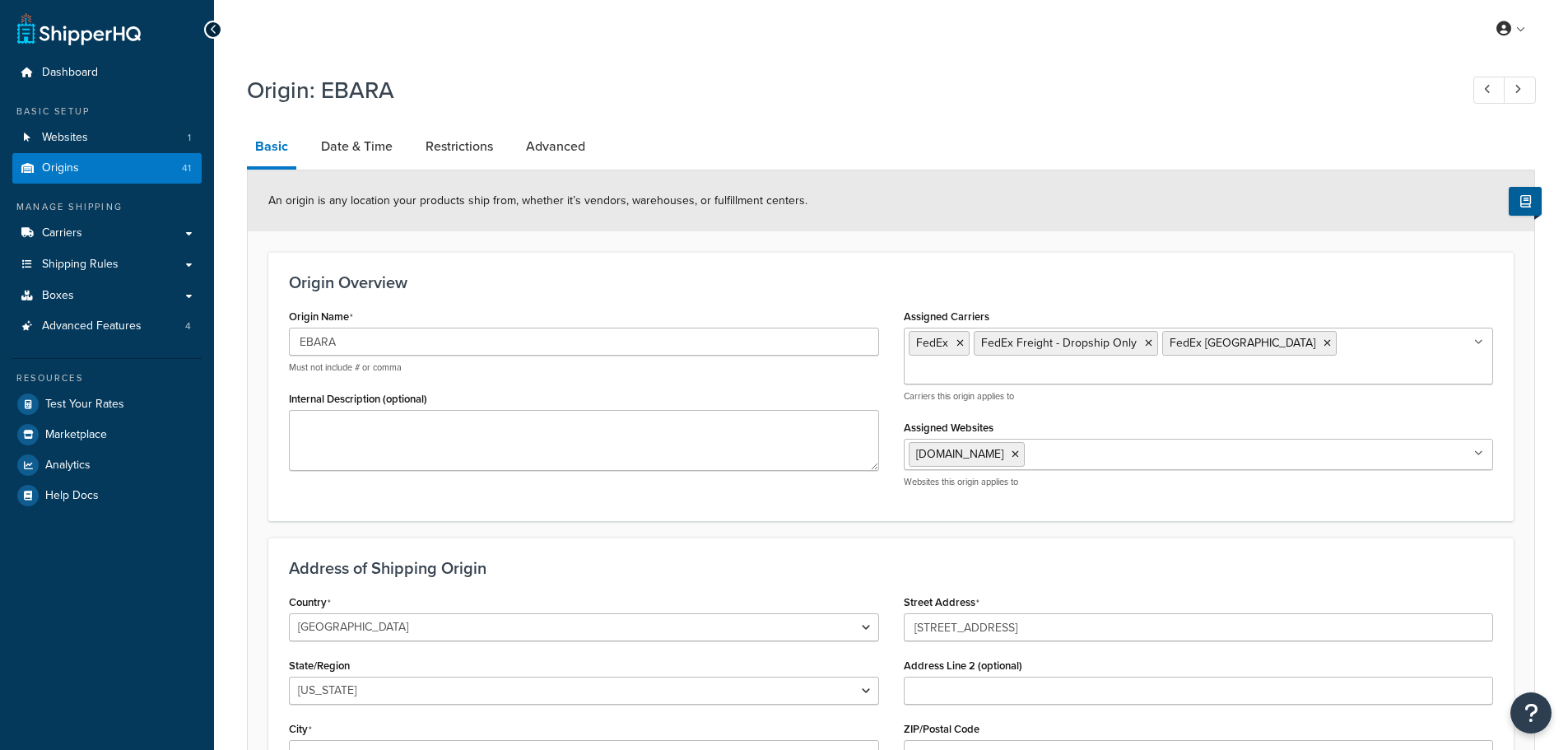
select select "40"
click at [454, 160] on link "Restrictions" at bounding box center [458, 146] width 84 height 39
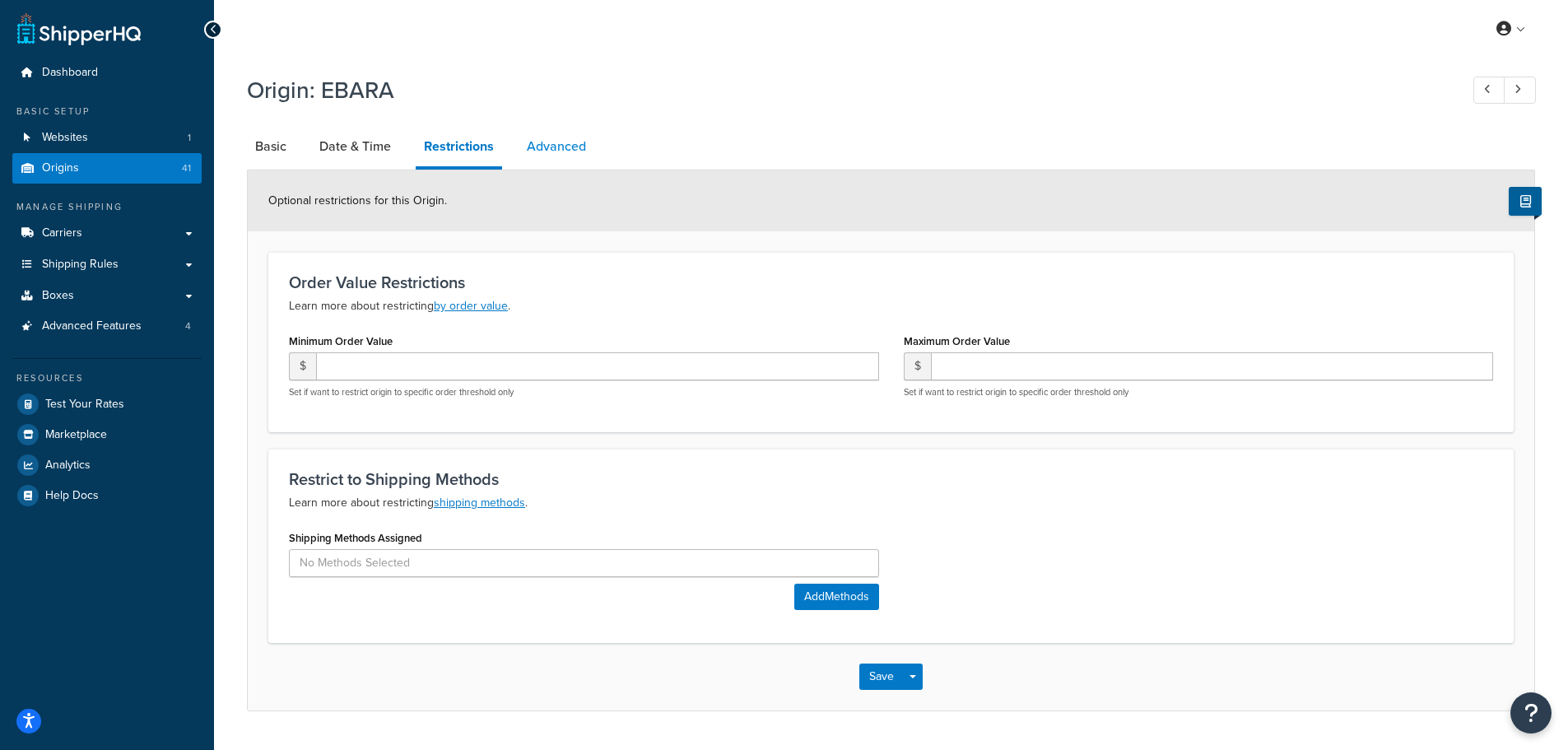
click at [581, 142] on link "Advanced" at bounding box center [556, 146] width 76 height 39
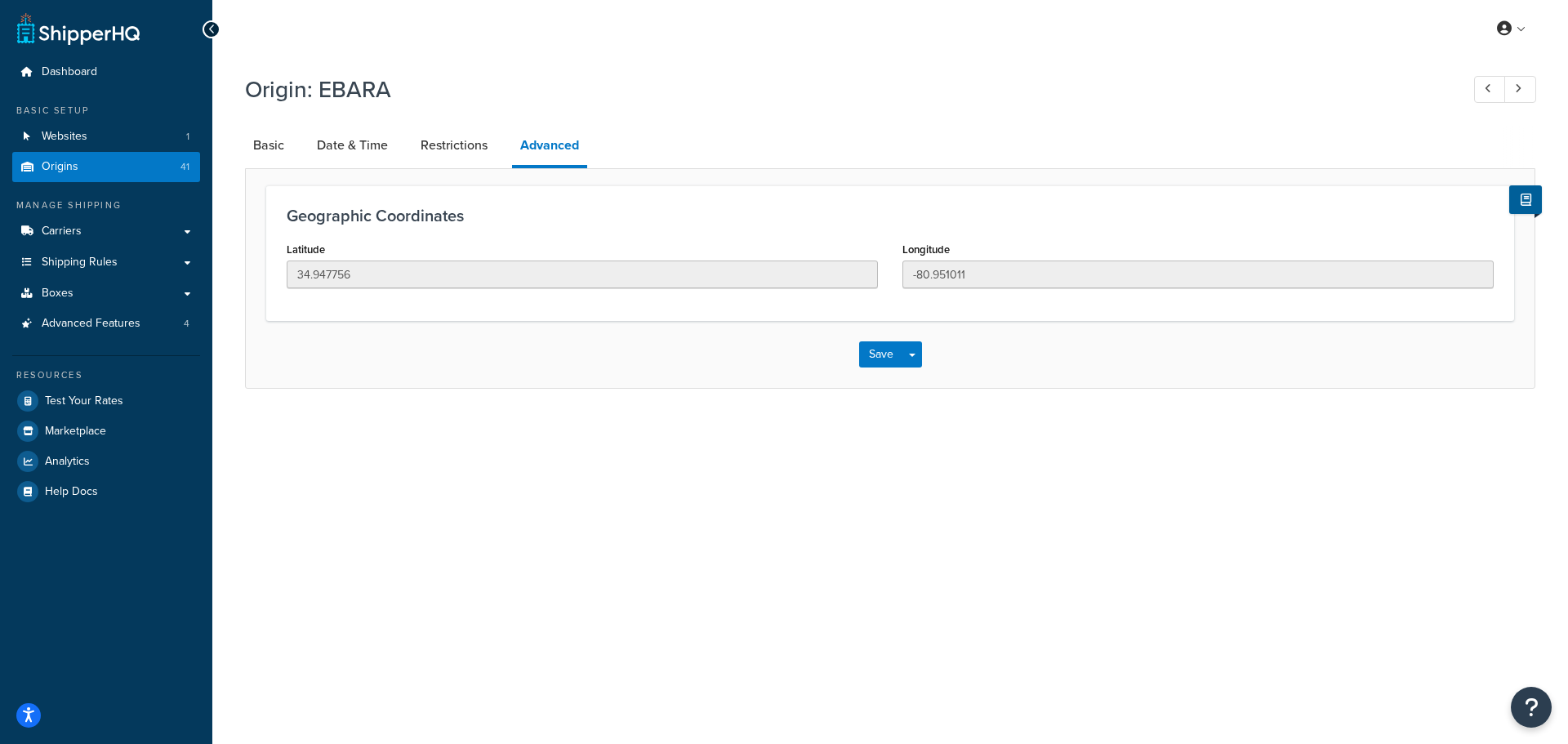
click at [312, 116] on div "Origin: EBARA" at bounding box center [890, 91] width 1291 height 52
click at [326, 127] on link "Date & Time" at bounding box center [353, 145] width 88 height 39
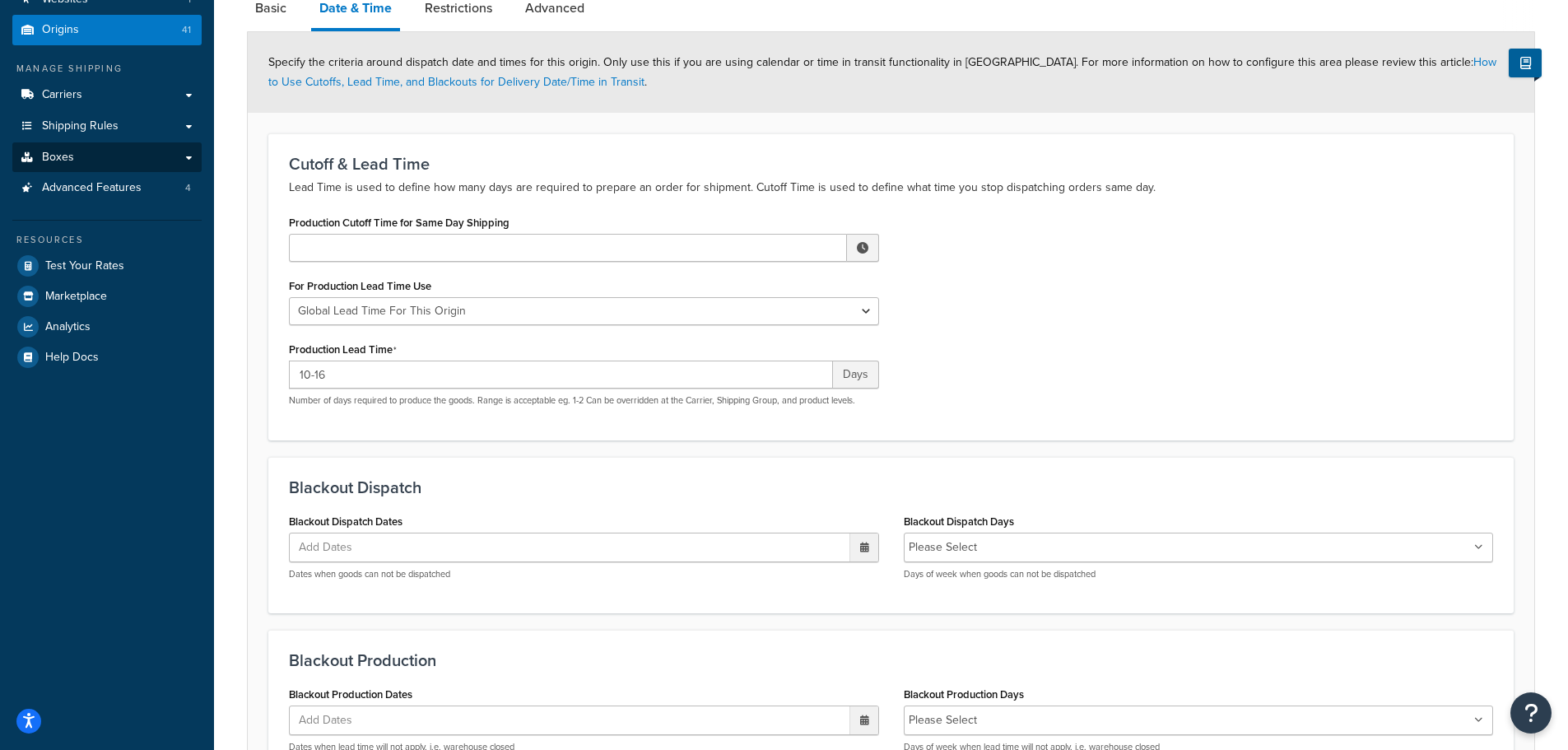
scroll to position [80, 0]
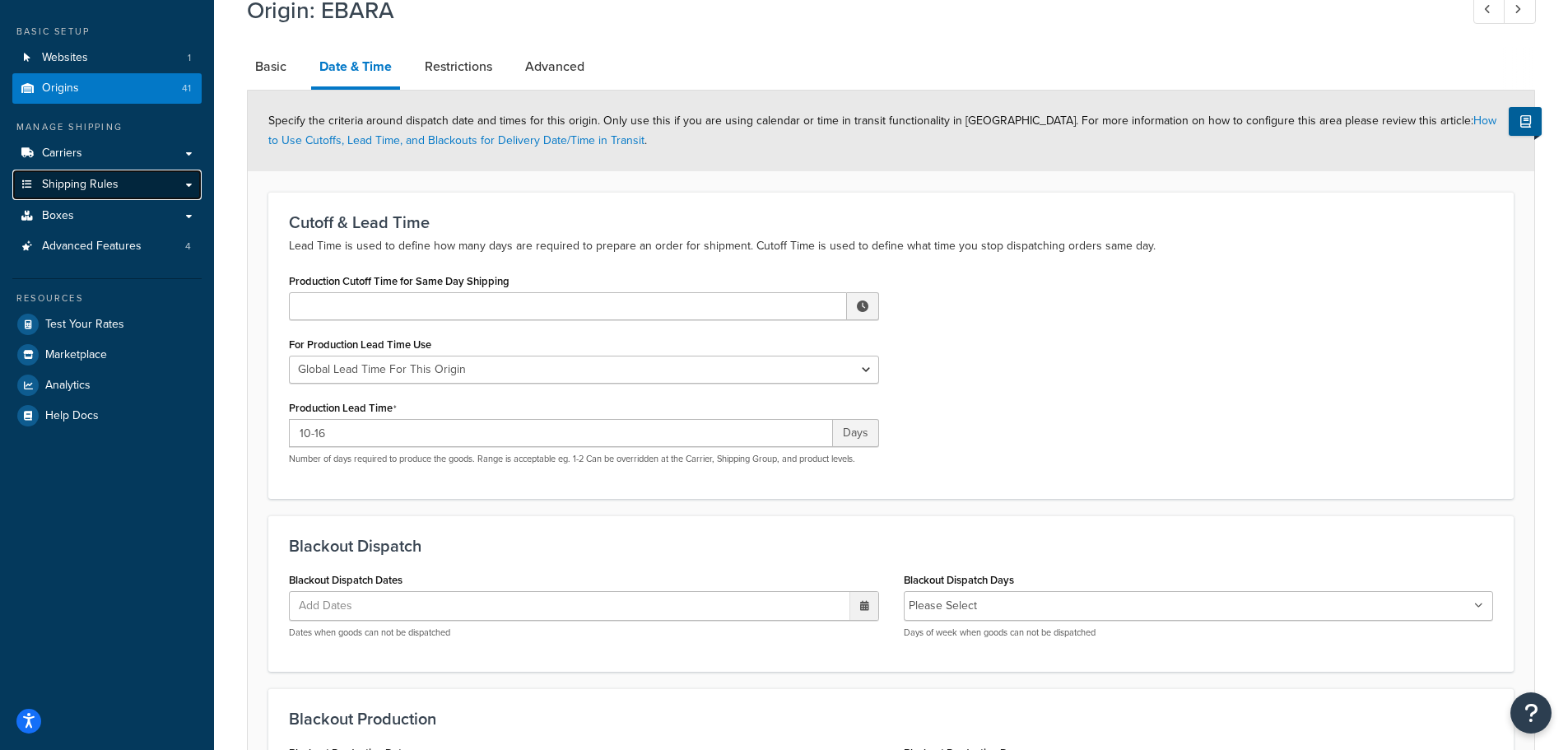
click at [49, 181] on span "Shipping Rules" at bounding box center [81, 184] width 77 height 14
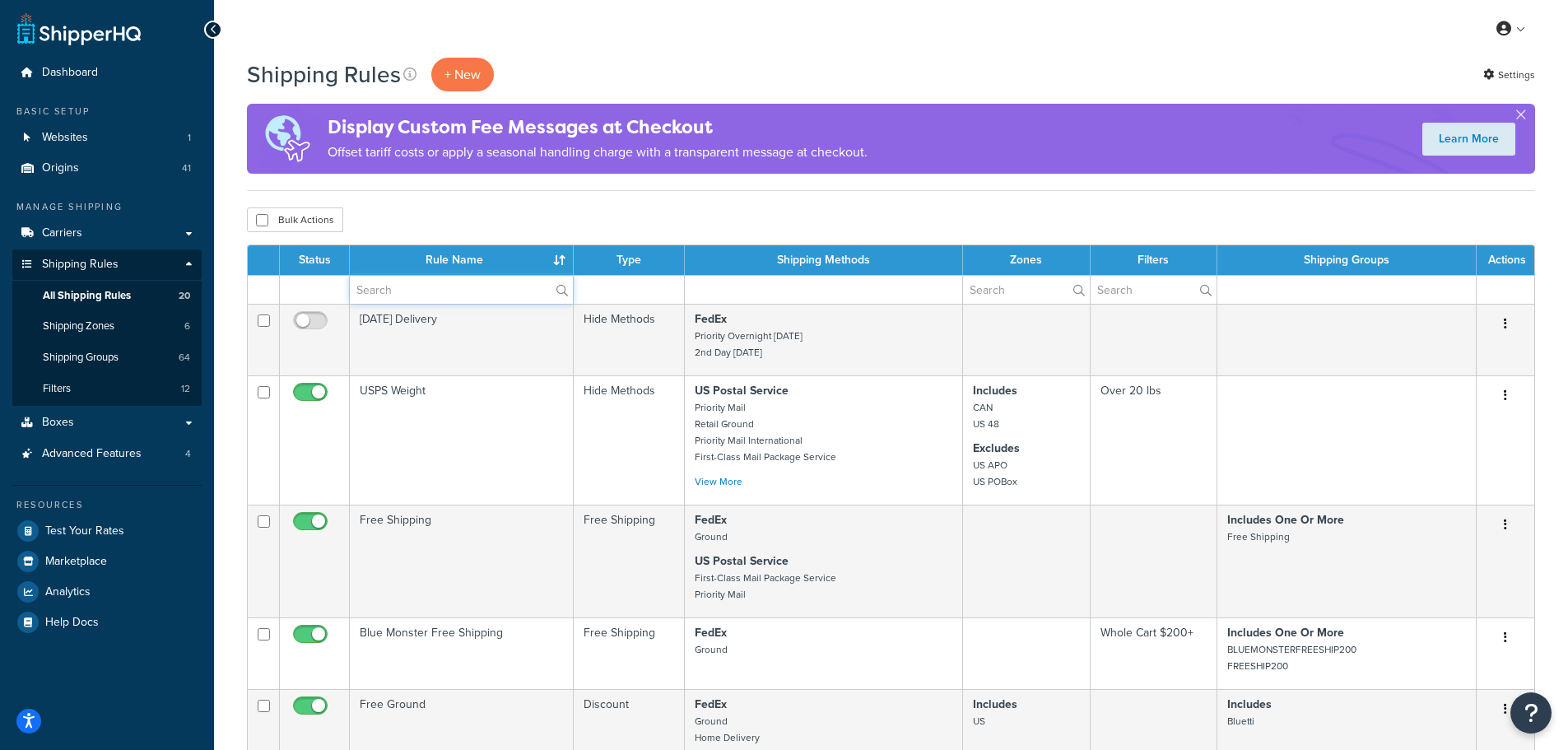
click at [397, 284] on input "text" at bounding box center [461, 289] width 223 height 28
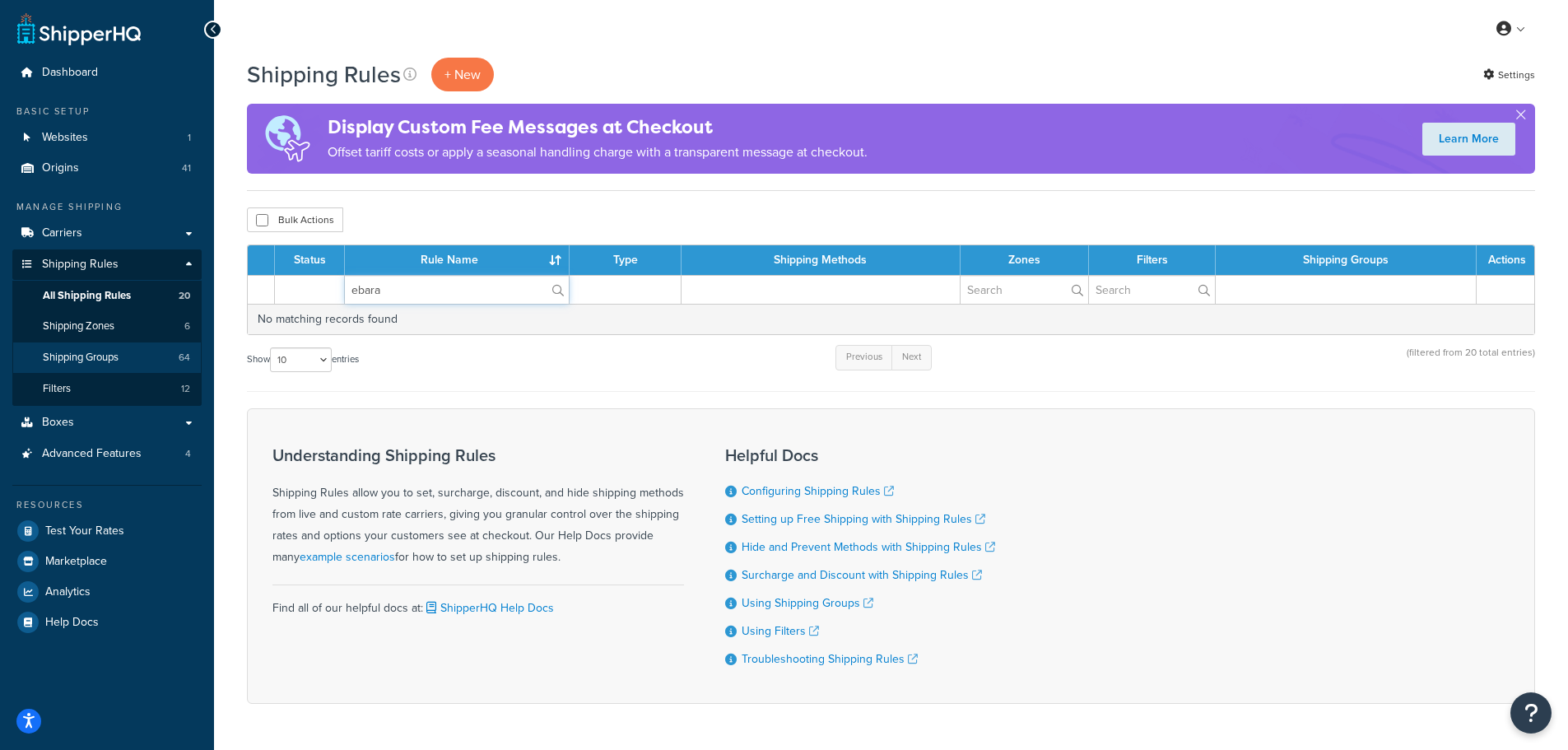
type input "ebara"
click at [94, 361] on span "Shipping Groups" at bounding box center [81, 357] width 76 height 14
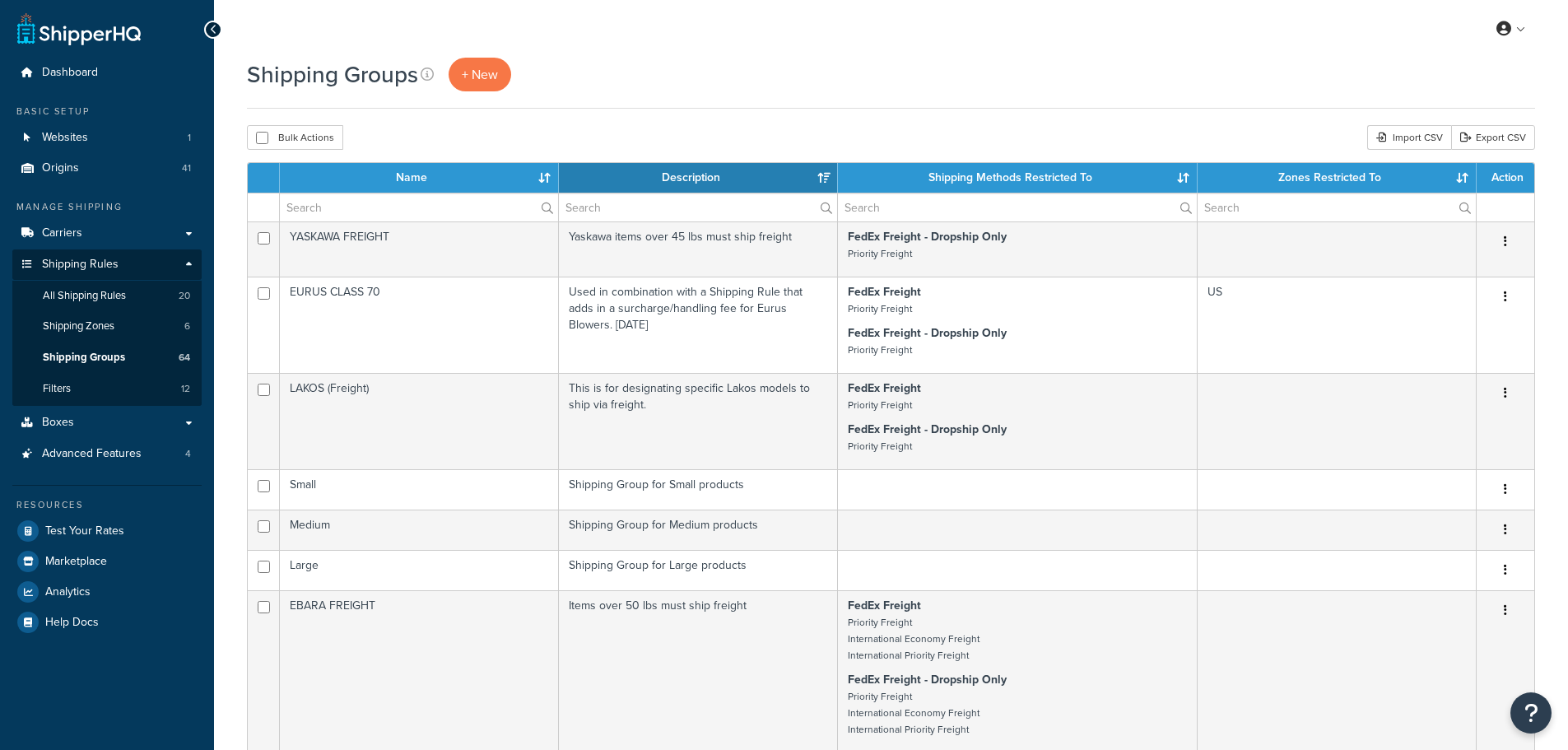
select select "15"
click at [392, 206] on input "text" at bounding box center [419, 206] width 279 height 28
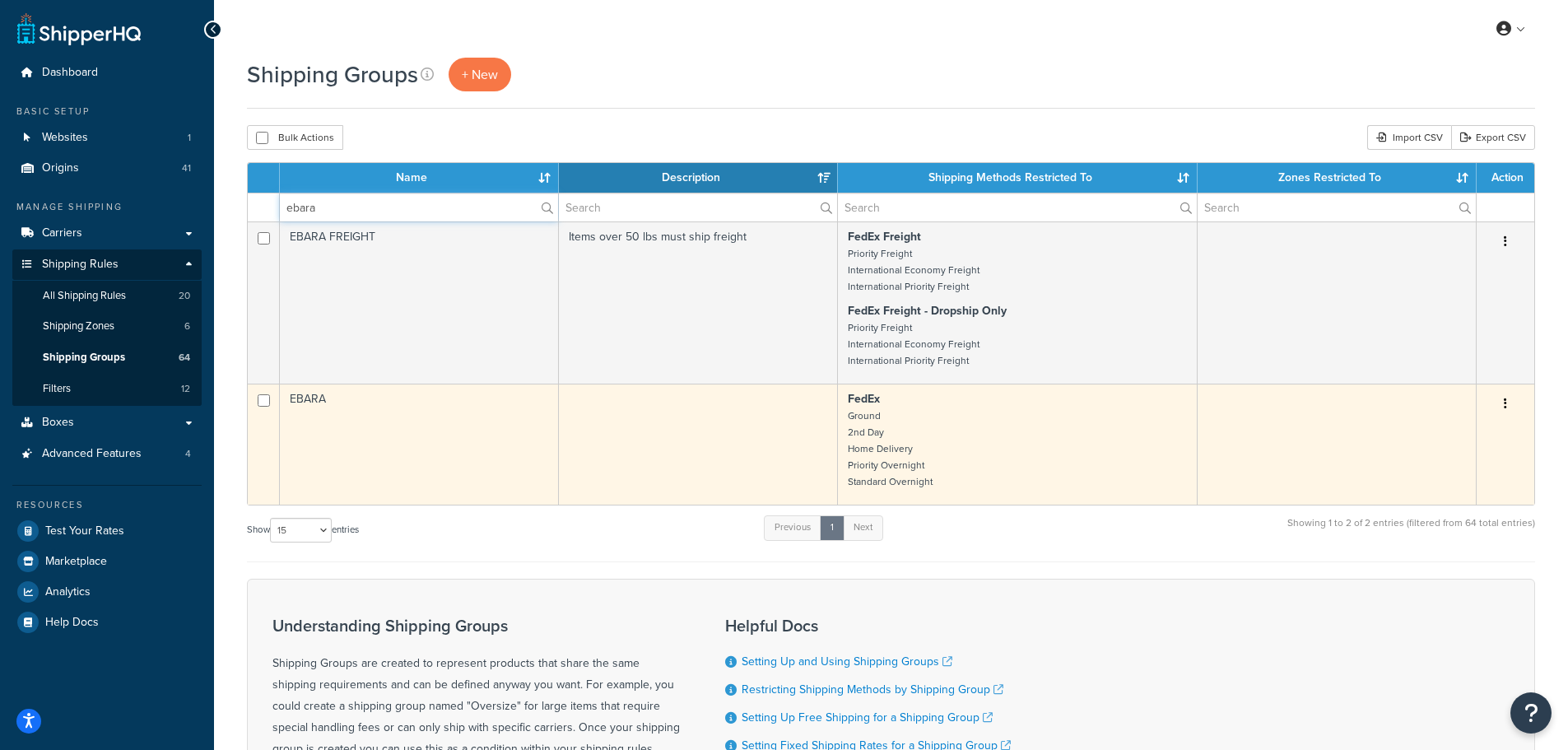
type input "ebara"
click at [436, 418] on td "EBARA" at bounding box center [419, 444] width 280 height 121
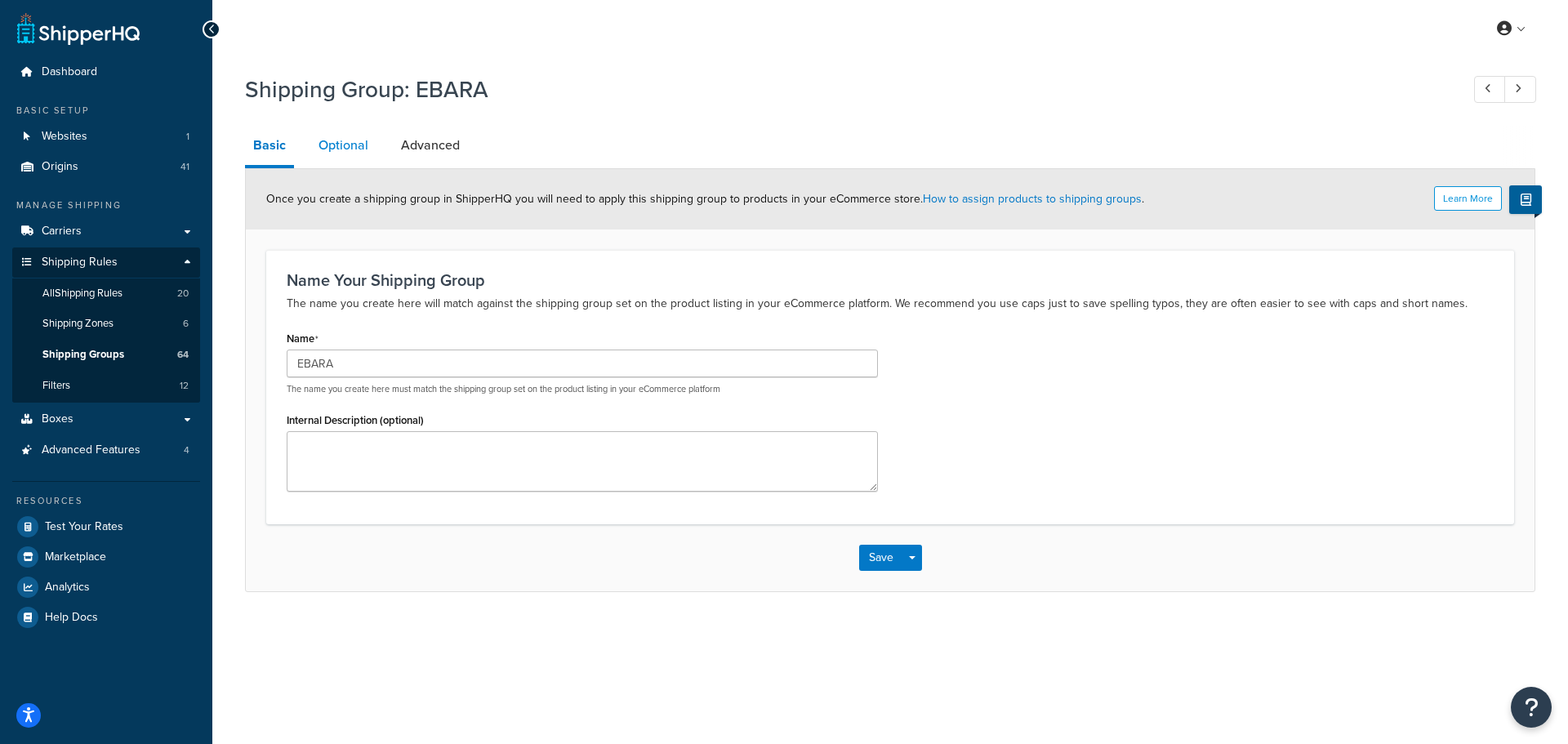
click at [340, 149] on link "Optional" at bounding box center [343, 145] width 66 height 39
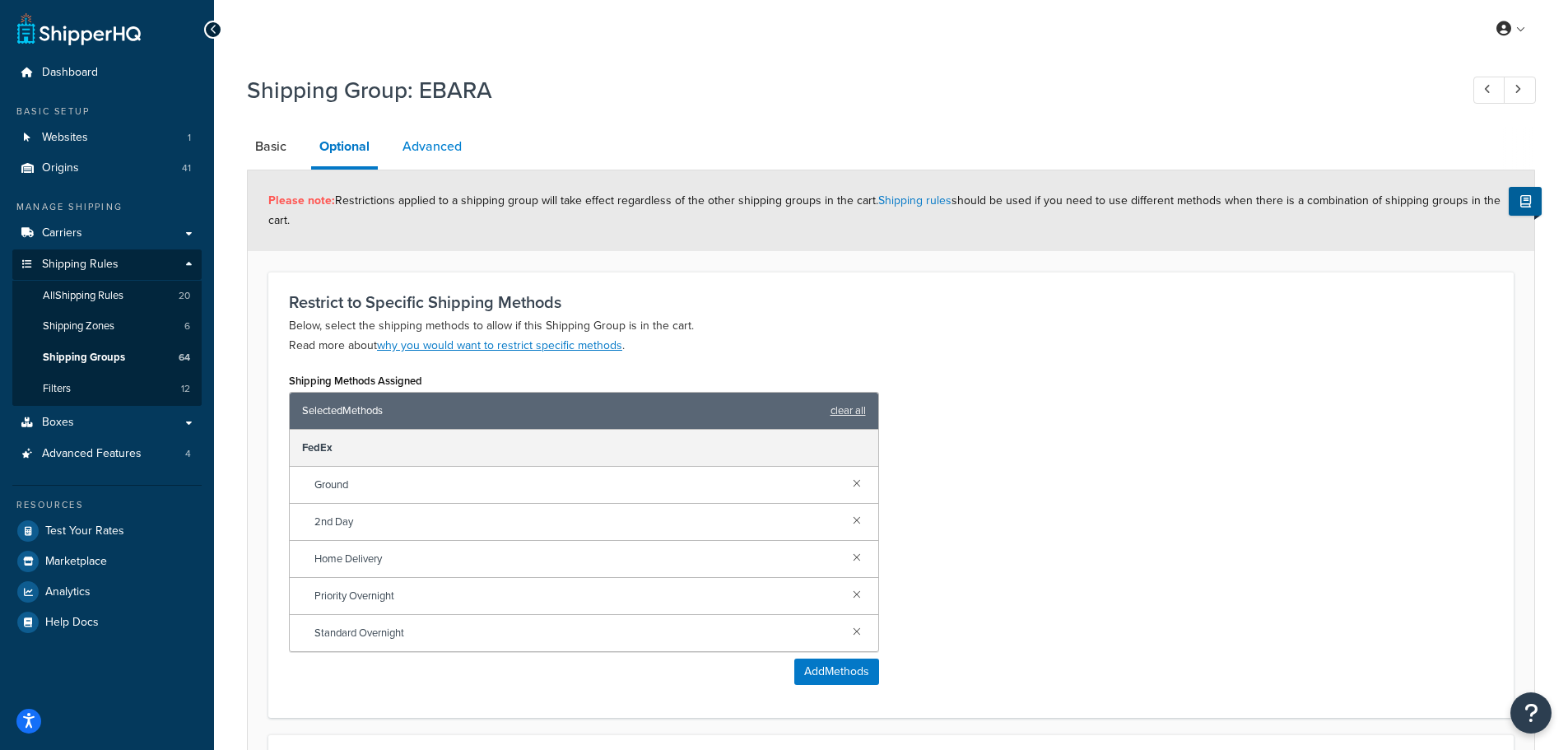
click at [436, 164] on link "Advanced" at bounding box center [431, 146] width 76 height 39
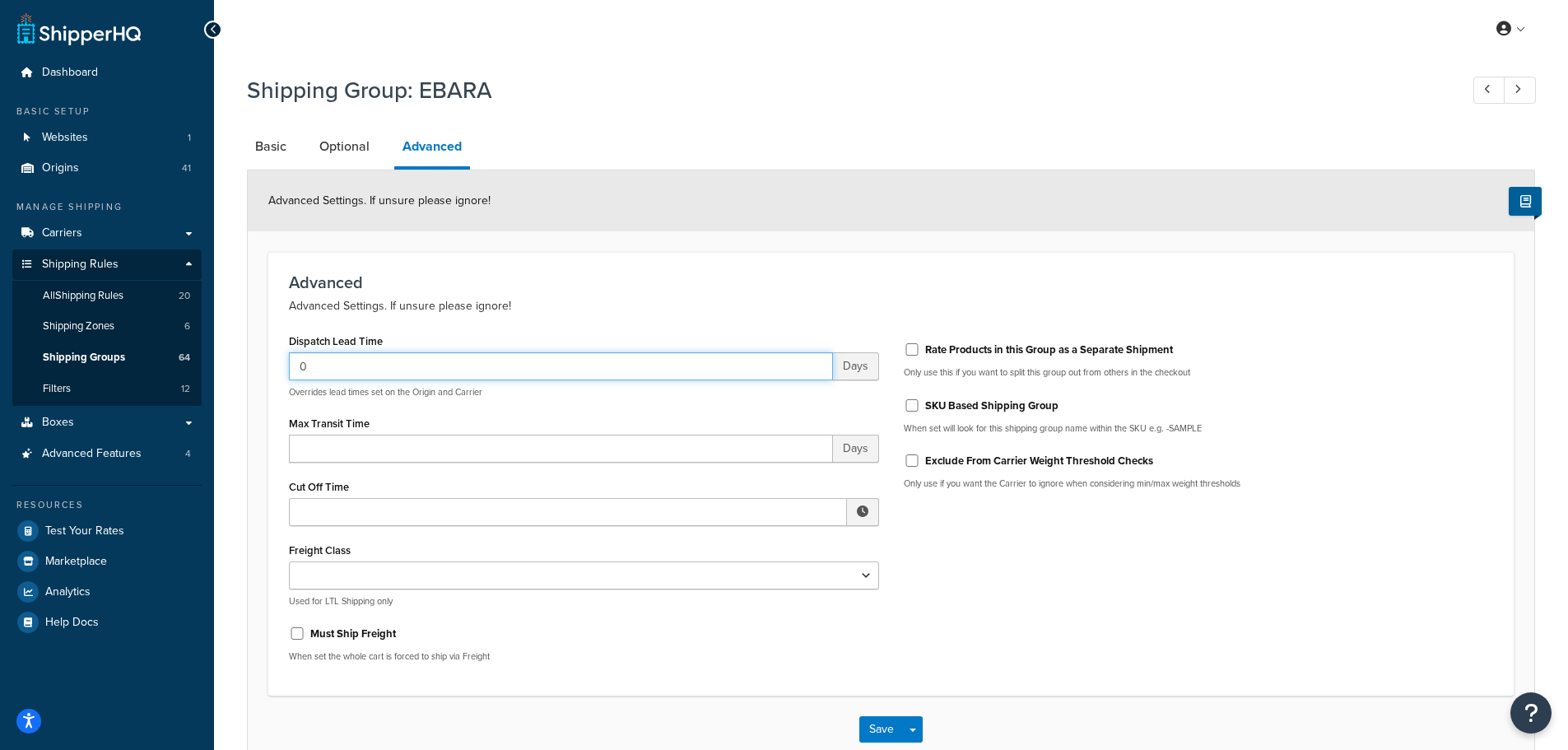
click at [540, 375] on input "0" at bounding box center [561, 366] width 544 height 28
drag, startPoint x: 486, startPoint y: 368, endPoint x: 306, endPoint y: 365, distance: 180.0
click at [306, 365] on input "0" at bounding box center [561, 366] width 544 height 28
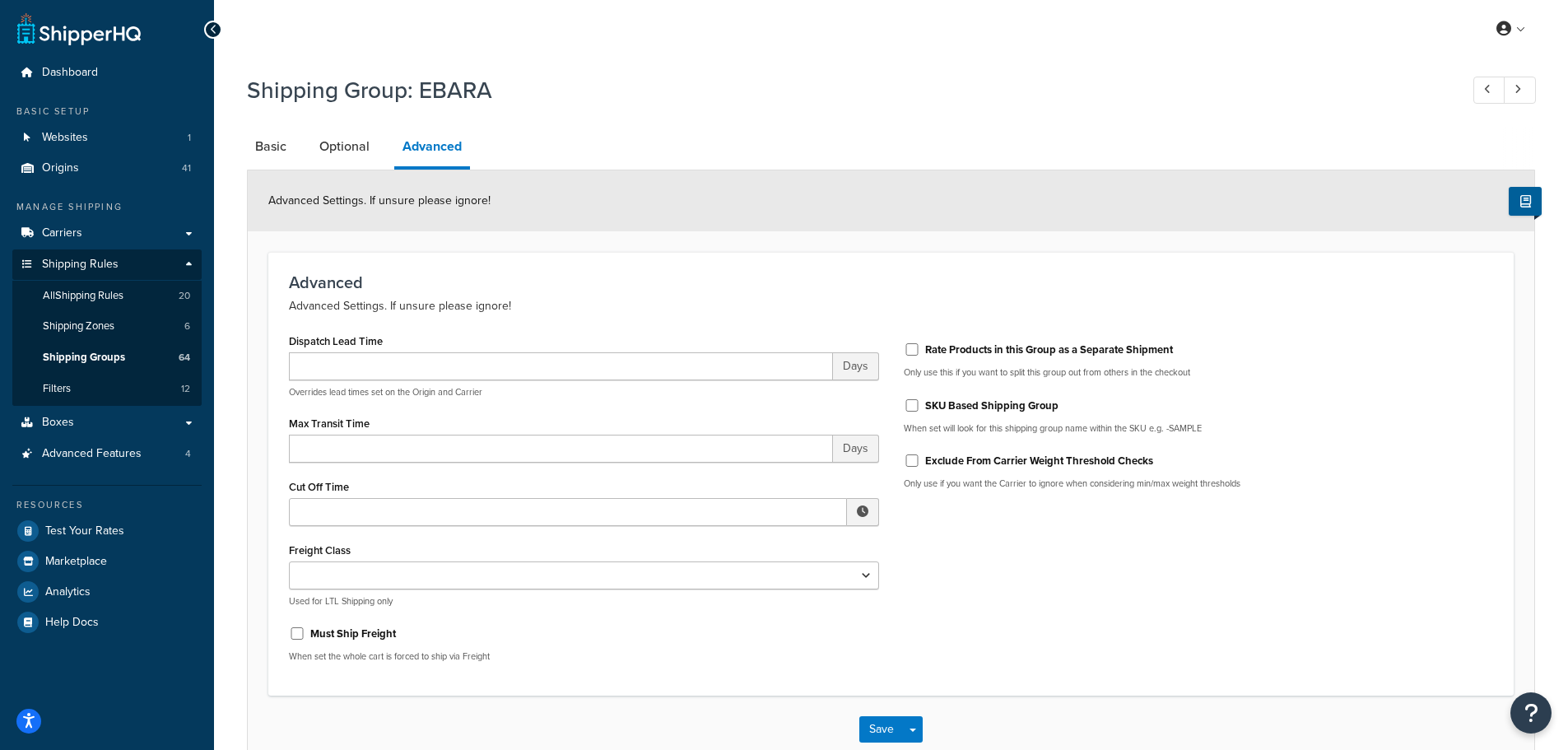
click at [531, 311] on p "Advanced Settings. If unsure please ignore!" at bounding box center [892, 305] width 1205 height 20
click at [885, 736] on button "Save" at bounding box center [882, 729] width 44 height 26
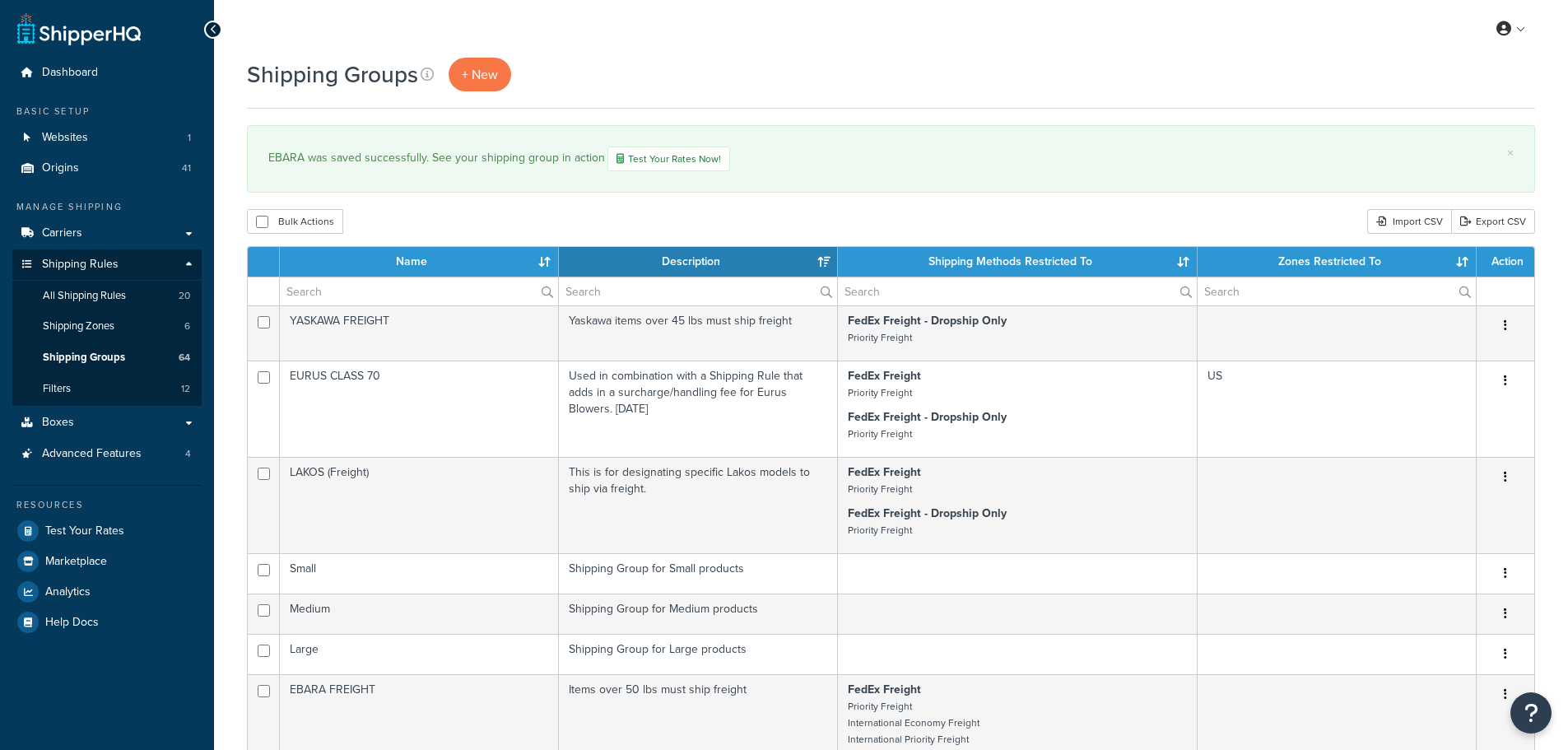
select select "15"
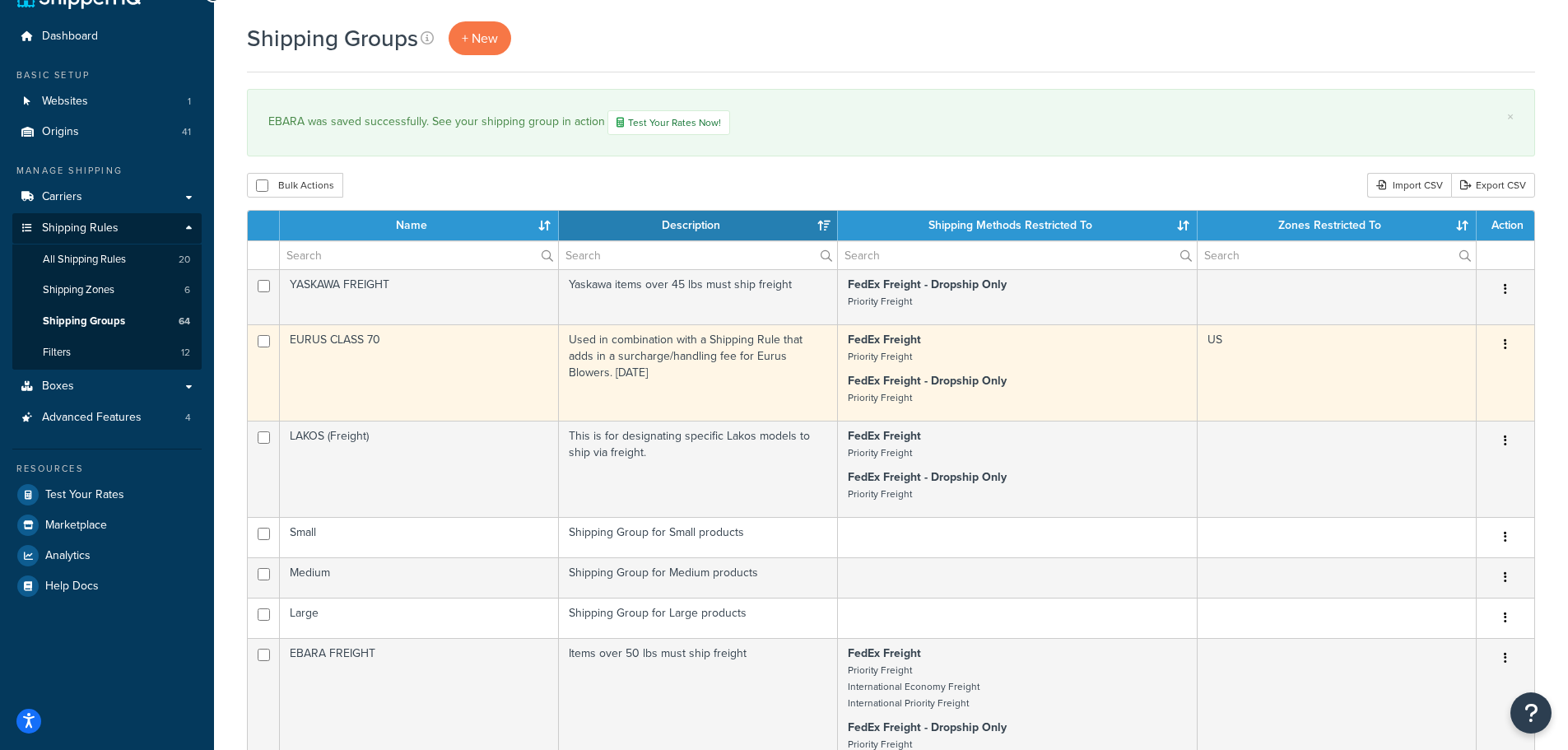
scroll to position [83, 0]
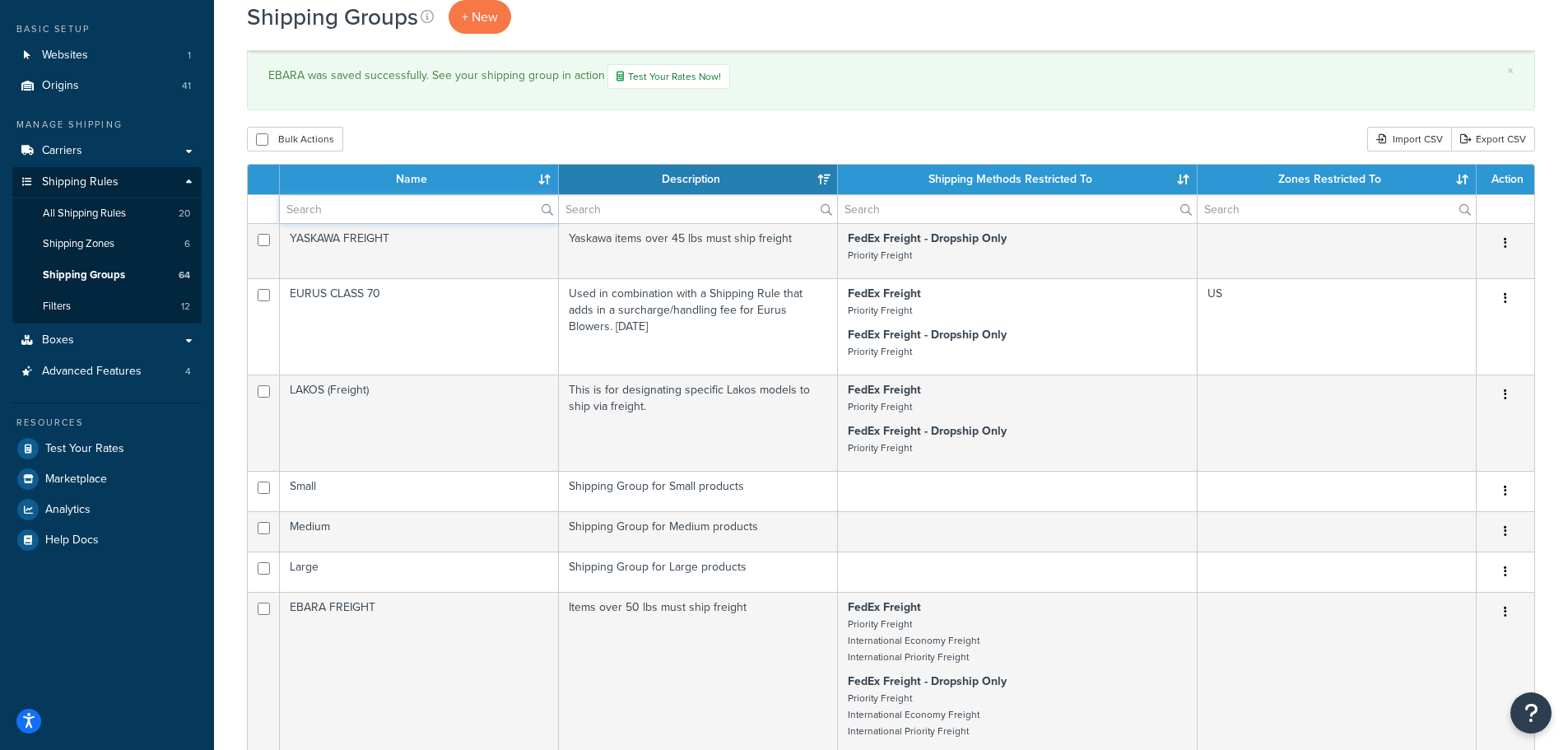
click at [406, 209] on input "text" at bounding box center [419, 208] width 279 height 28
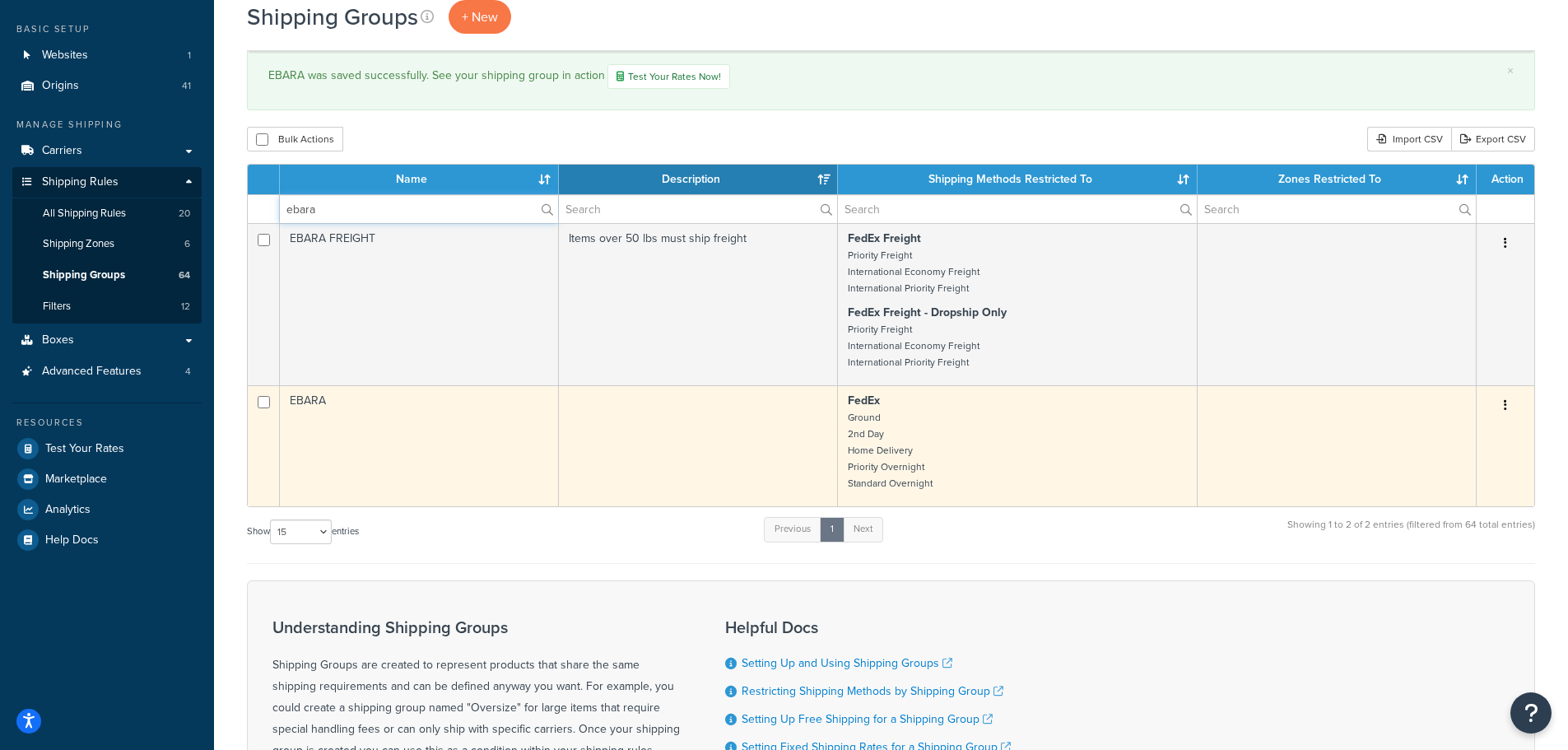
type input "ebara"
click at [388, 404] on td "EBARA" at bounding box center [419, 446] width 280 height 121
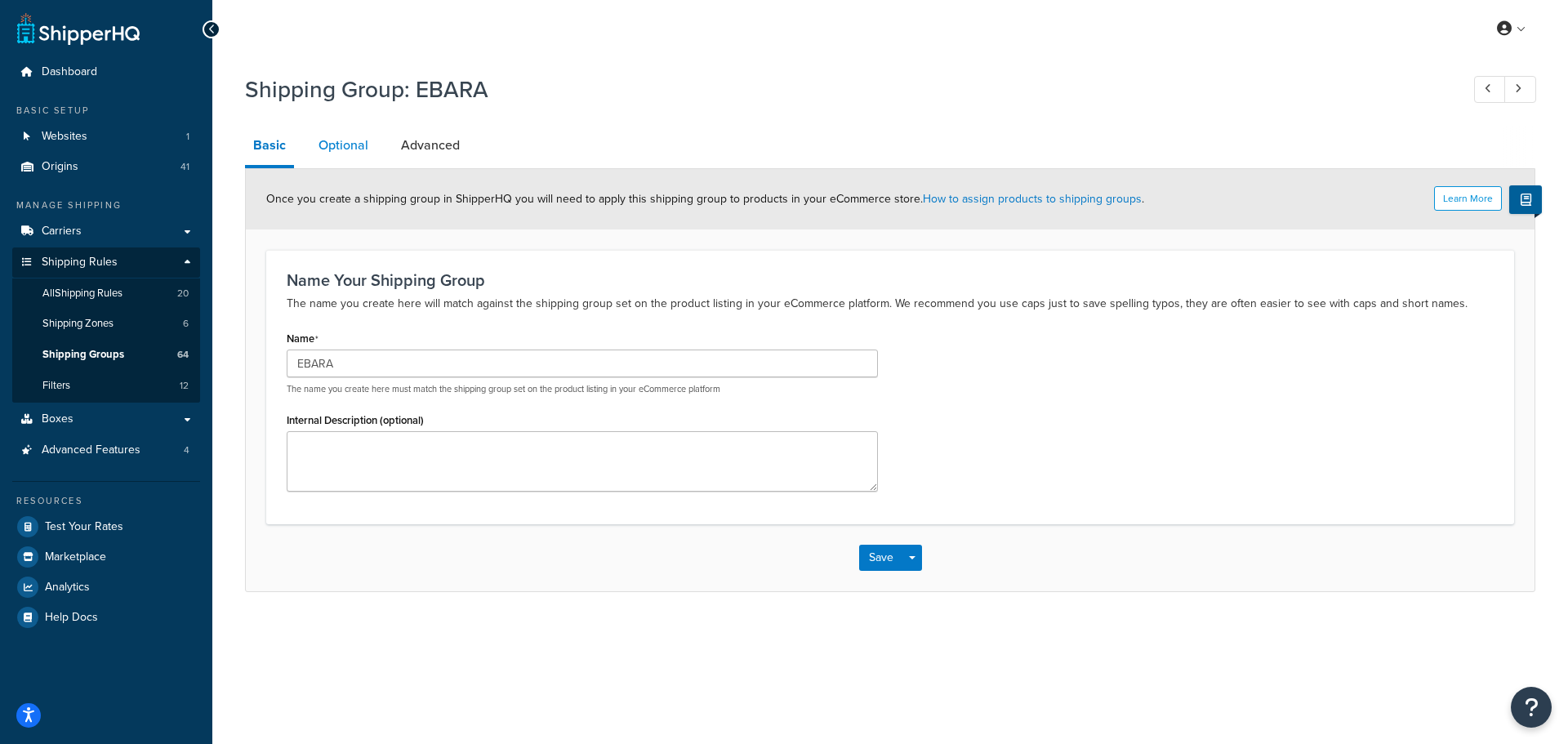
click at [373, 143] on link "Optional" at bounding box center [343, 145] width 66 height 39
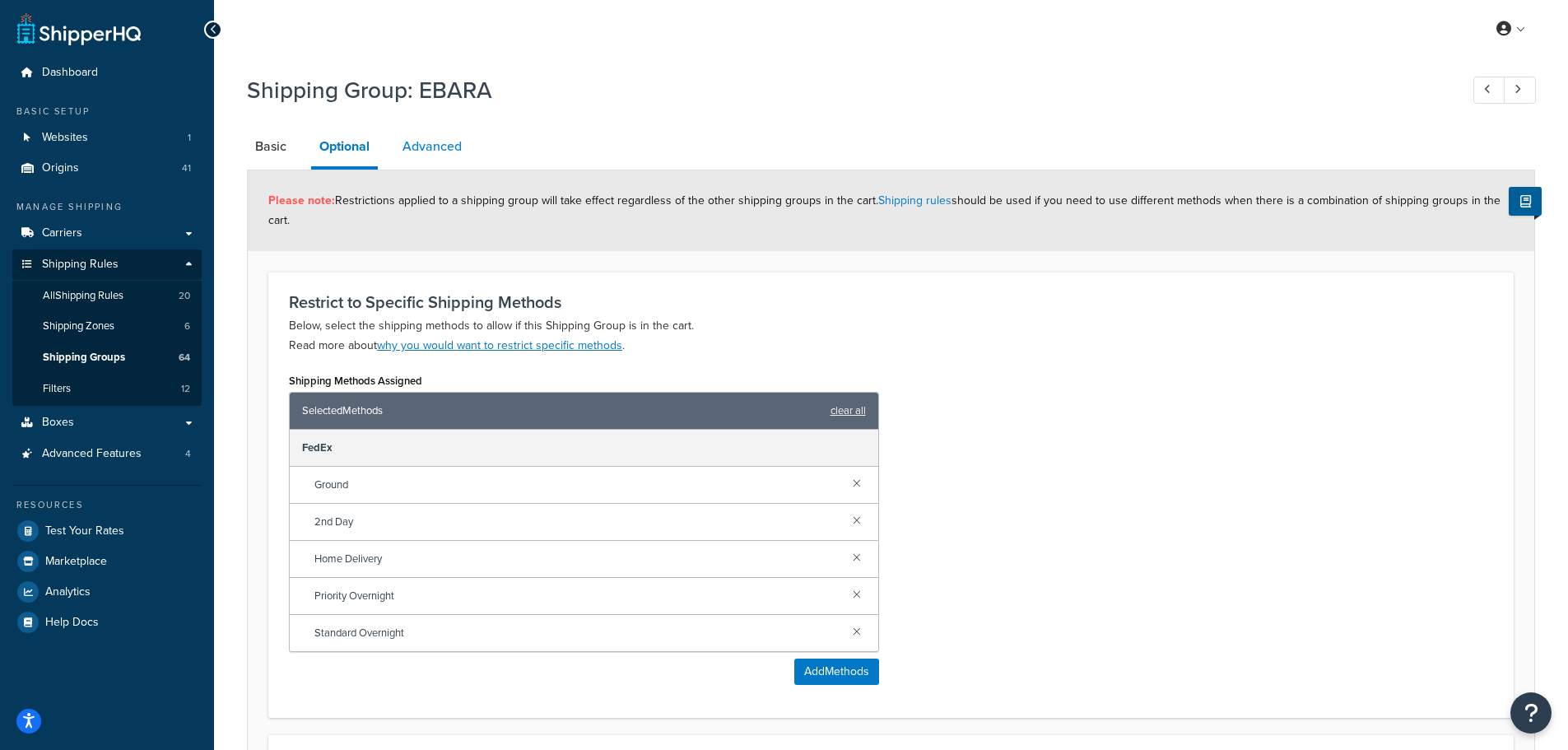
click at [464, 145] on link "Advanced" at bounding box center [431, 146] width 76 height 39
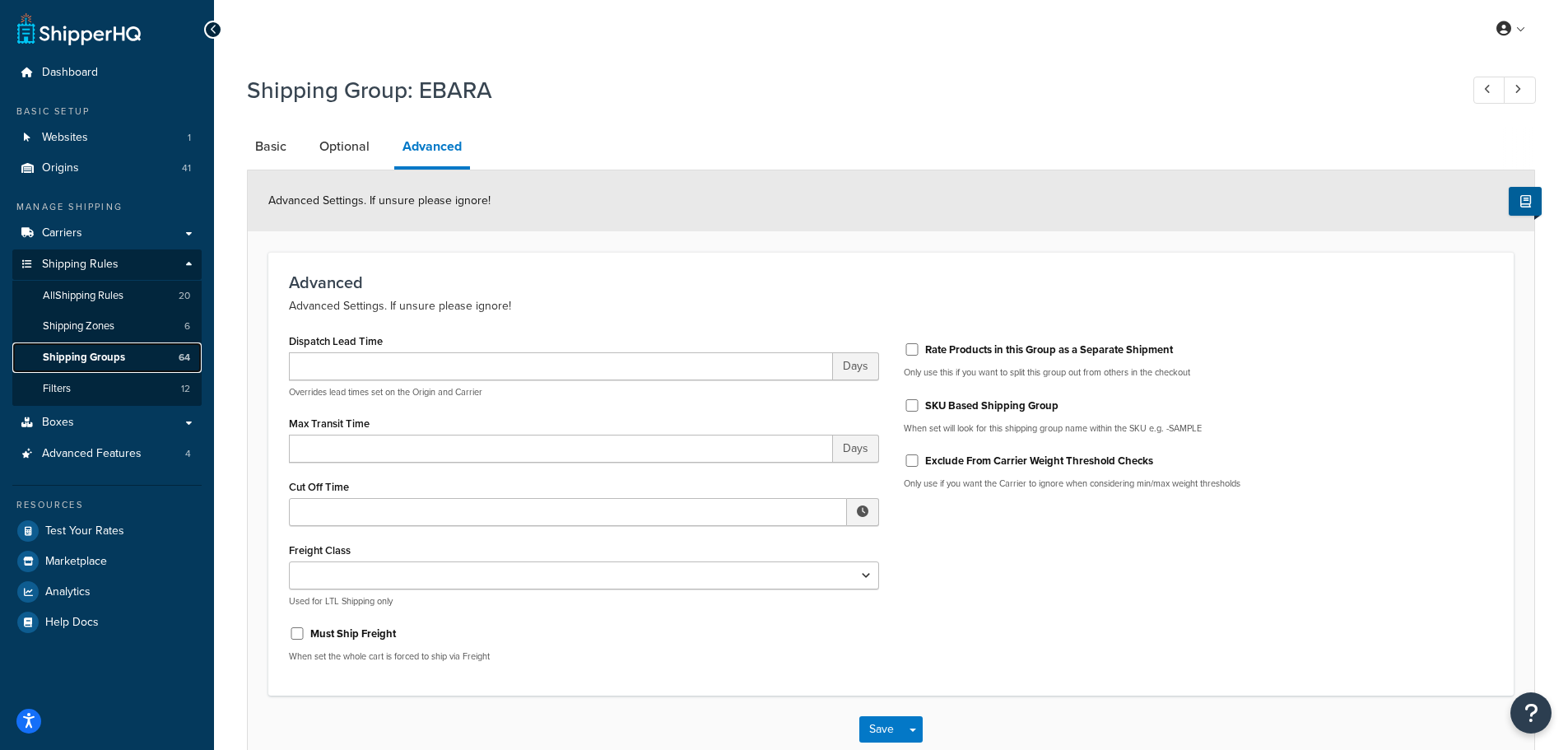
click at [84, 361] on span "Shipping Groups" at bounding box center [85, 357] width 83 height 14
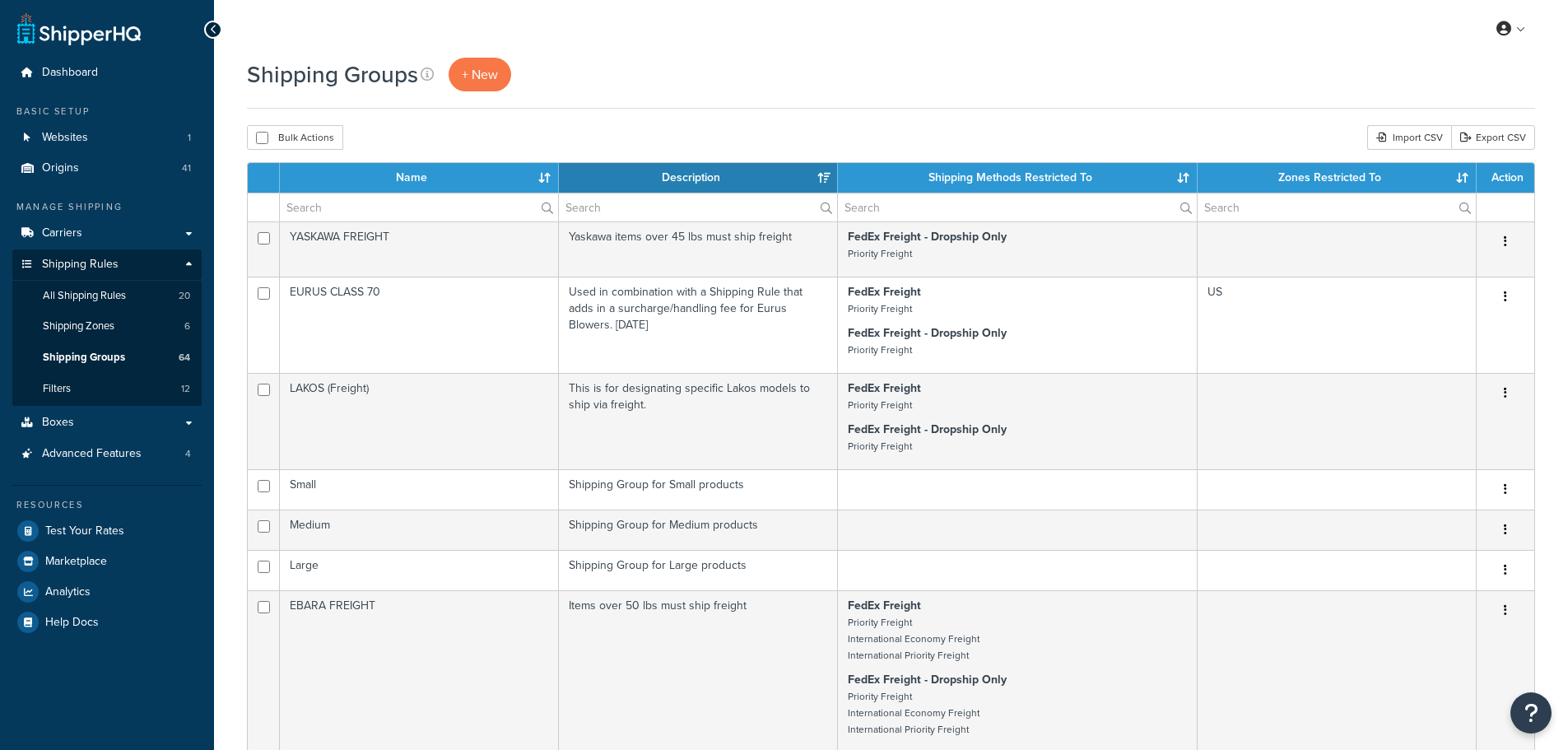
select select "15"
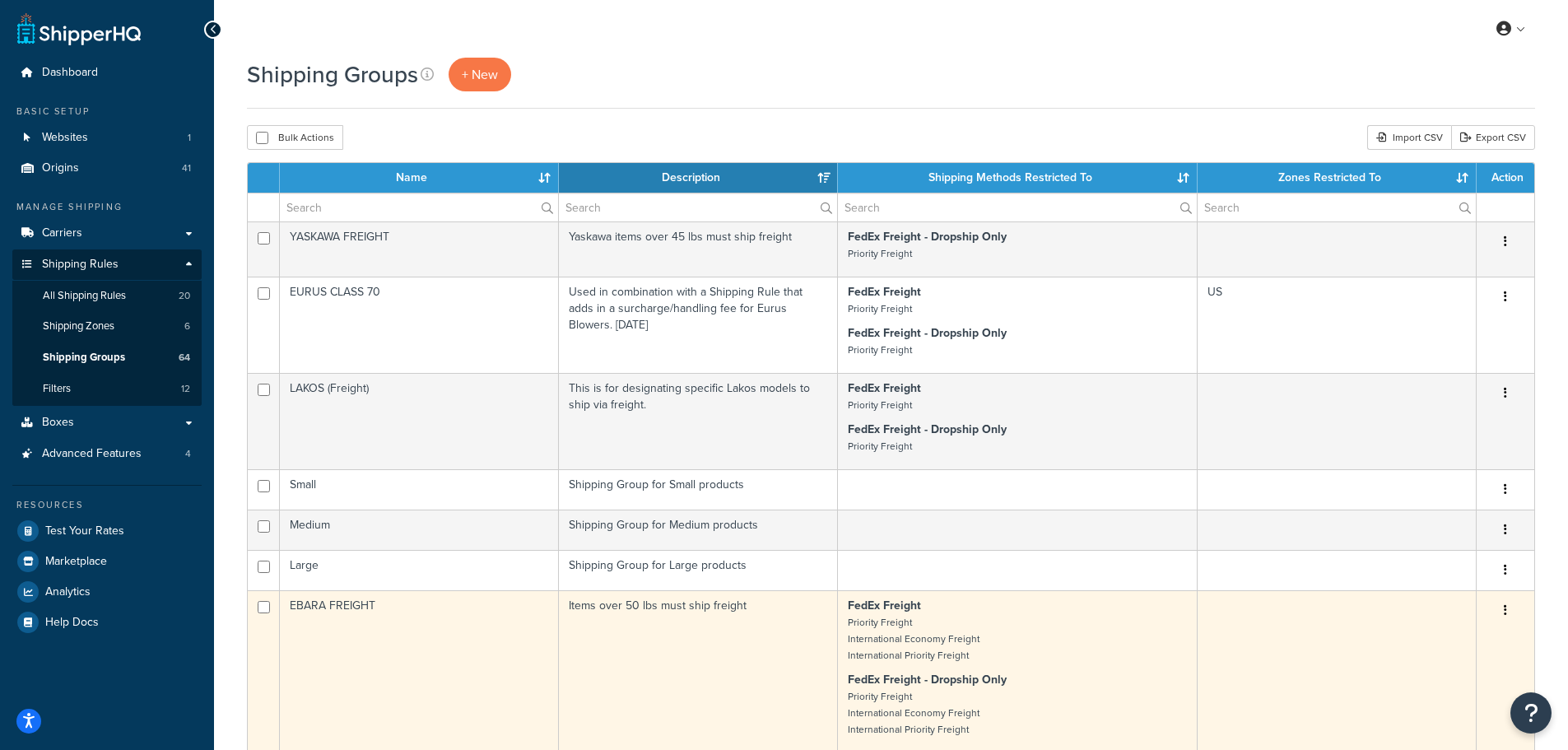
click at [410, 668] on td "EBARA FREIGHT" at bounding box center [419, 670] width 280 height 162
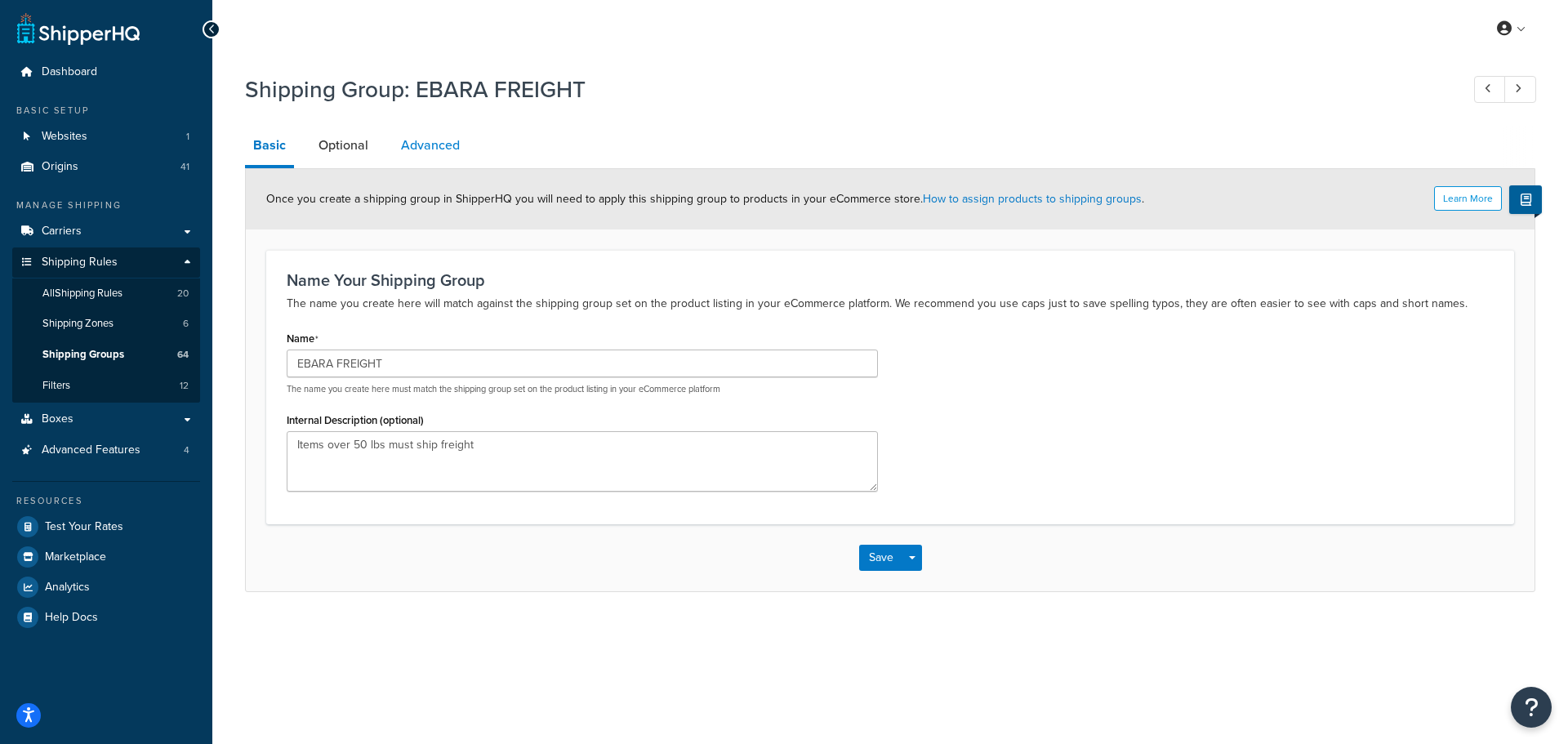
click at [426, 155] on link "Advanced" at bounding box center [430, 145] width 75 height 39
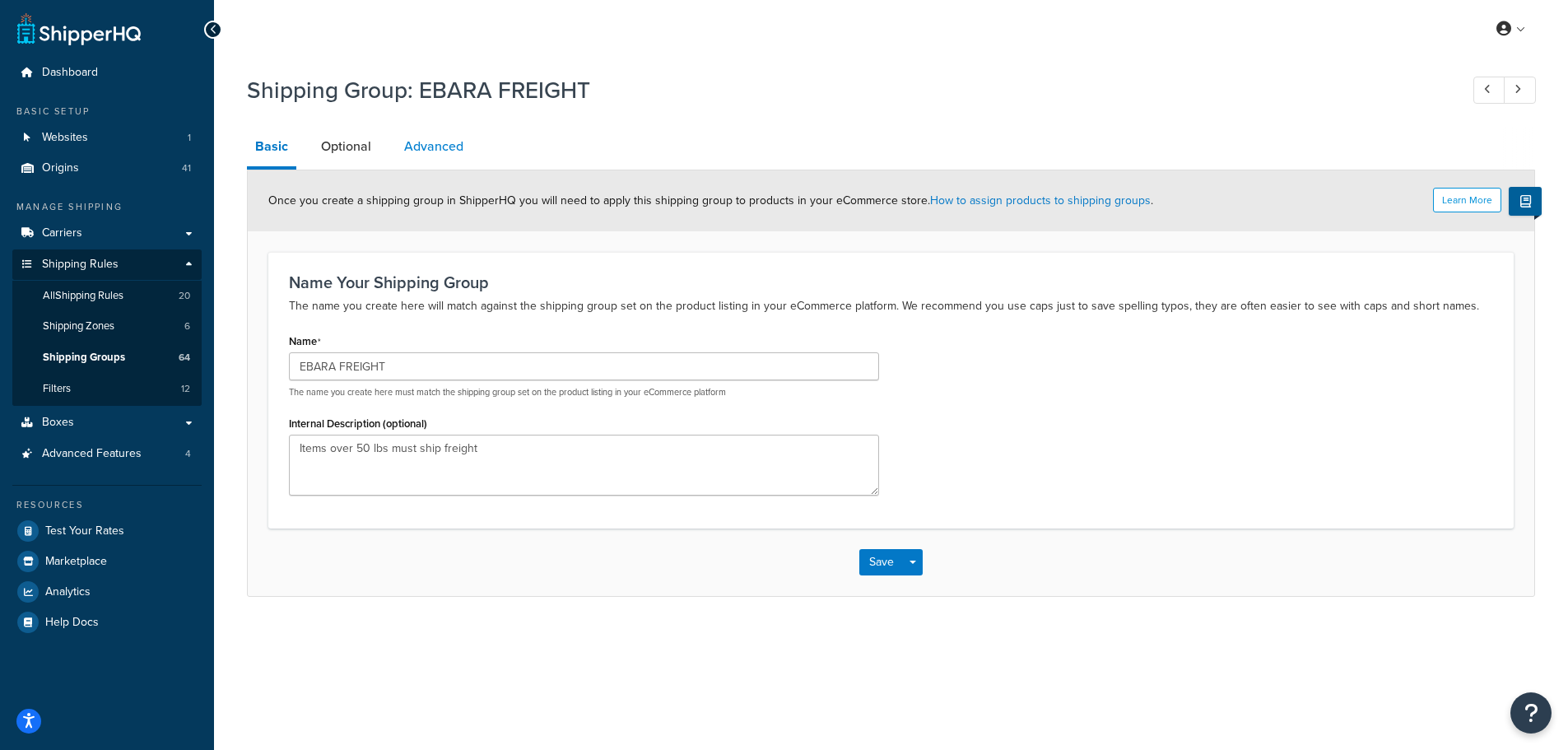
select select "50"
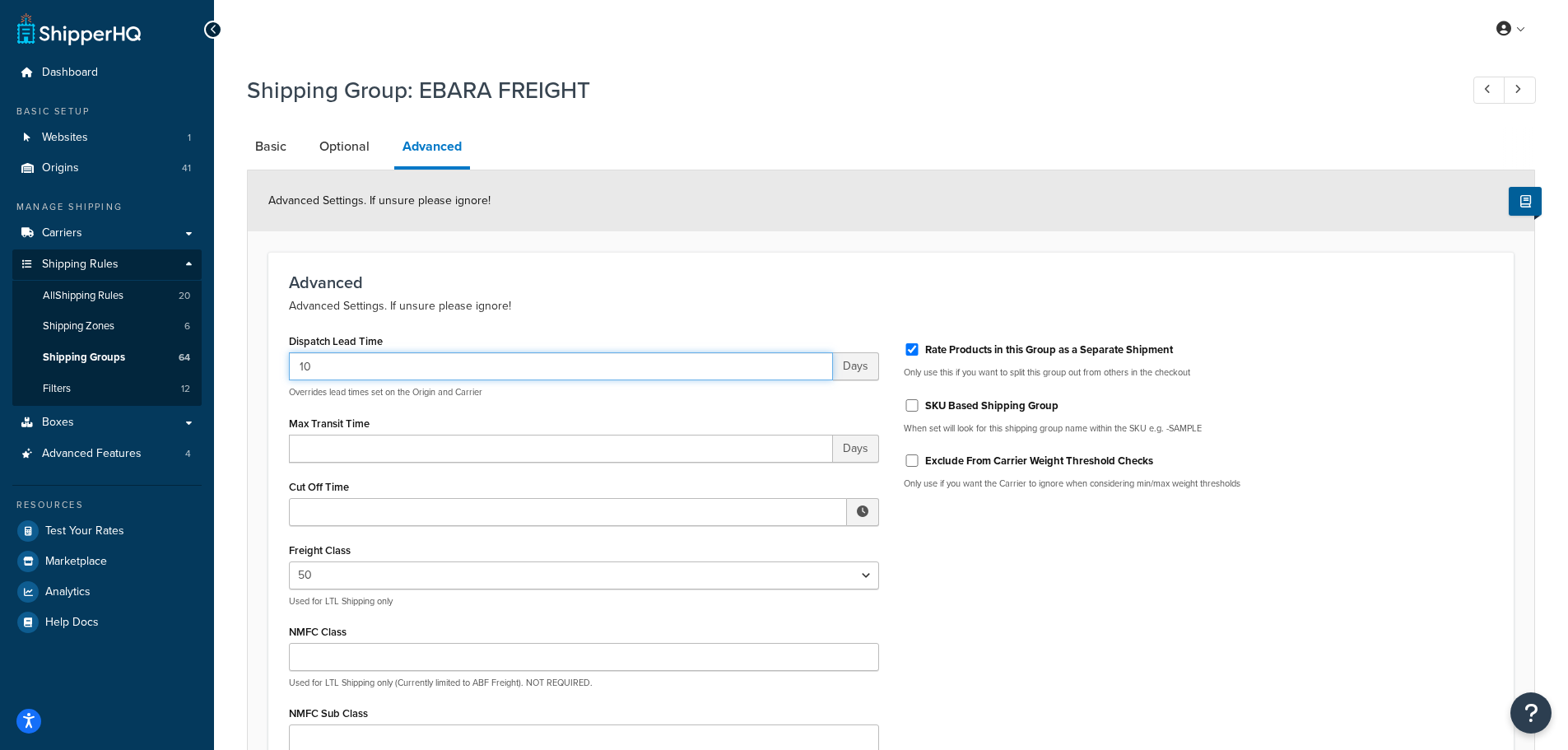
drag, startPoint x: 411, startPoint y: 363, endPoint x: 90, endPoint y: 347, distance: 321.4
click at [90, 347] on div "Dashboard Basic Setup Websites 1 Origins 41 Manage Shipping Carriers Carriers A…" at bounding box center [784, 504] width 1568 height 1009
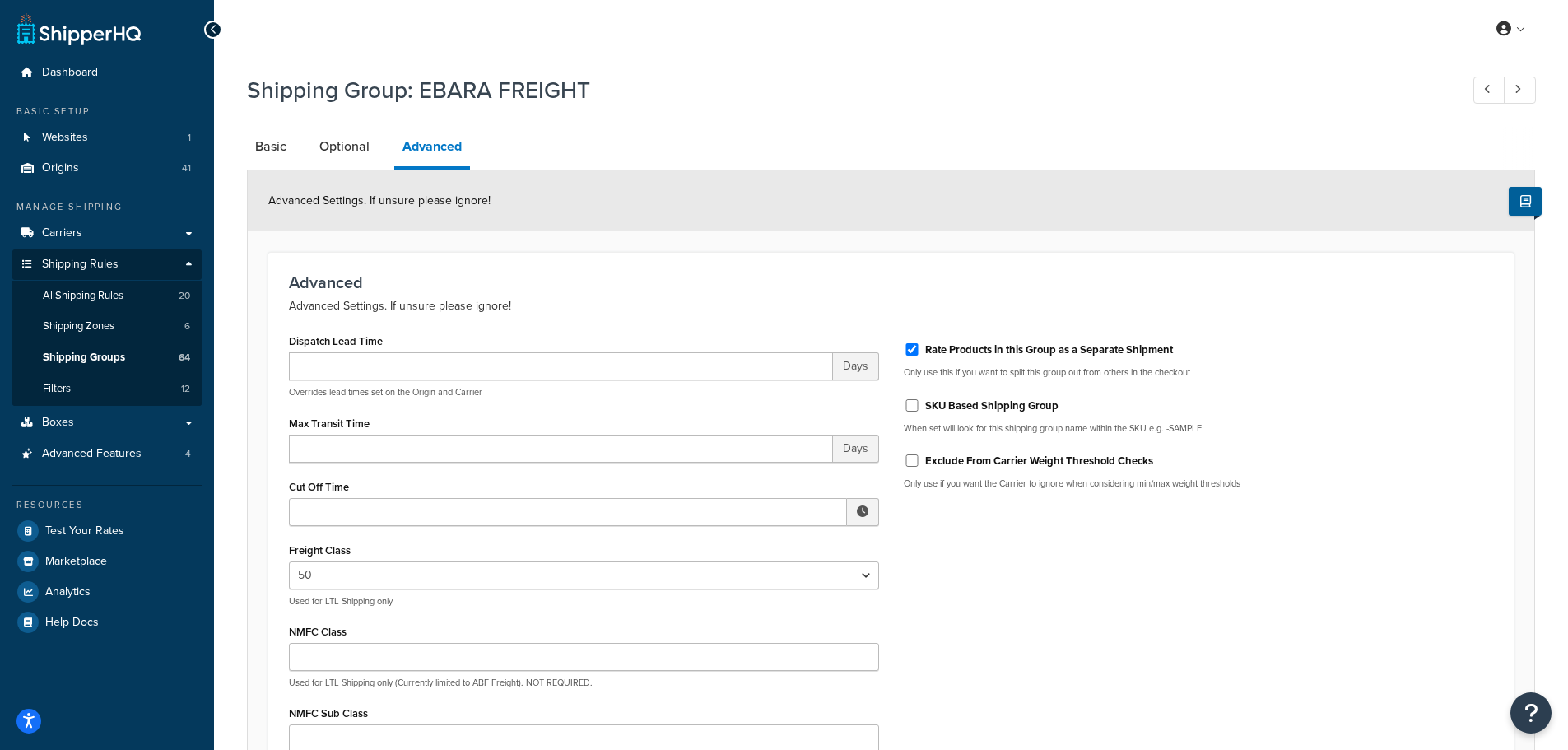
click at [1043, 595] on div "Dispatch Lead Time Days Overrides lead times set on the Origin and Carrier Max …" at bounding box center [891, 584] width 1229 height 509
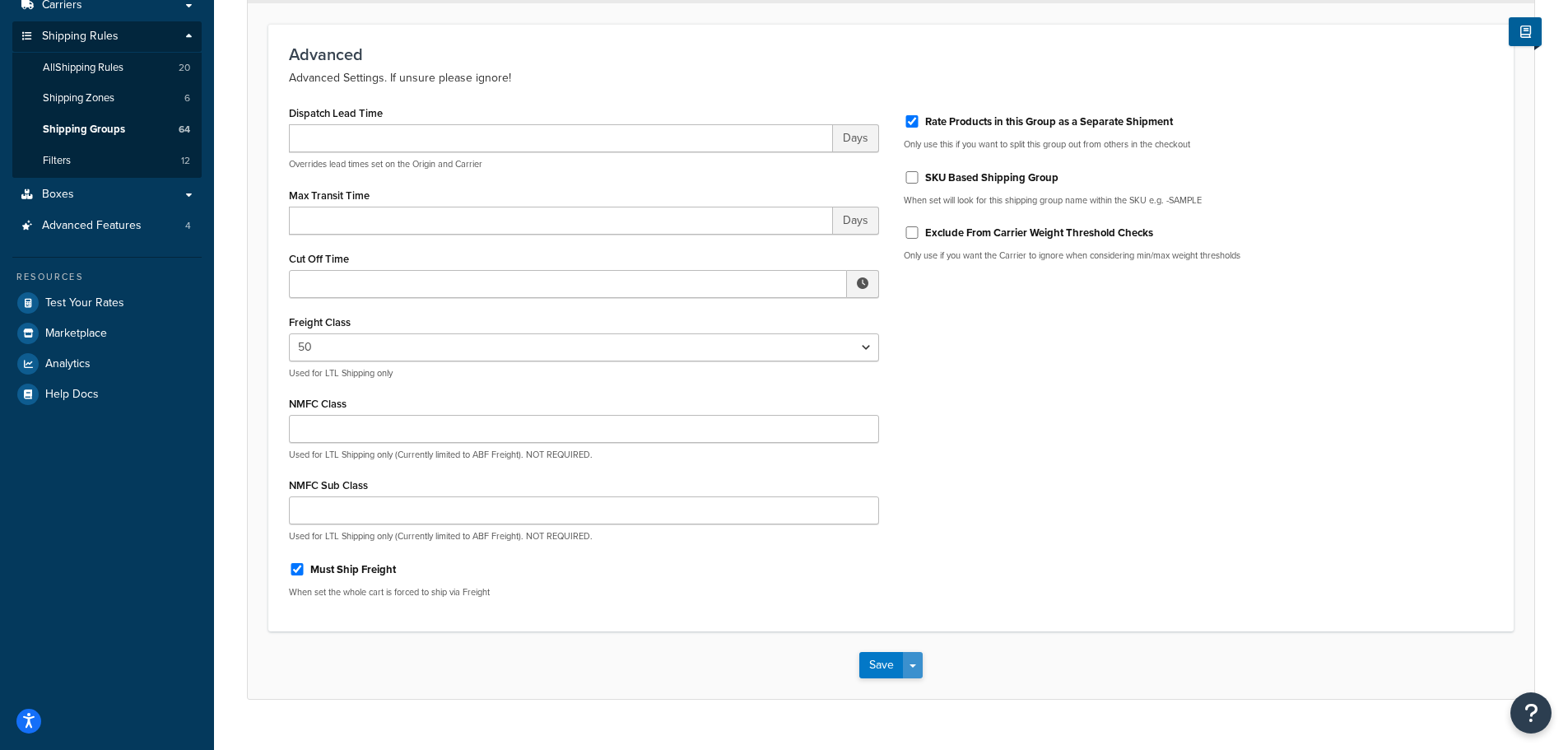
scroll to position [261, 0]
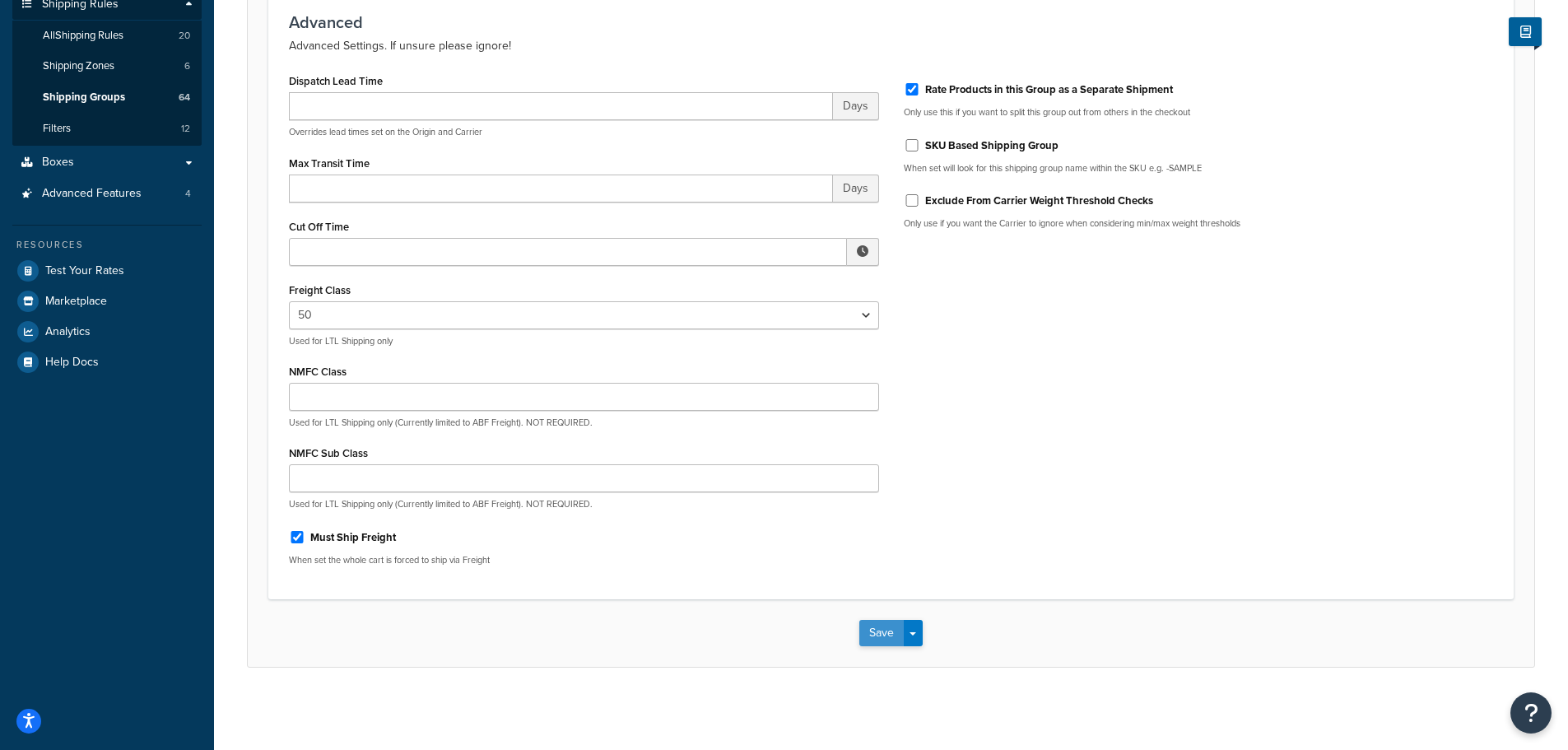
click at [897, 636] on button "Save" at bounding box center [882, 632] width 44 height 26
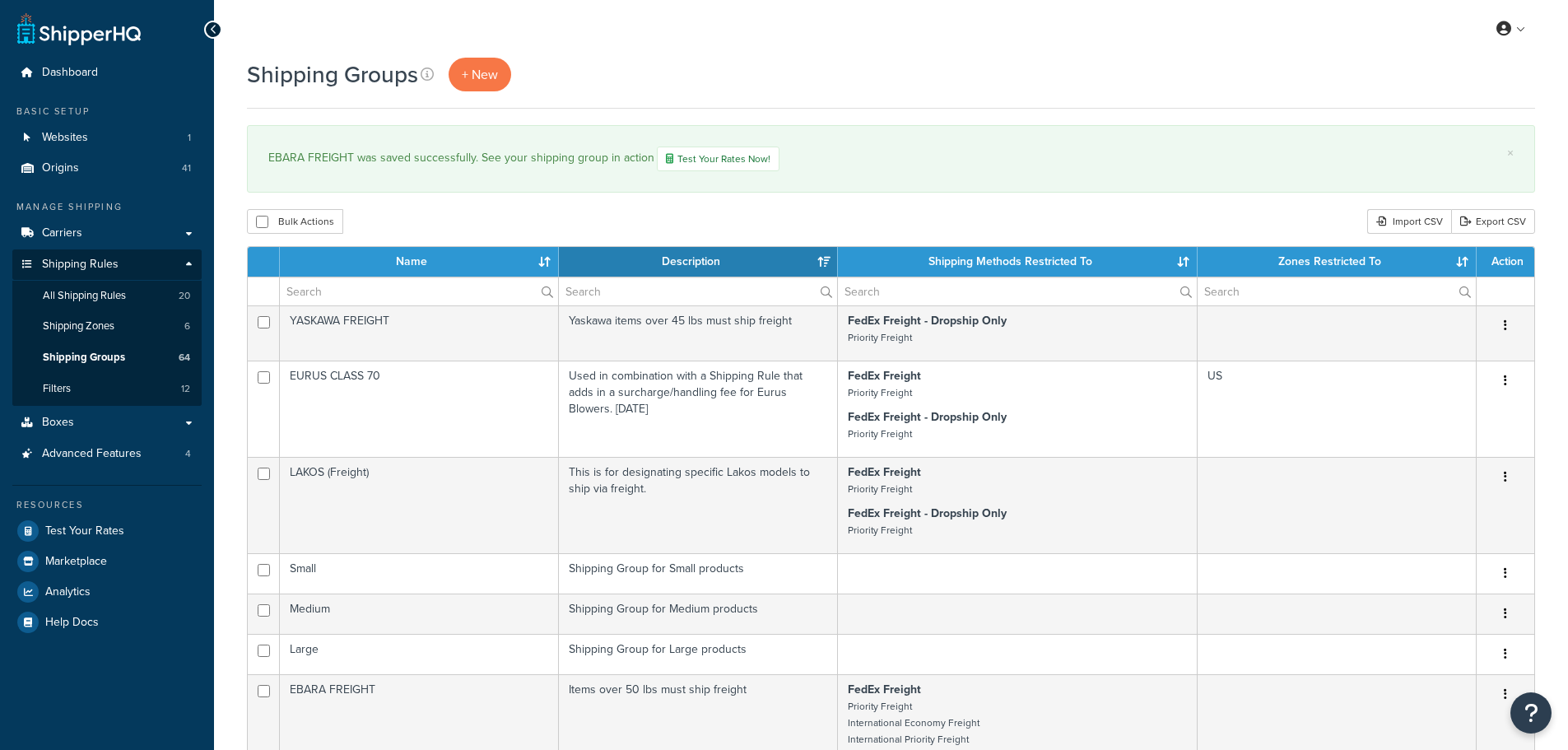
select select "15"
click at [700, 39] on div "My Profile Billing Global Settings Contact Us Logout" at bounding box center [892, 29] width 1355 height 58
